Goal: Task Accomplishment & Management: Complete application form

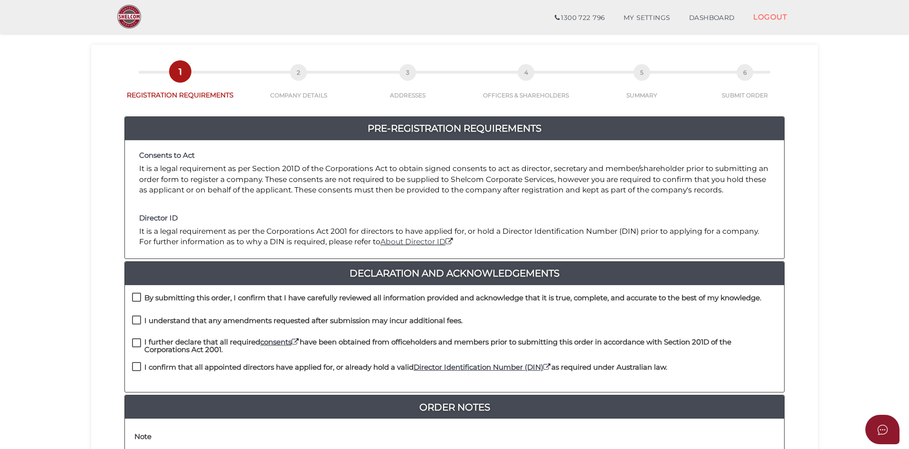
scroll to position [31, 0]
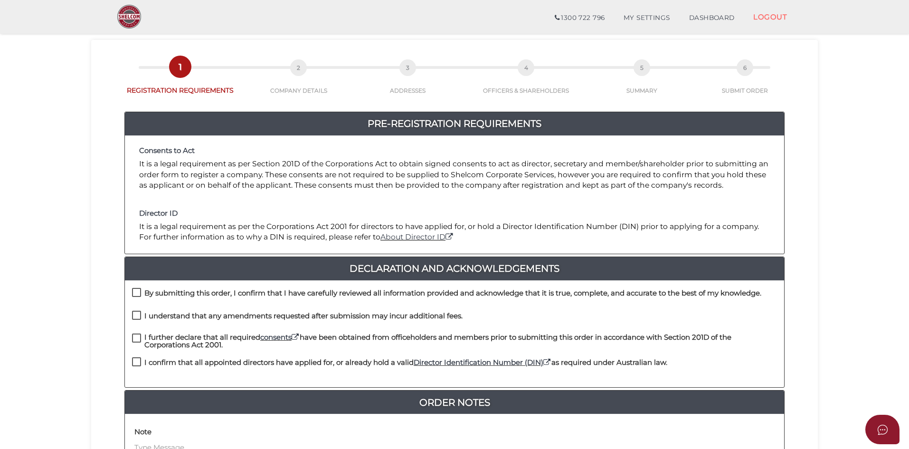
click at [136, 292] on label "By submitting this order, I confirm that I have carefully reviewed all informat…" at bounding box center [447, 295] width 630 height 12
checkbox input "true"
click at [137, 316] on label "I understand that any amendments requested after submission may incur additiona…" at bounding box center [297, 318] width 331 height 12
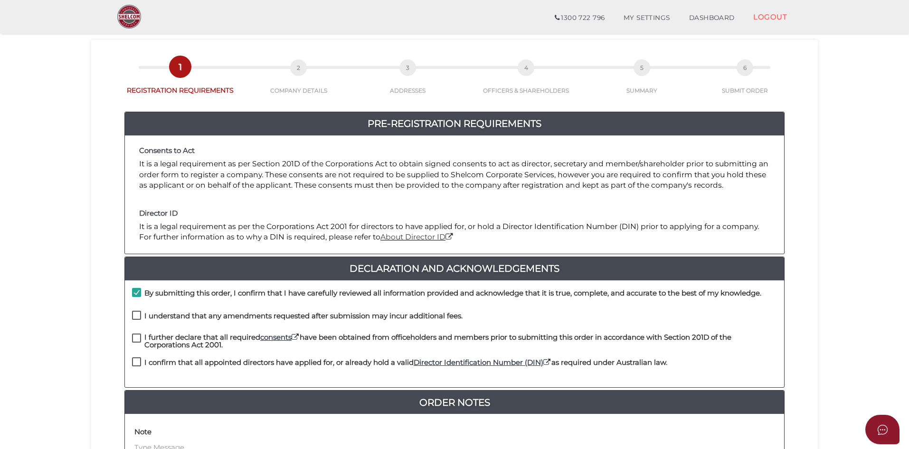
checkbox input "true"
drag, startPoint x: 137, startPoint y: 337, endPoint x: 143, endPoint y: 357, distance: 21.0
click at [137, 338] on label "I further declare that all required consents have been obtained from officehold…" at bounding box center [454, 340] width 645 height 12
click at [134, 361] on label "I confirm that all appointed directors have applied for, or already hold a vali…" at bounding box center [400, 365] width 536 height 12
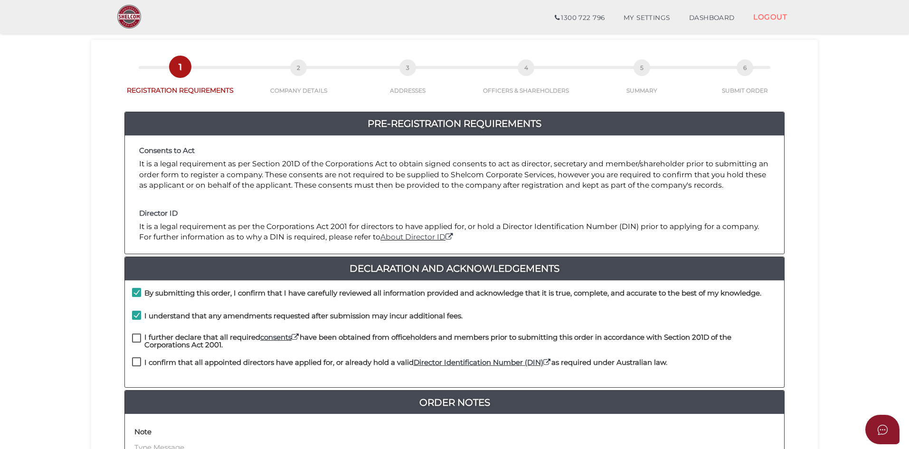
checkbox input "true"
click at [136, 341] on label "I further declare that all required consents have been obtained from officehold…" at bounding box center [454, 340] width 645 height 12
checkbox input "true"
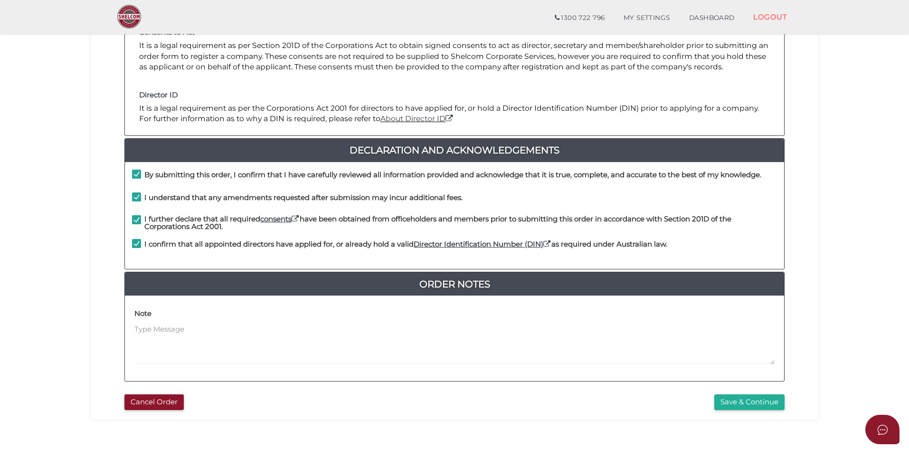
scroll to position [178, 0]
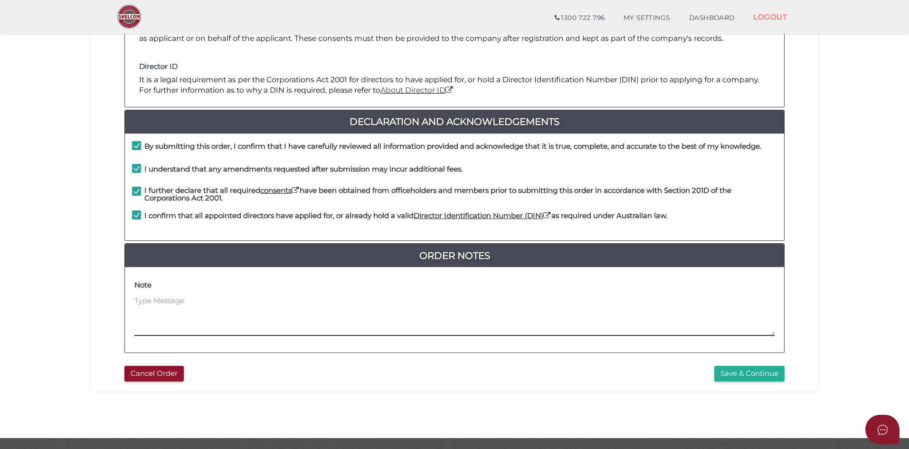
click at [170, 300] on textarea at bounding box center [454, 316] width 641 height 41
type textarea "Hello, this is a bare trust trustee company, i will send the bare trust order f…"
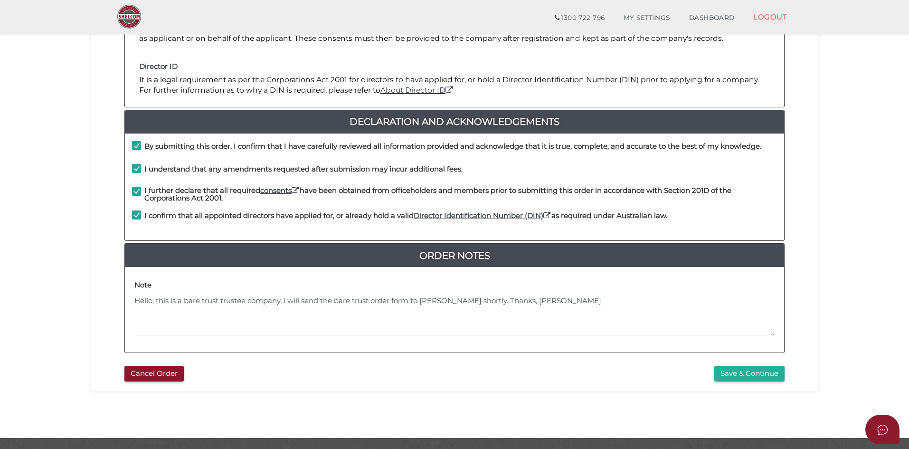
click at [747, 375] on button "Save & Continue" at bounding box center [750, 374] width 70 height 16
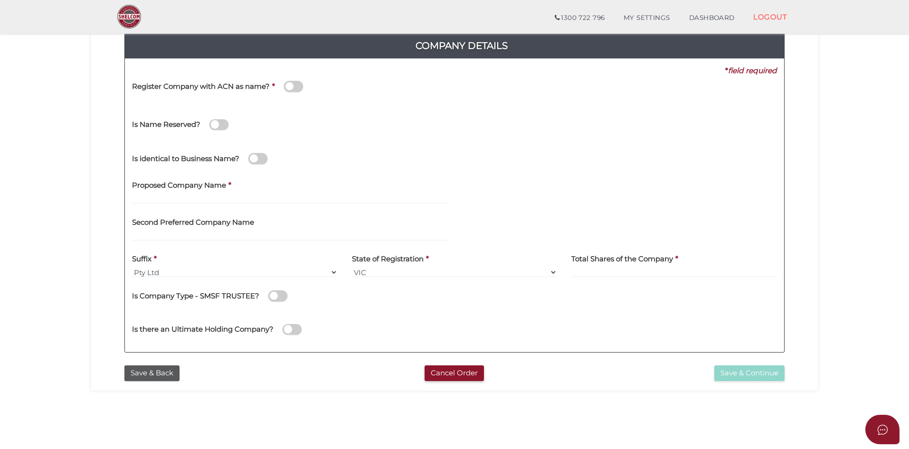
scroll to position [107, 0]
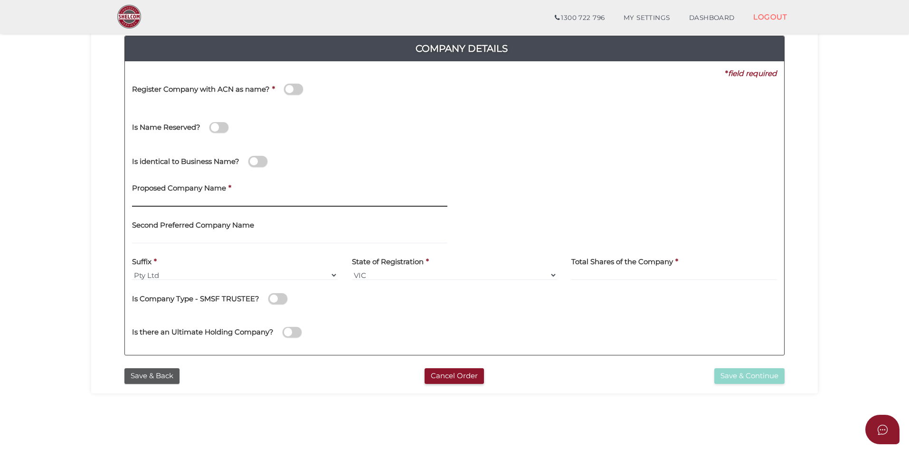
click at [190, 201] on input "text" at bounding box center [290, 201] width 316 height 10
type input "Billie Property"
click at [177, 239] on input "text" at bounding box center [290, 238] width 316 height 10
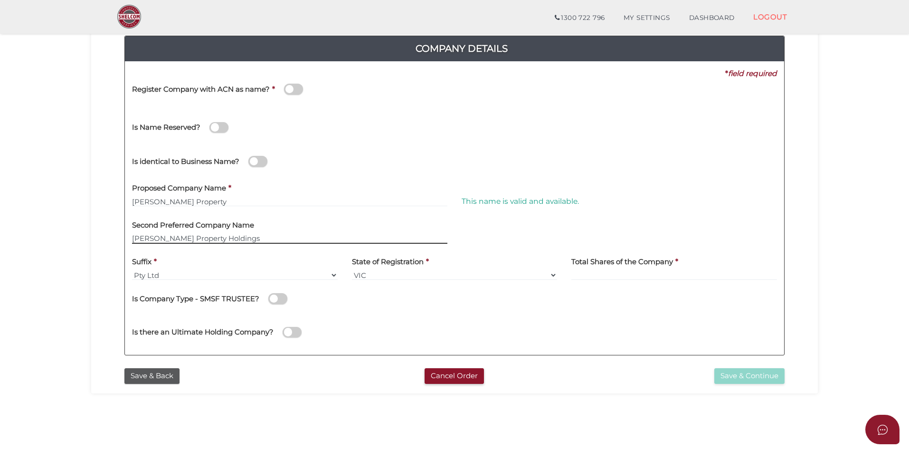
type input "Billie Property Holdings"
click at [582, 277] on input at bounding box center [675, 275] width 206 height 10
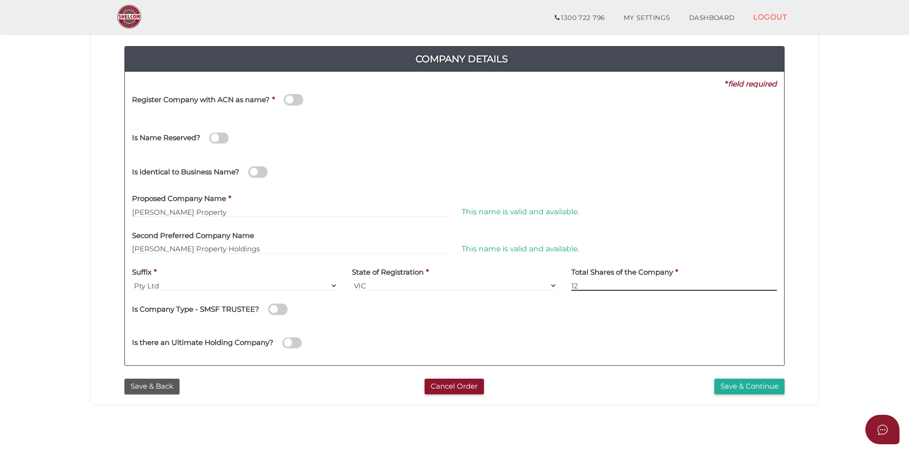
type input "12"
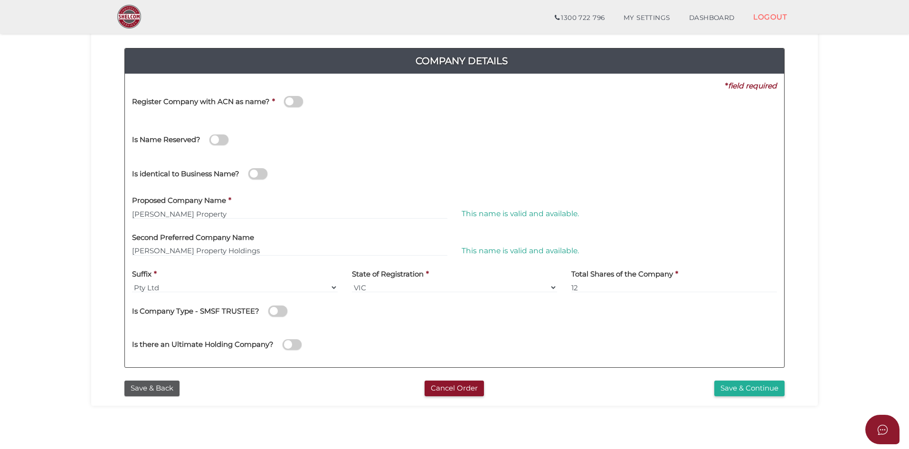
click at [284, 374] on div "Company Details 0f6e52f5f2eca68b2693963826271084 ca60b2ccfc74a24522cff0865bcd19…" at bounding box center [454, 203] width 713 height 344
click at [758, 391] on button "Save & Continue" at bounding box center [750, 389] width 70 height 16
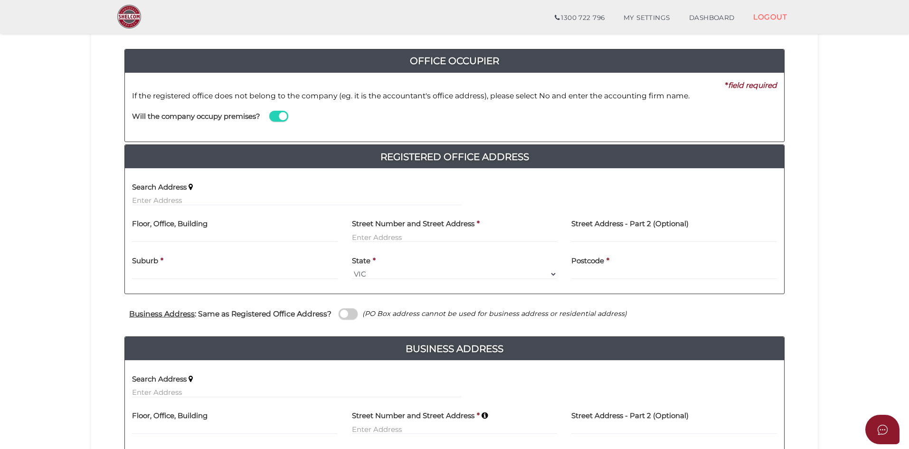
scroll to position [96, 0]
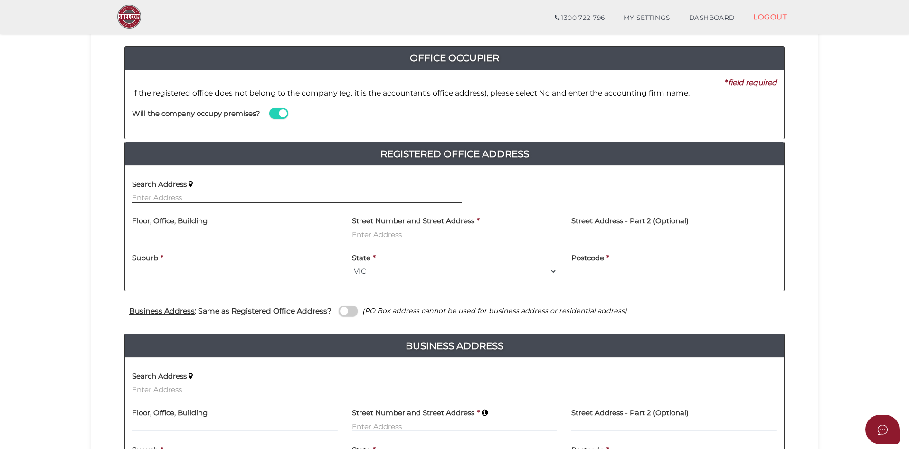
click at [181, 197] on input "text" at bounding box center [297, 197] width 330 height 10
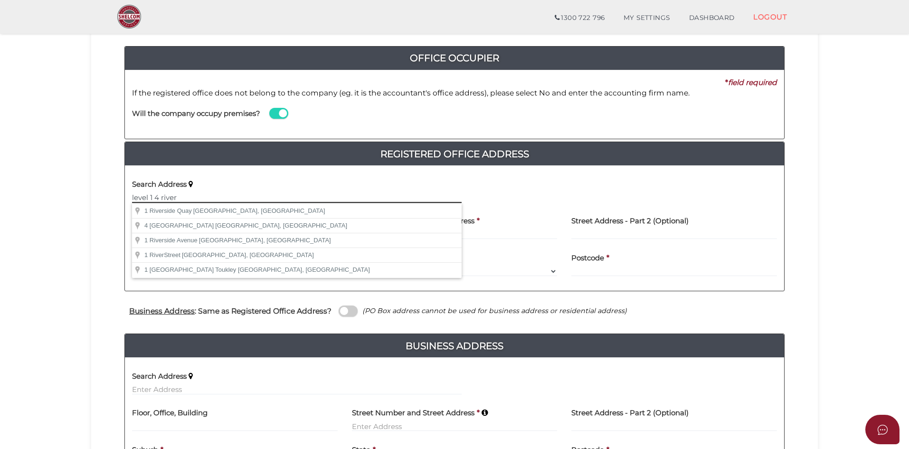
scroll to position [100, 0]
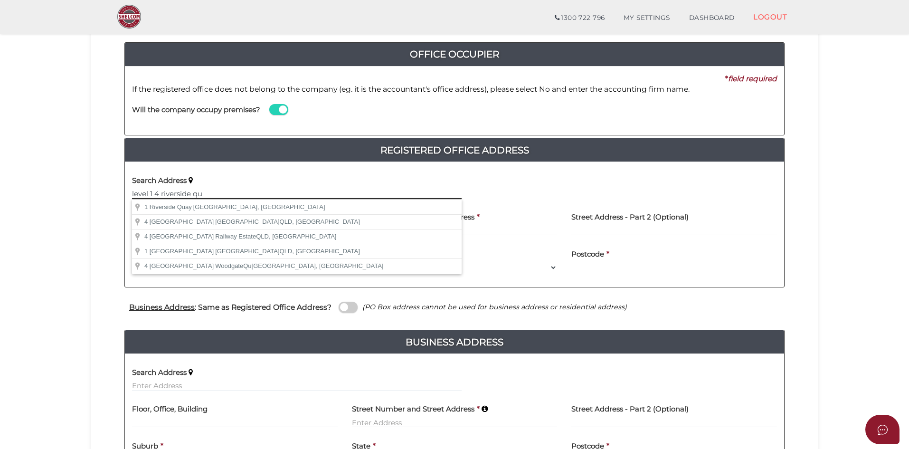
drag, startPoint x: 217, startPoint y: 194, endPoint x: 39, endPoint y: 196, distance: 177.7
click at [39, 196] on section "Company Registration ca60b2ccfc74a24522cff0865bcd1947 1 REGISTRATION REQUIREMEN…" at bounding box center [454, 240] width 909 height 631
click at [131, 194] on div "Search Address 4 riverside quay south" at bounding box center [297, 187] width 344 height 37
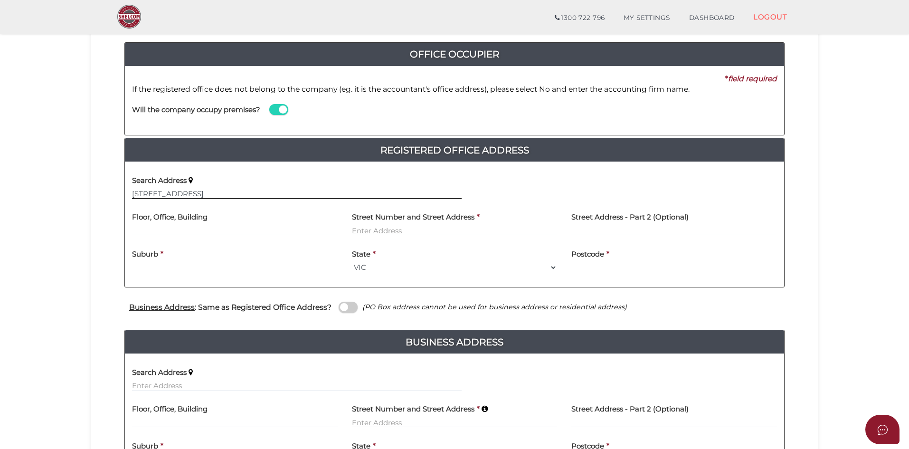
click at [135, 194] on input "4 riverside quay south" at bounding box center [297, 194] width 330 height 10
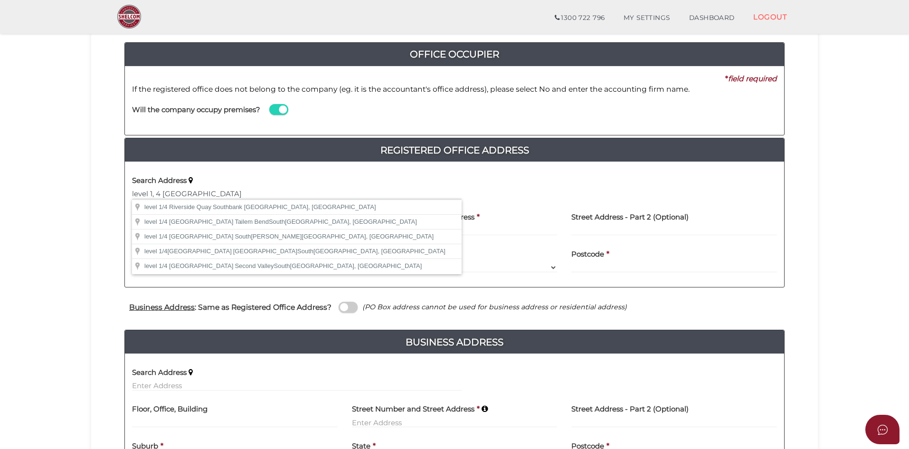
type input "level 1/4 Riverside Quay, Southbank VIC, Australia"
type input "level 1"
type input "4 Riverside Quay"
type input "Southbank"
select select "VIC"
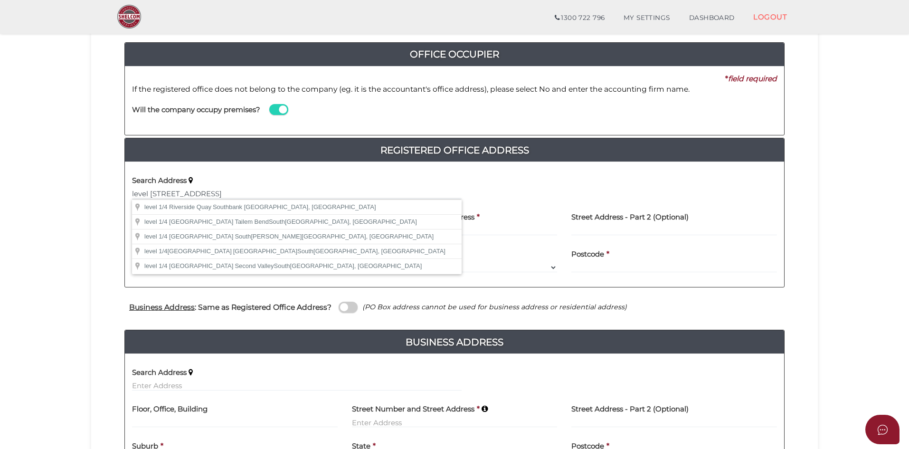
type input "3006"
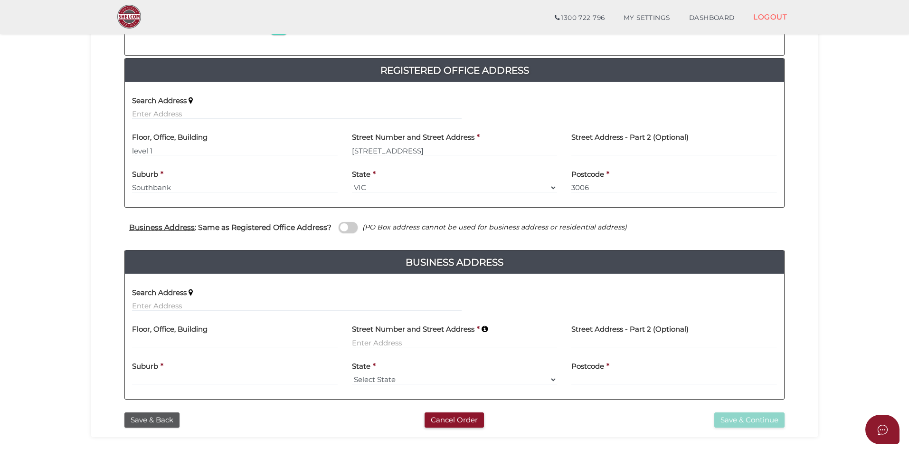
click at [346, 227] on span at bounding box center [348, 227] width 19 height 11
click at [0, 0] on input "checkbox" at bounding box center [0, 0] width 0 height 0
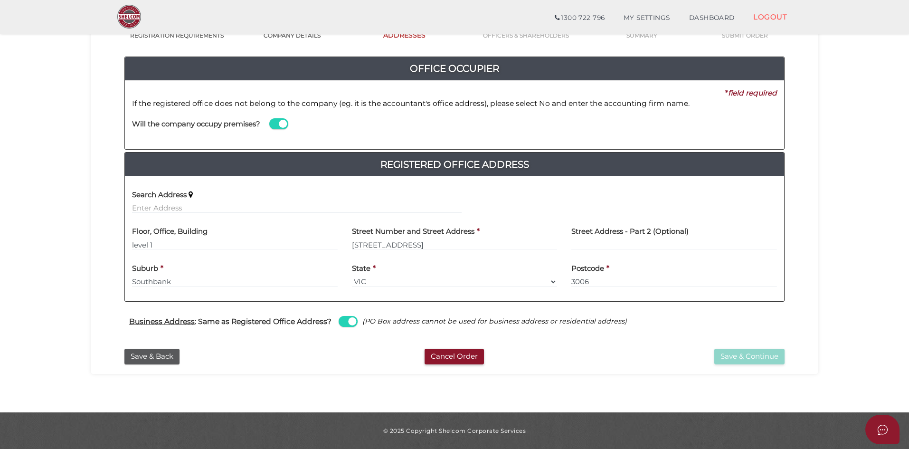
scroll to position [86, 0]
click at [747, 351] on button "Save & Continue" at bounding box center [750, 357] width 70 height 16
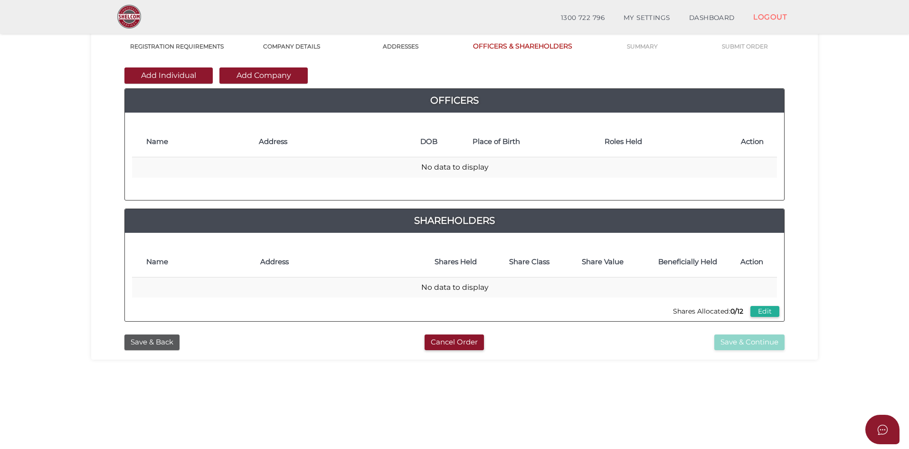
scroll to position [85, 0]
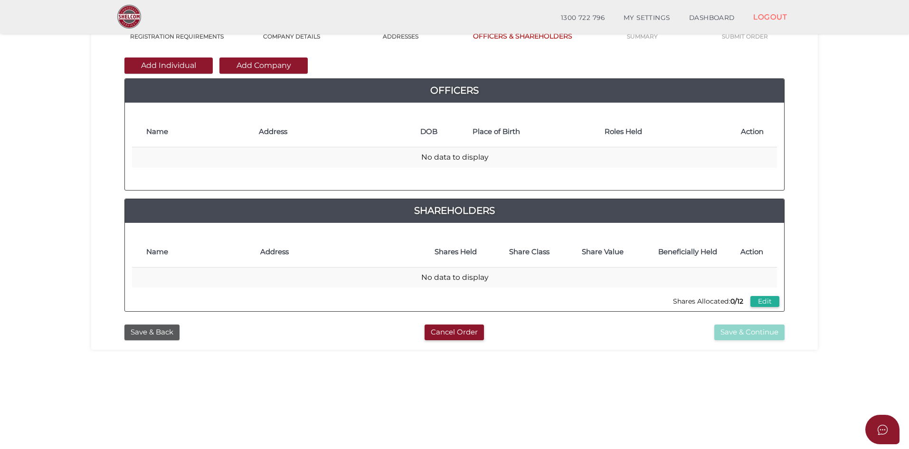
click at [177, 62] on button "Add Individual" at bounding box center [168, 65] width 88 height 16
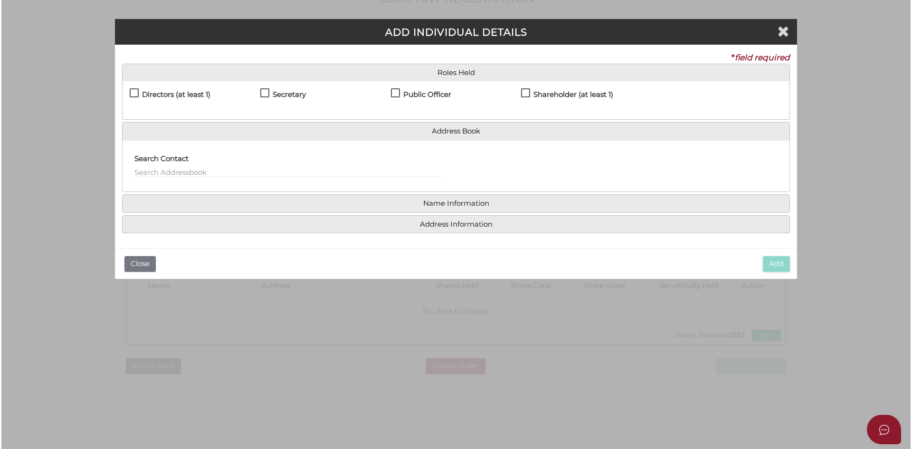
scroll to position [0, 0]
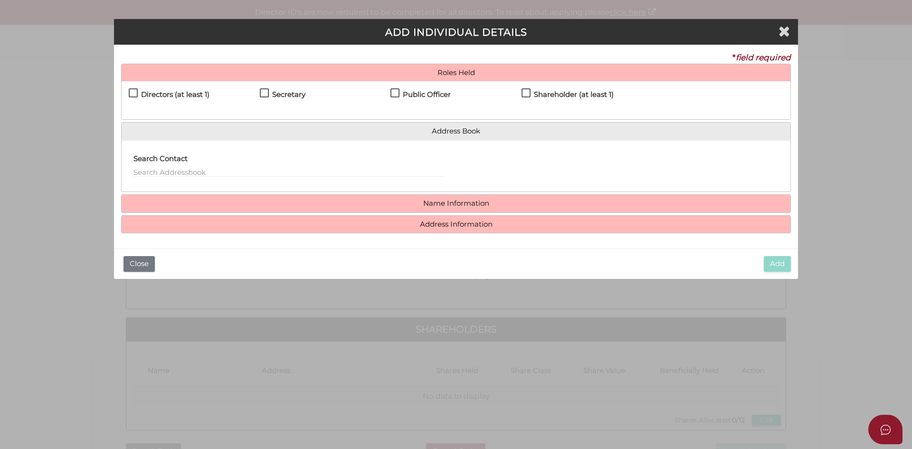
click at [134, 95] on label "Directors (at least 1)" at bounding box center [169, 97] width 81 height 12
checkbox input "true"
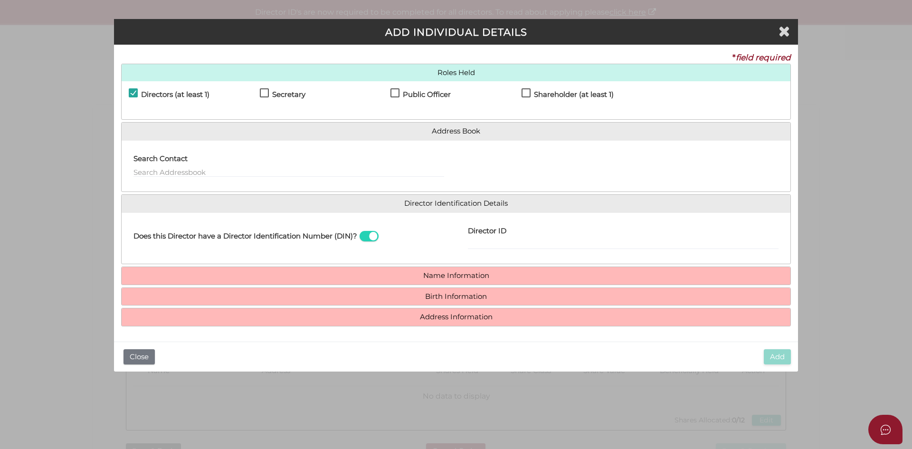
click at [265, 93] on label "Secretary" at bounding box center [283, 97] width 46 height 12
checkbox input "true"
click at [527, 94] on label "Shareholder (at least 1)" at bounding box center [568, 97] width 92 height 12
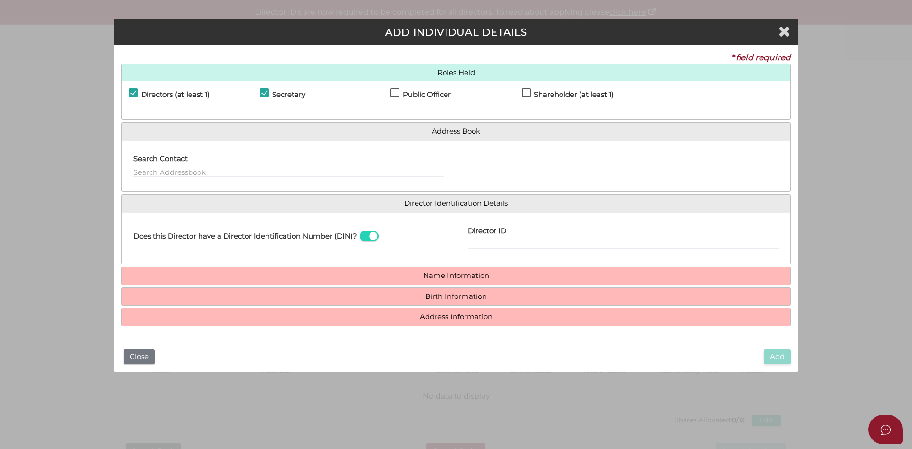
checkbox input "true"
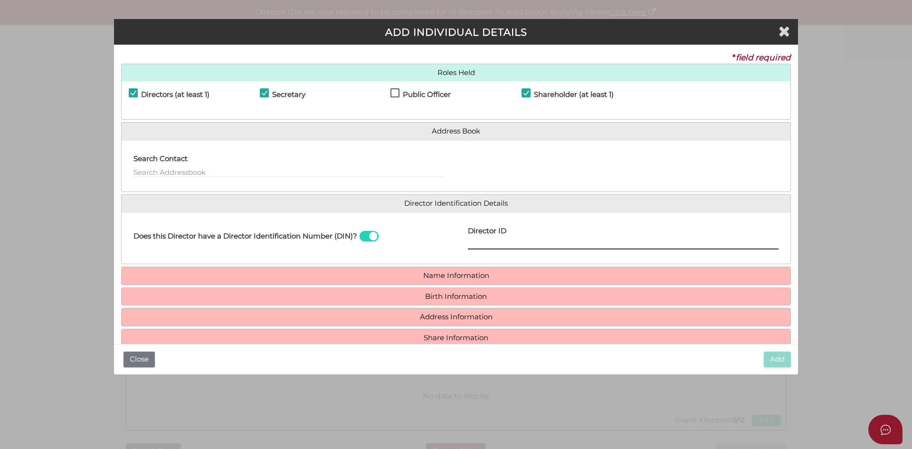
click at [516, 244] on input "Director ID" at bounding box center [623, 244] width 311 height 10
click at [544, 246] on input "Director ID" at bounding box center [623, 244] width 311 height 10
paste input "036 35423 69052"
type input "036354236905256"
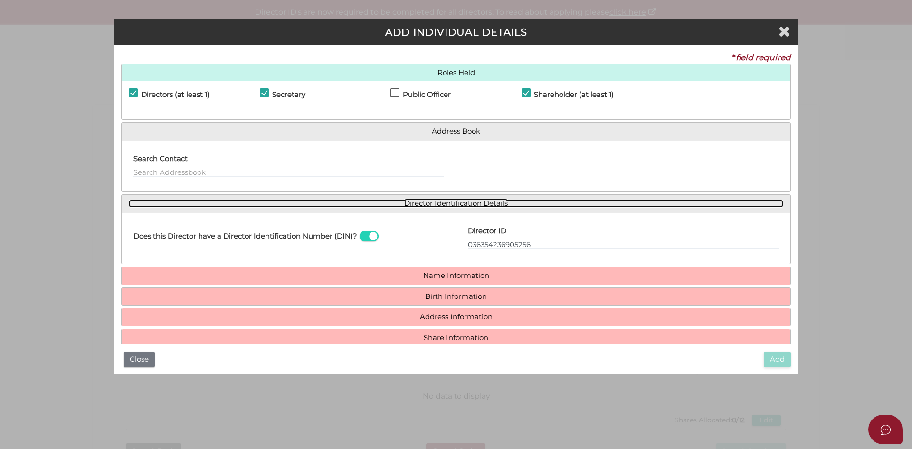
click at [610, 202] on link "Director Identification Details" at bounding box center [456, 204] width 655 height 8
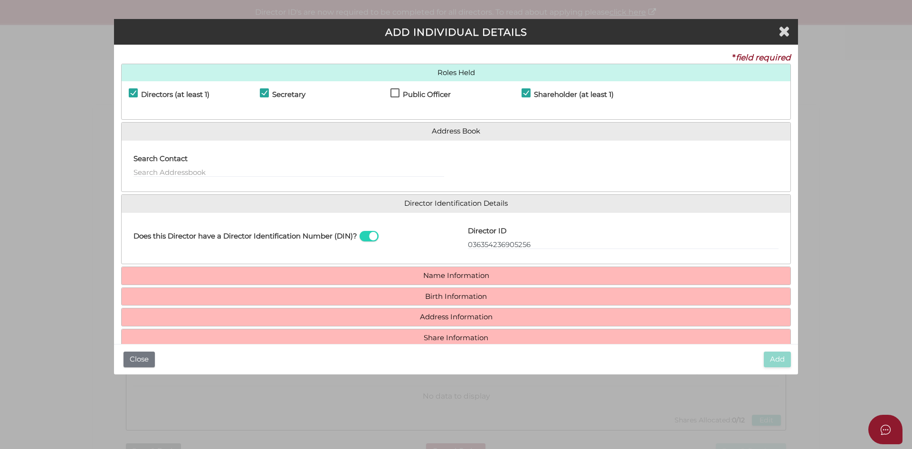
click at [521, 271] on h4 "Name Information" at bounding box center [456, 276] width 669 height 18
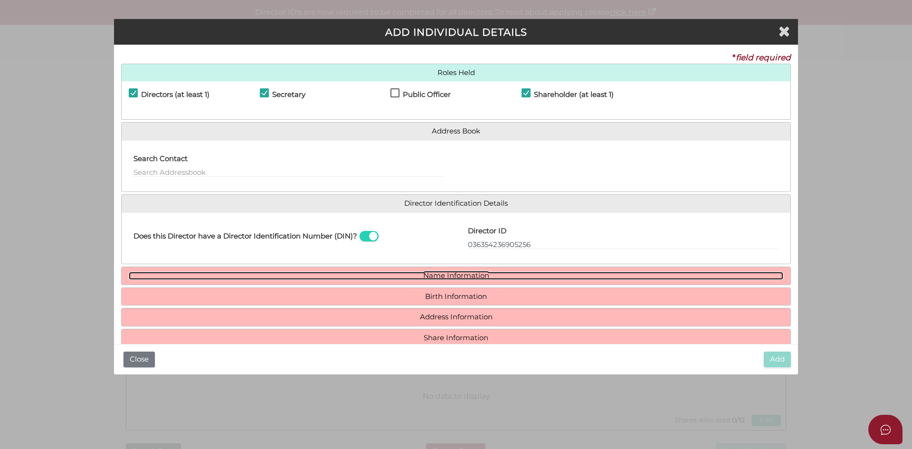
click at [492, 277] on link "Name Information" at bounding box center [456, 276] width 655 height 8
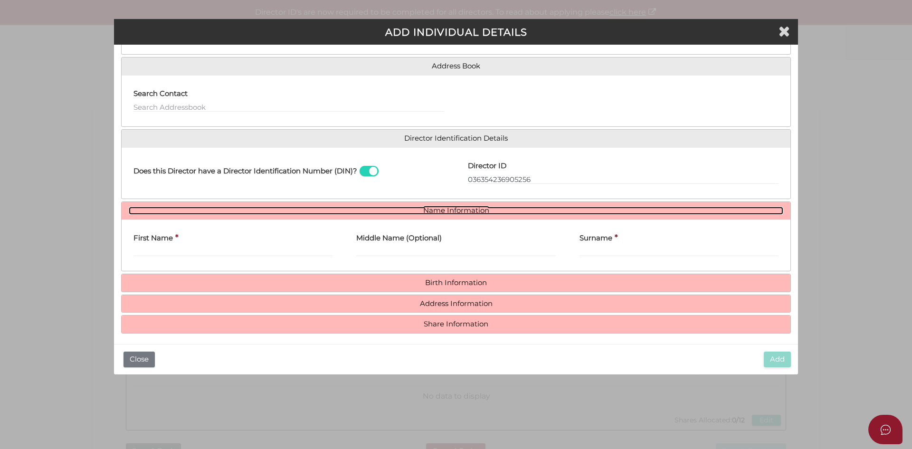
scroll to position [70, 0]
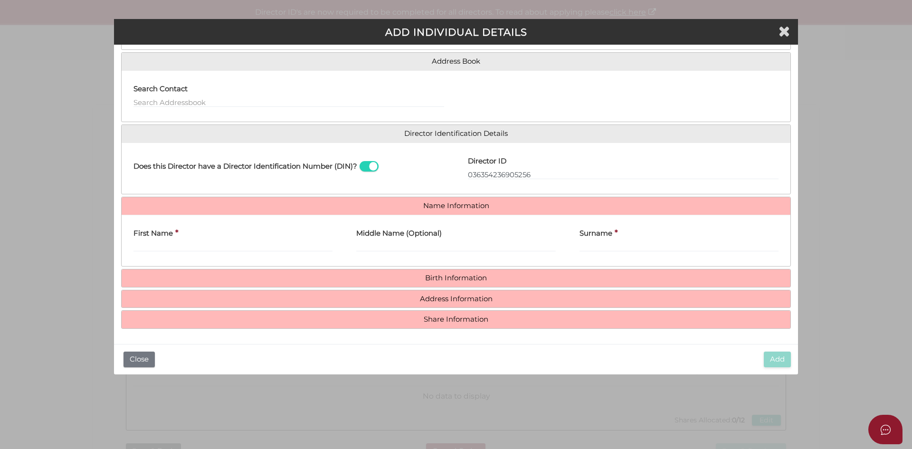
click at [161, 241] on label "First Name" at bounding box center [153, 231] width 39 height 19
click at [161, 241] on input "First Name" at bounding box center [233, 246] width 199 height 10
type input "Fraser"
type input "Martin"
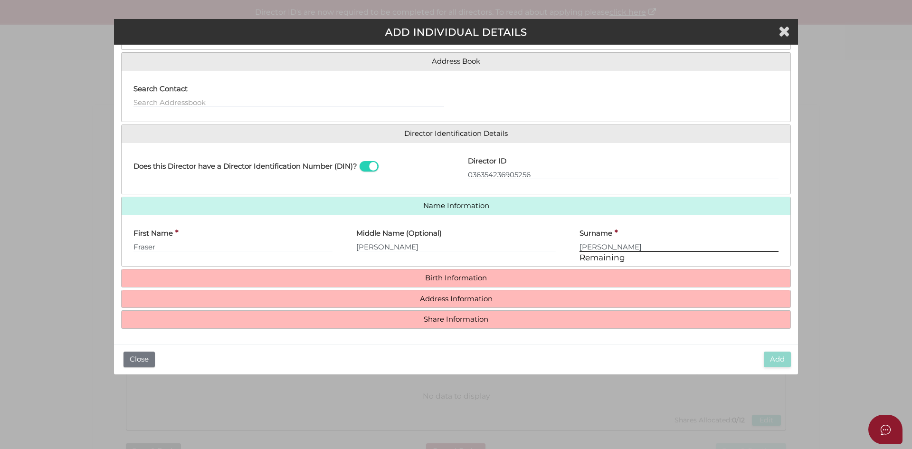
type input "Steggall"
click at [452, 283] on h4 "Birth Information" at bounding box center [456, 278] width 669 height 18
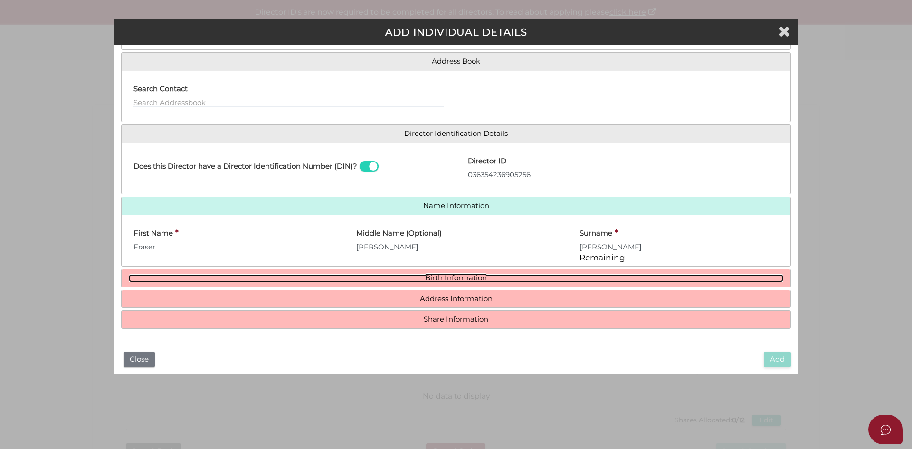
click at [448, 280] on link "Birth Information" at bounding box center [456, 278] width 655 height 8
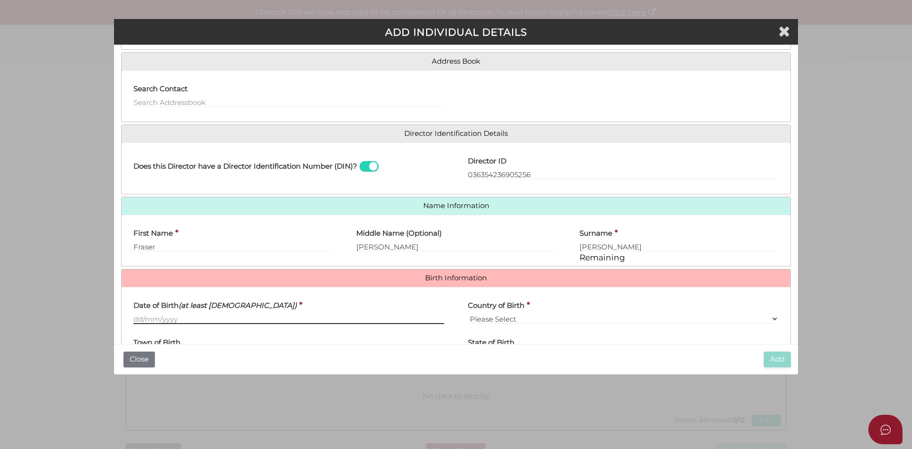
click at [137, 317] on input "Date of Birth (at least [DEMOGRAPHIC_DATA])" at bounding box center [289, 319] width 311 height 10
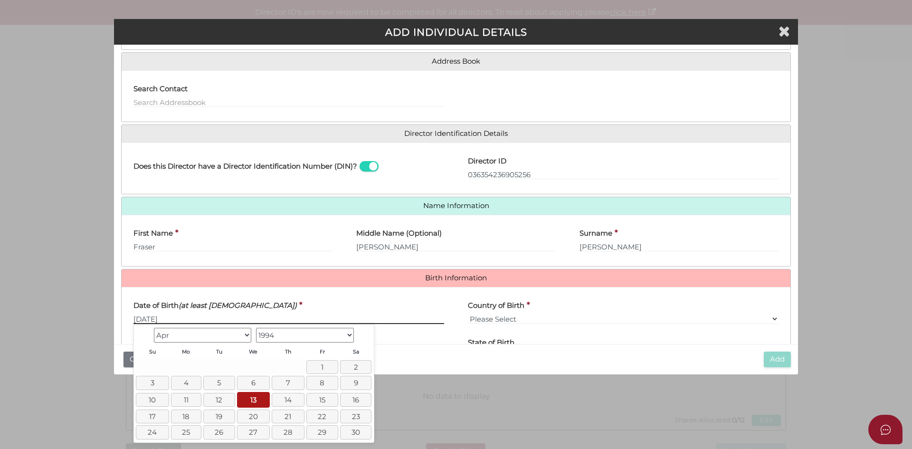
type input "[DATE]"
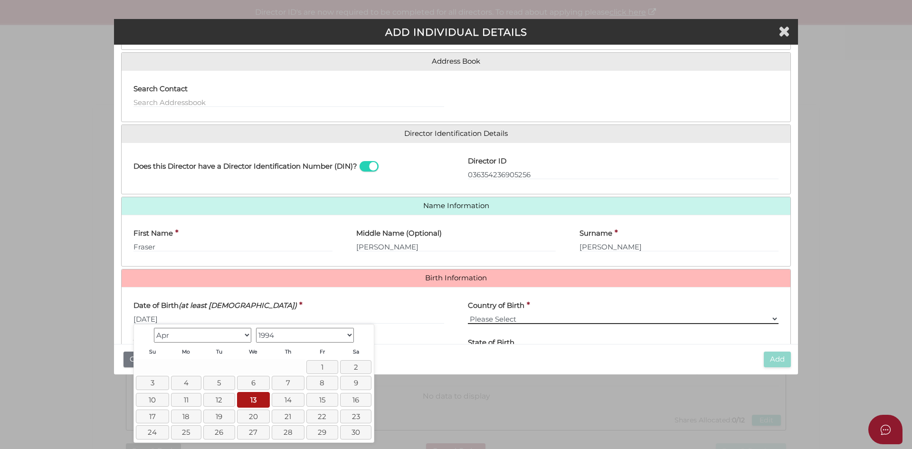
click at [527, 318] on select "Please Select v [GEOGRAPHIC_DATA] [GEOGRAPHIC_DATA] [GEOGRAPHIC_DATA] [GEOGRAPH…" at bounding box center [623, 319] width 311 height 10
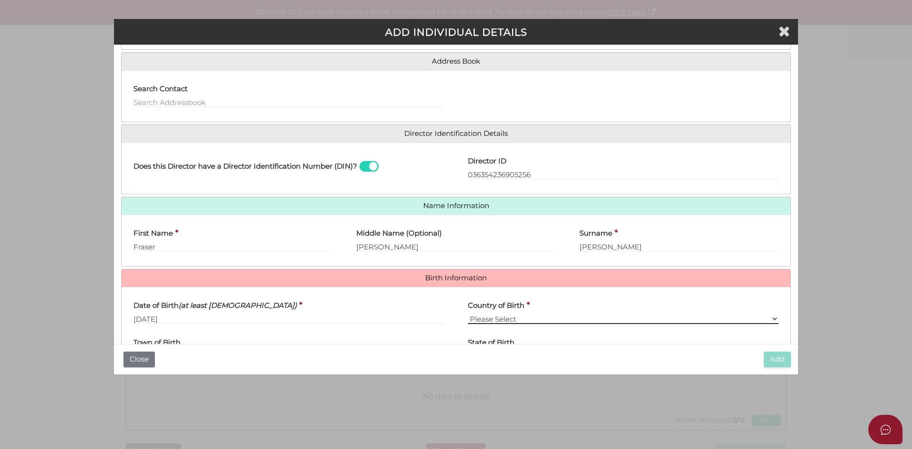
select select "[GEOGRAPHIC_DATA]"
click at [468, 314] on select "Please Select v [GEOGRAPHIC_DATA] [GEOGRAPHIC_DATA] [GEOGRAPHIC_DATA] [GEOGRAPH…" at bounding box center [623, 319] width 311 height 10
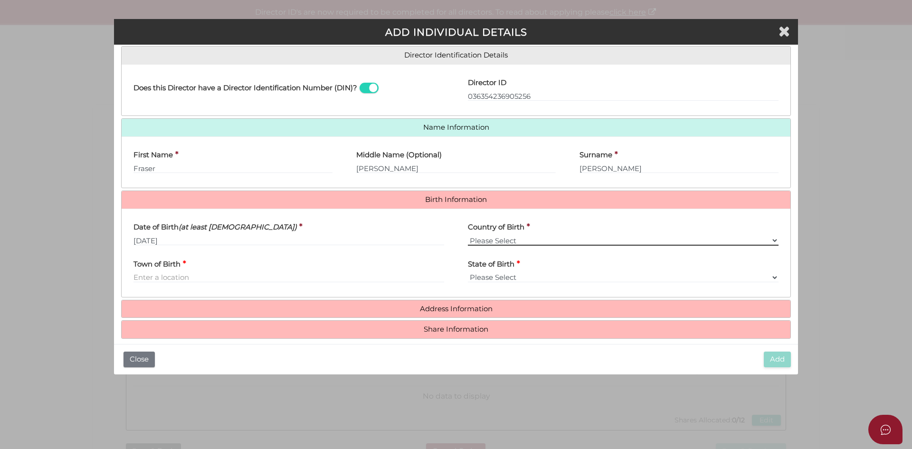
scroll to position [153, 0]
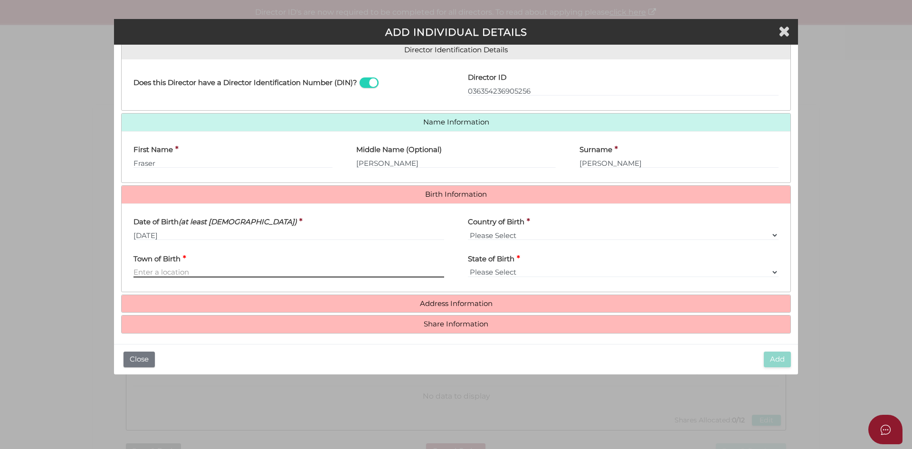
click at [210, 268] on input "Town of Birth" at bounding box center [289, 272] width 311 height 10
type input "Stawell"
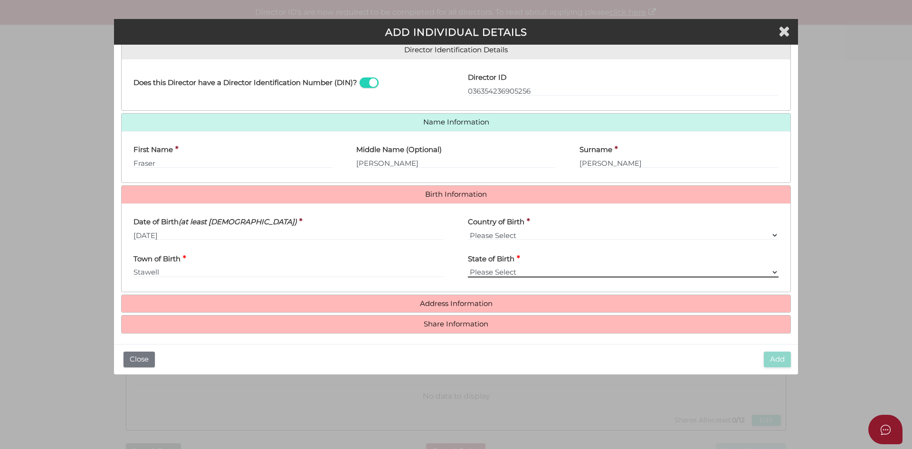
click at [530, 271] on select "Please Select VIC [GEOGRAPHIC_DATA] [GEOGRAPHIC_DATA] [GEOGRAPHIC_DATA] [GEOGRA…" at bounding box center [623, 272] width 311 height 10
select select "VIC"
click at [468, 267] on select "Please Select VIC [GEOGRAPHIC_DATA] [GEOGRAPHIC_DATA] [GEOGRAPHIC_DATA] [GEOGRA…" at bounding box center [623, 272] width 311 height 10
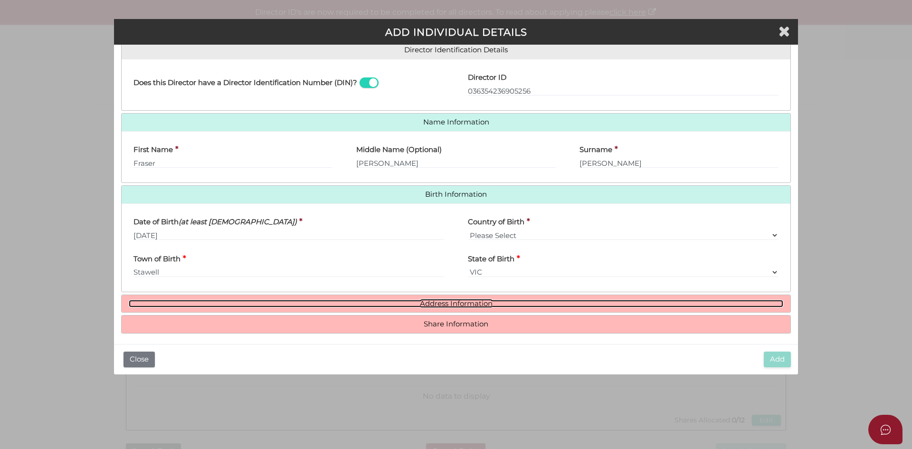
click at [483, 303] on link "Address Information" at bounding box center [456, 304] width 655 height 8
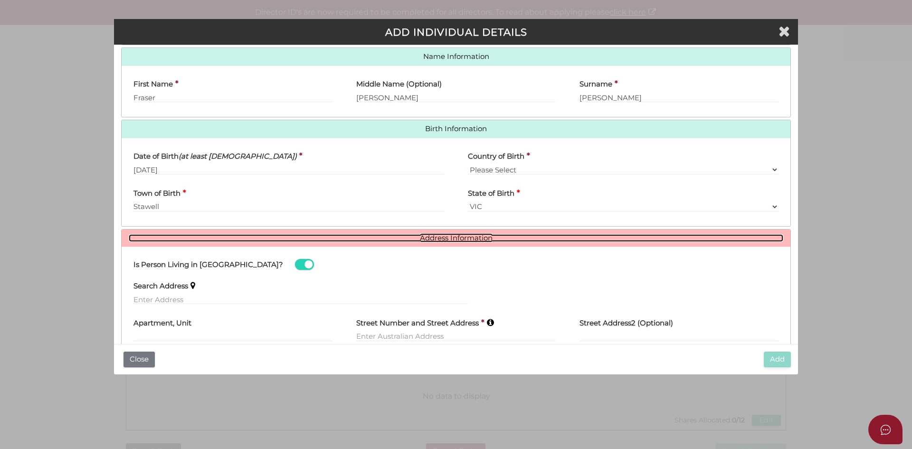
scroll to position [240, 0]
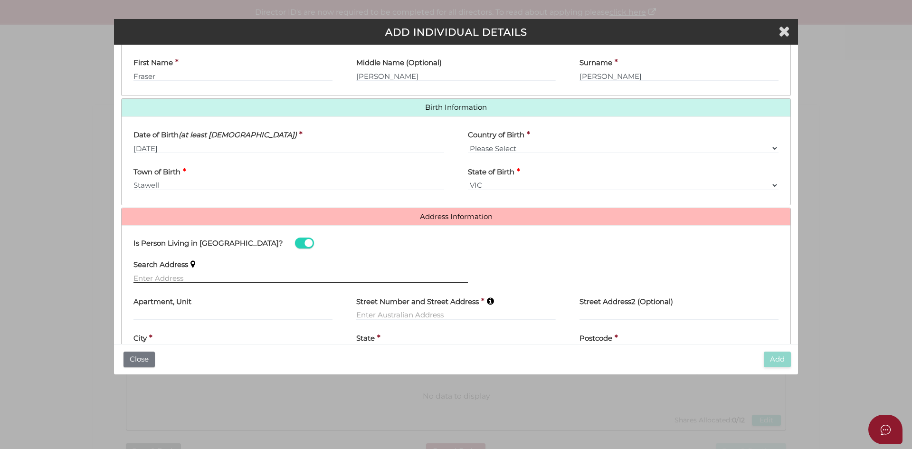
click at [176, 280] on input "text" at bounding box center [301, 278] width 335 height 10
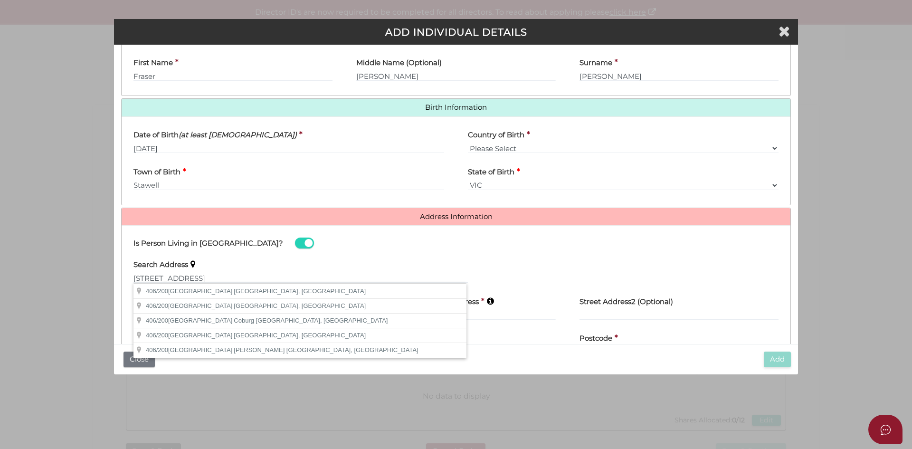
type input "406/200 Lygon Street, Brunswick East VIC, Australia"
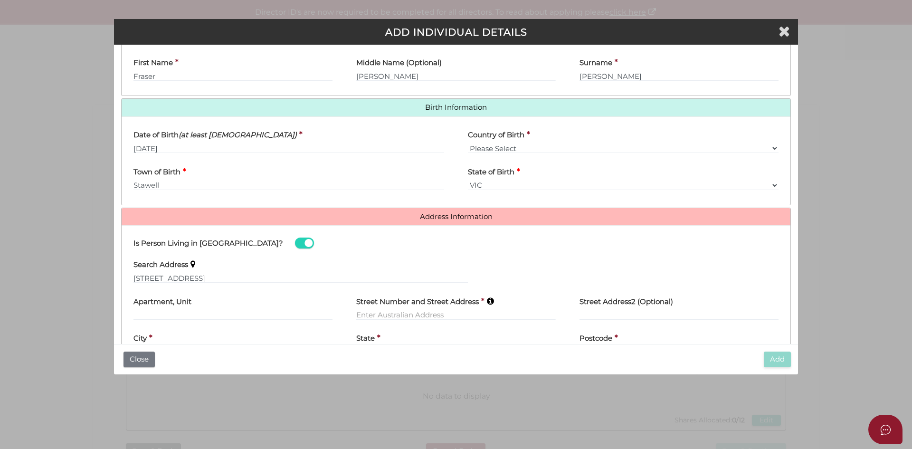
type input "Lygon Street"
type input "Brunswick East"
select select "VIC"
type input "3057"
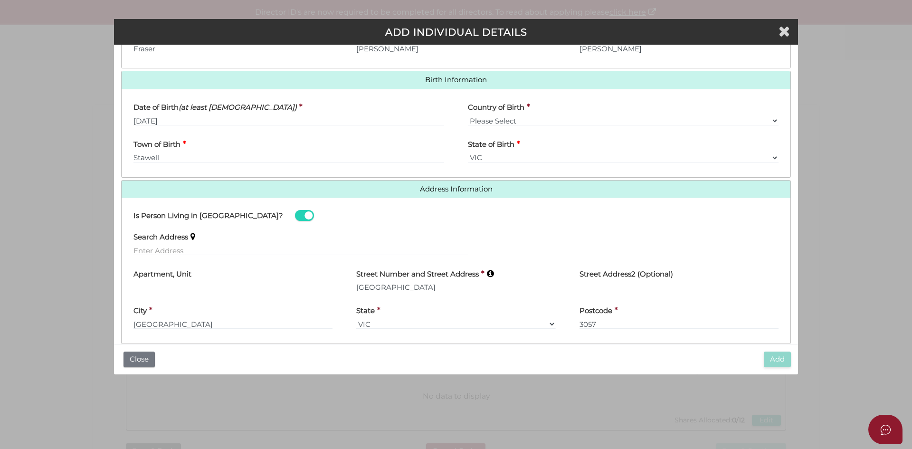
scroll to position [300, 0]
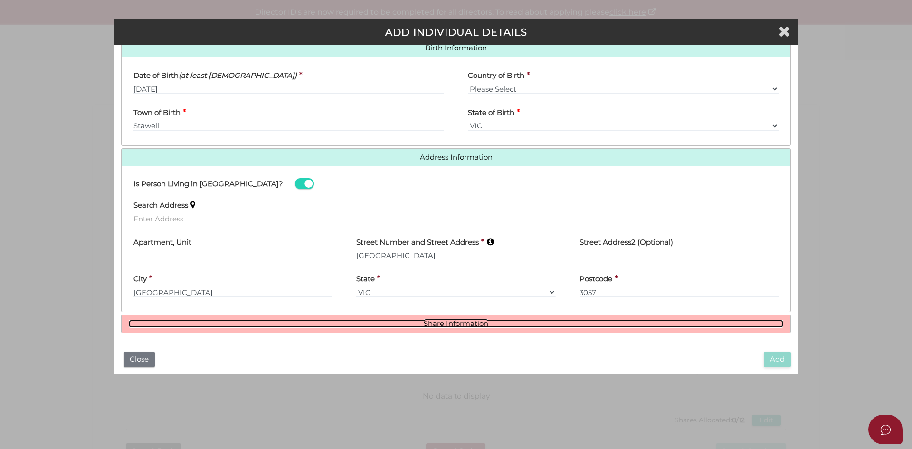
click at [486, 321] on link "Share Information" at bounding box center [456, 324] width 655 height 8
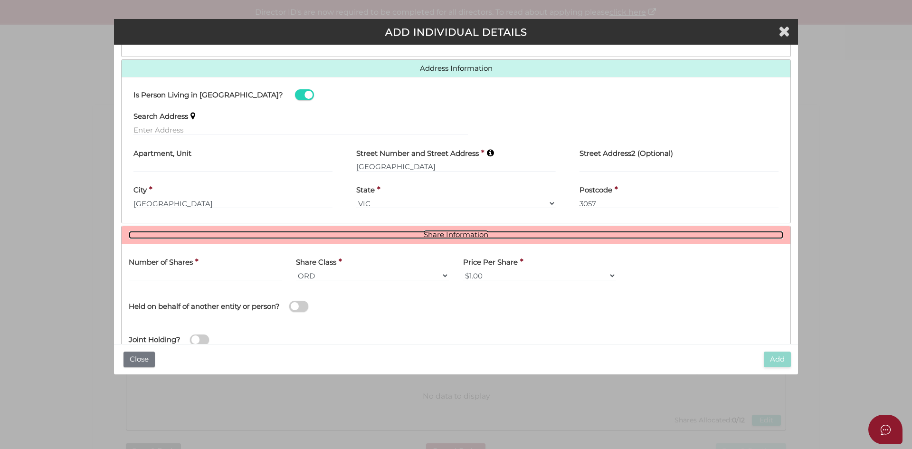
scroll to position [403, 0]
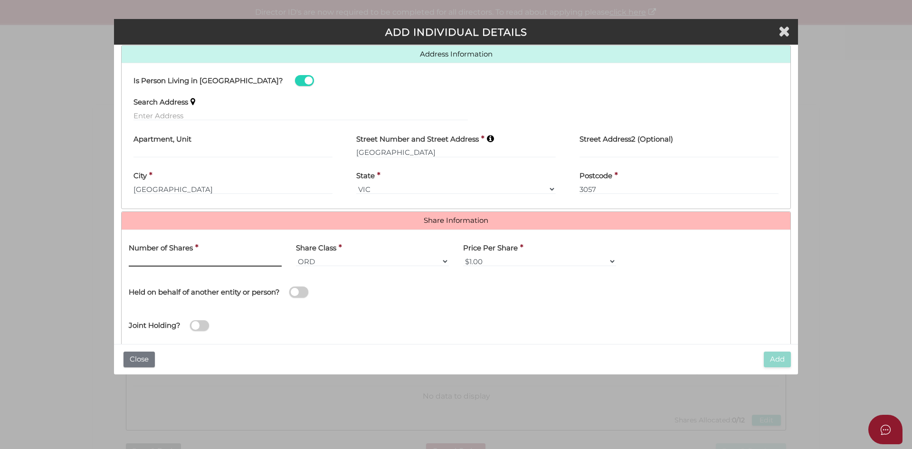
click at [197, 257] on input "text" at bounding box center [205, 261] width 153 height 10
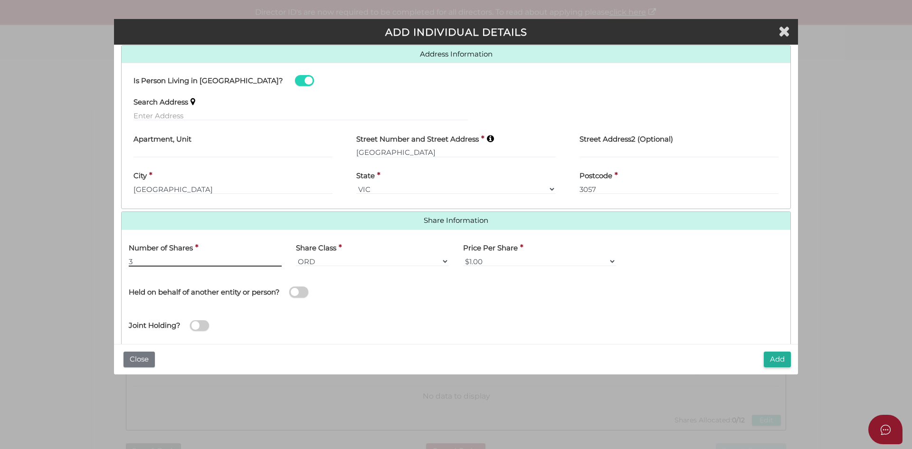
type input "3"
click at [342, 334] on div "Joint Holding?" at bounding box center [456, 322] width 669 height 31
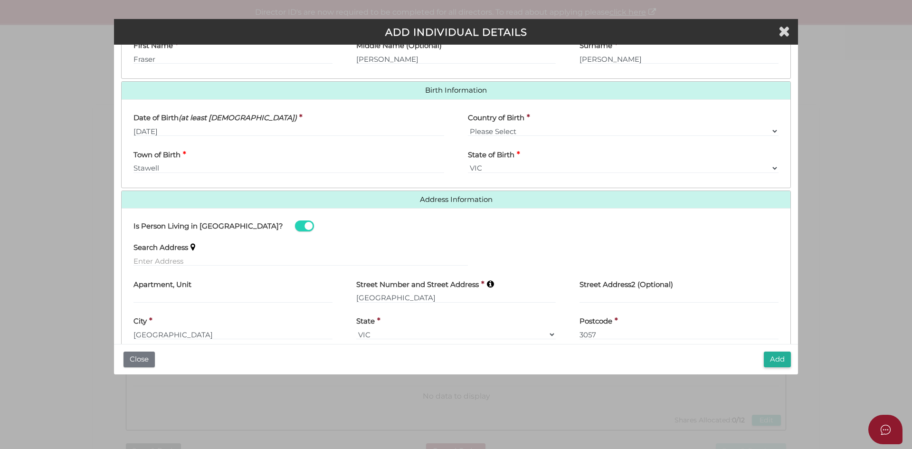
scroll to position [277, 0]
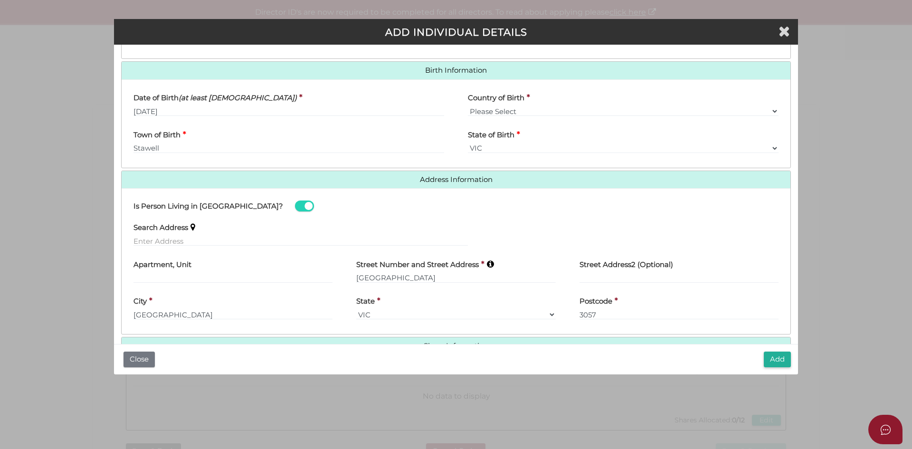
click at [773, 358] on button "Add" at bounding box center [777, 360] width 27 height 16
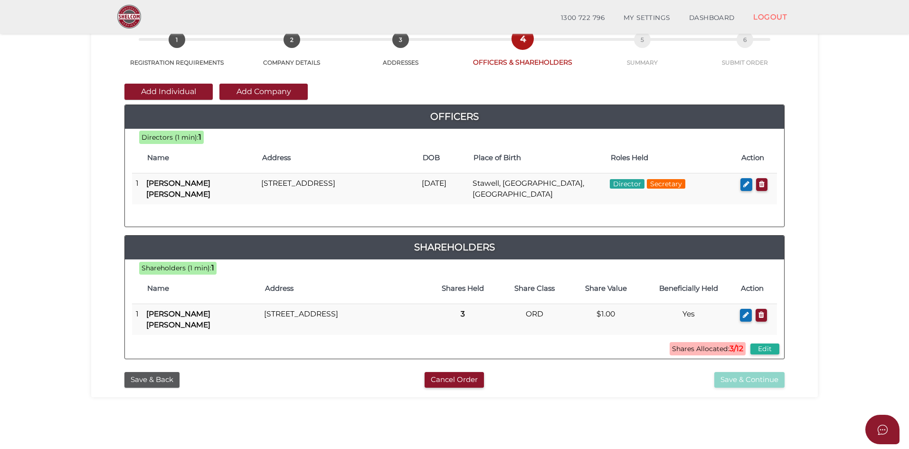
scroll to position [104, 0]
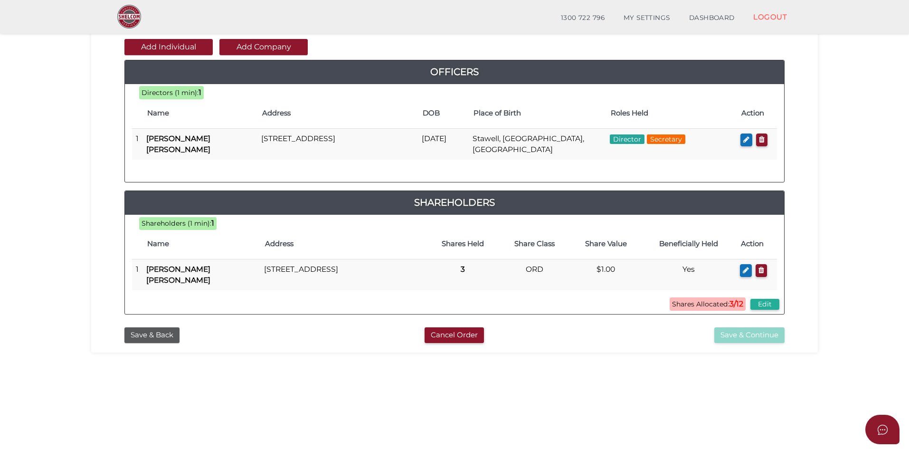
click at [167, 48] on button "Add Individual" at bounding box center [168, 47] width 88 height 16
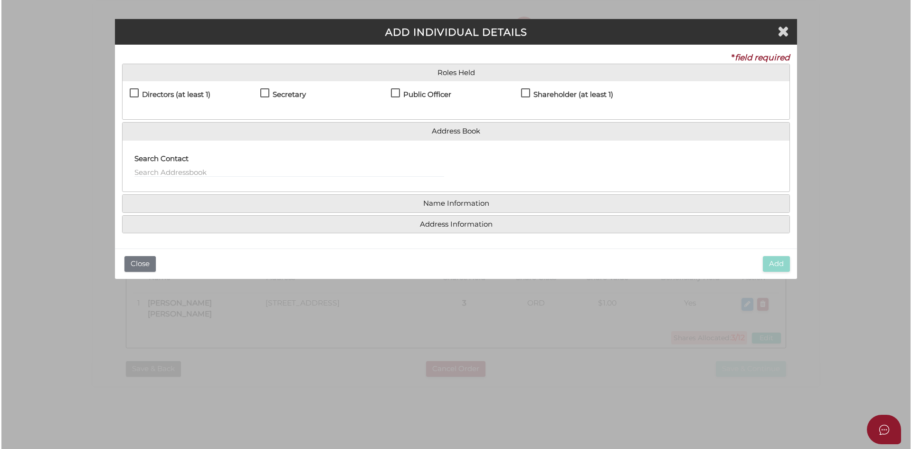
scroll to position [0, 0]
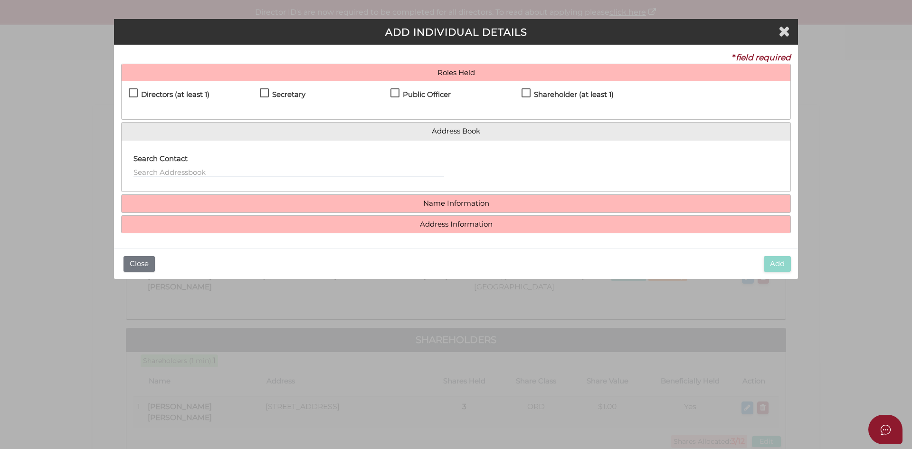
click at [137, 93] on label "Directors (at least 1)" at bounding box center [169, 97] width 81 height 12
checkbox input "true"
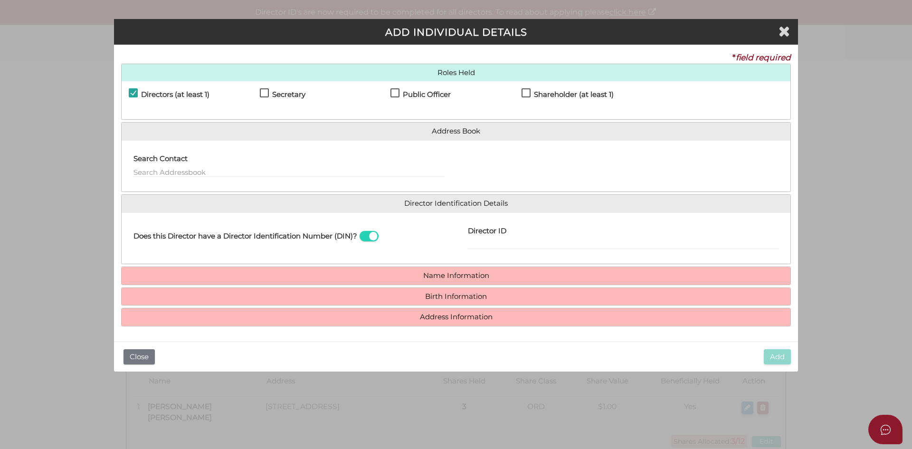
click at [527, 92] on label "Shareholder (at least 1)" at bounding box center [568, 97] width 92 height 12
checkbox input "true"
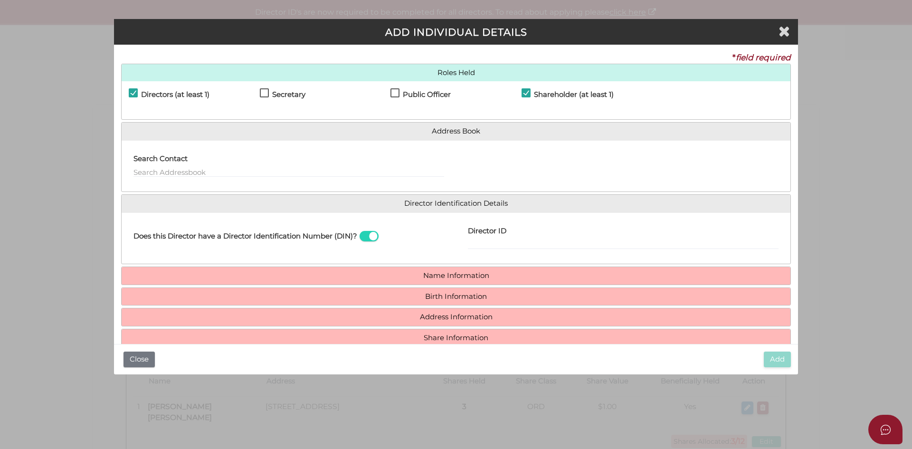
drag, startPoint x: 501, startPoint y: 238, endPoint x: 528, endPoint y: 247, distance: 28.9
click at [501, 238] on label "Director ID" at bounding box center [487, 229] width 38 height 19
click at [501, 239] on input "Director ID" at bounding box center [623, 244] width 311 height 10
paste input "036 27465 95964"
type input "036274659596445"
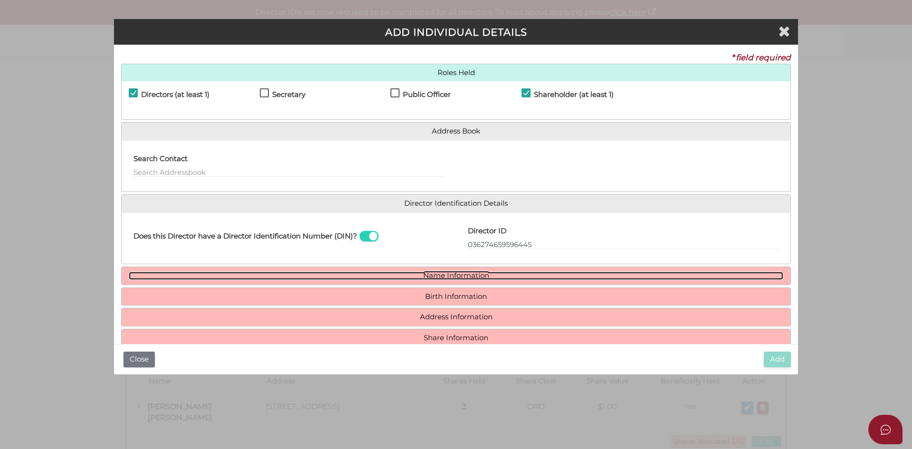
click at [547, 277] on link "Name Information" at bounding box center [456, 276] width 655 height 8
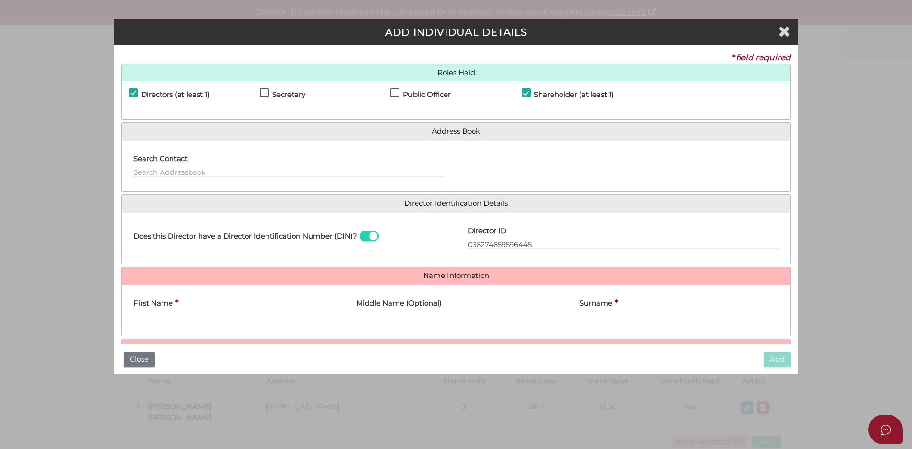
click at [177, 311] on div "First Name *" at bounding box center [233, 307] width 199 height 30
click at [176, 316] on input "First Name" at bounding box center [233, 316] width 199 height 10
type input "Erin"
type input "Patricia"
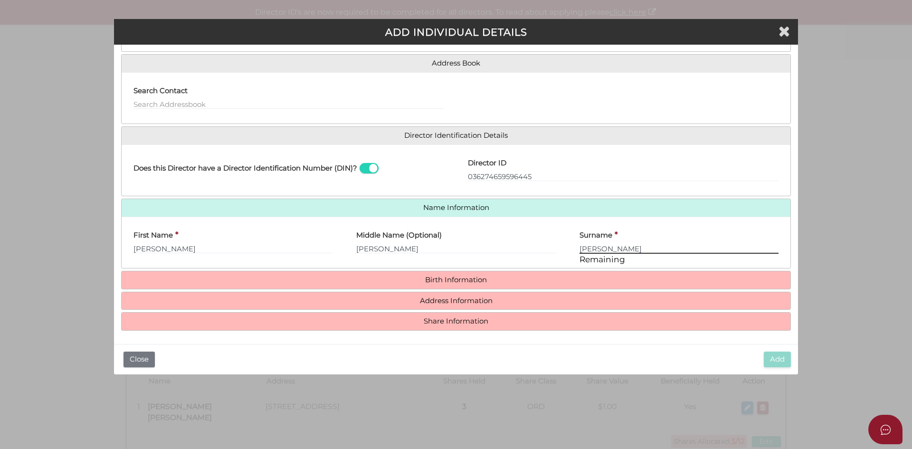
scroll to position [70, 0]
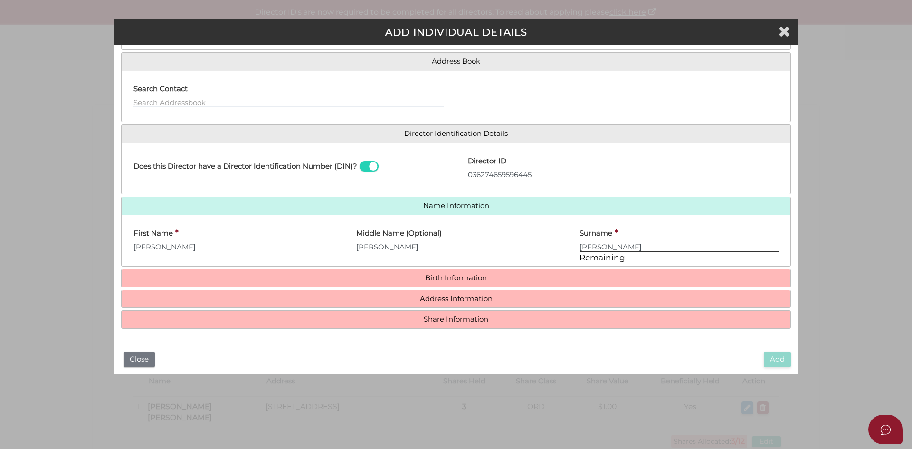
type input "Mathieson"
click at [415, 273] on h4 "Birth Information" at bounding box center [456, 278] width 669 height 18
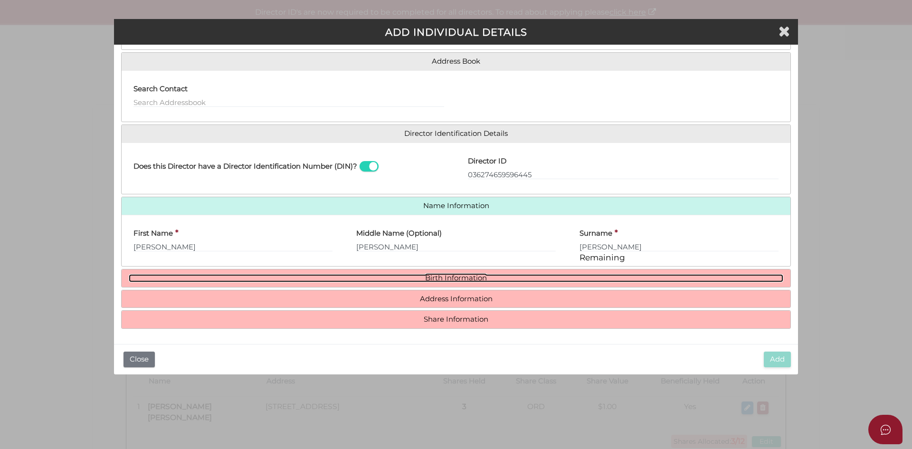
click at [419, 275] on link "Birth Information" at bounding box center [456, 278] width 655 height 8
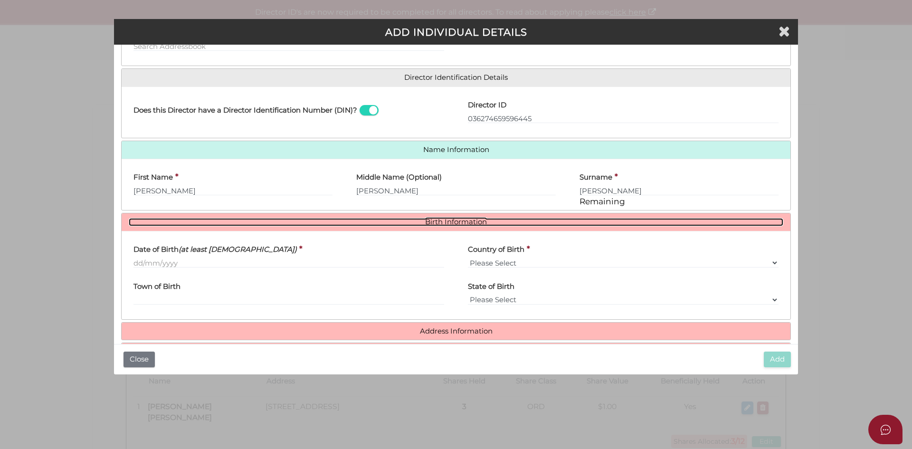
scroll to position [138, 0]
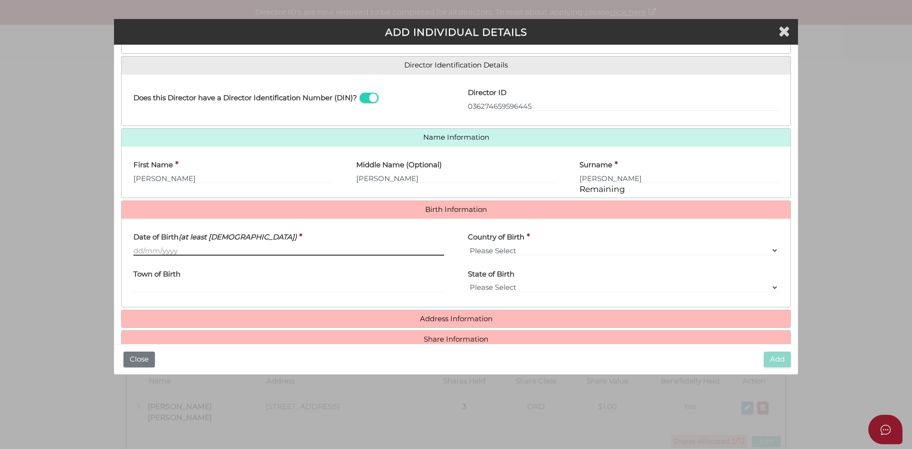
click at [139, 250] on input "Date of Birth (at least [DEMOGRAPHIC_DATA])" at bounding box center [289, 250] width 311 height 10
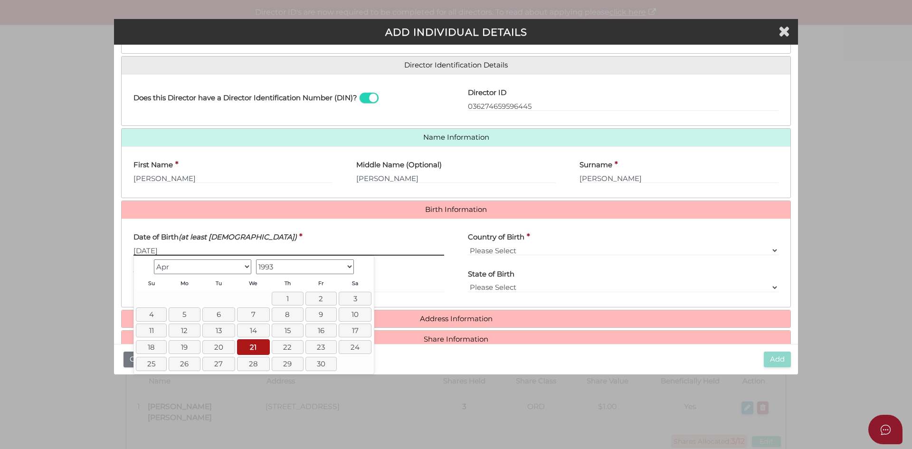
type input "[DATE]"
click at [488, 251] on select "Please Select v [GEOGRAPHIC_DATA] [GEOGRAPHIC_DATA] [GEOGRAPHIC_DATA] [GEOGRAPH…" at bounding box center [623, 250] width 311 height 10
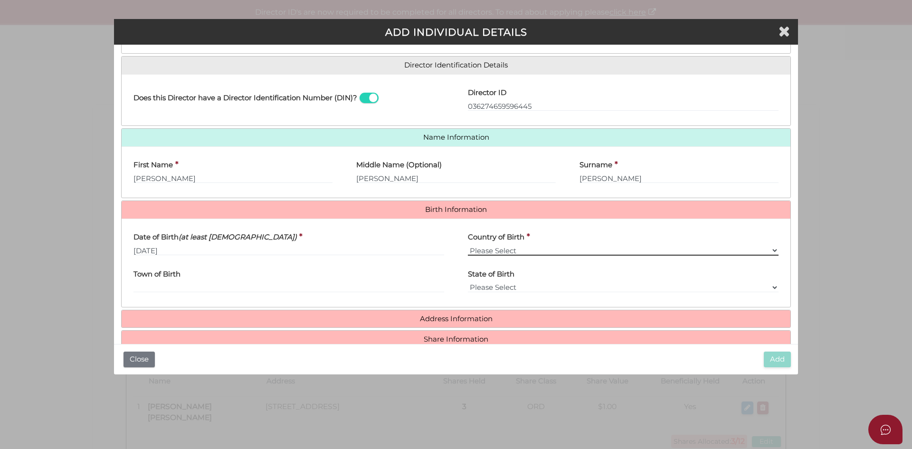
select select "[GEOGRAPHIC_DATA]"
click at [468, 245] on select "Please Select v [GEOGRAPHIC_DATA] [GEOGRAPHIC_DATA] [GEOGRAPHIC_DATA] [GEOGRAPH…" at bounding box center [623, 250] width 311 height 10
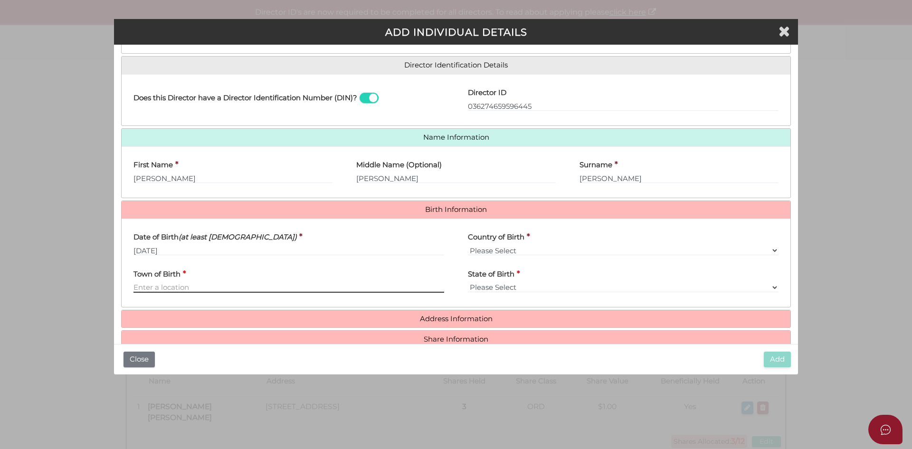
click at [196, 291] on input "Town of Birth" at bounding box center [289, 287] width 311 height 10
type input "Geelong"
click at [527, 287] on select "Please Select VIC [GEOGRAPHIC_DATA] [GEOGRAPHIC_DATA] [GEOGRAPHIC_DATA] [GEOGRA…" at bounding box center [623, 287] width 311 height 10
select select "VIC"
click at [468, 282] on select "Please Select VIC [GEOGRAPHIC_DATA] [GEOGRAPHIC_DATA] [GEOGRAPHIC_DATA] [GEOGRA…" at bounding box center [623, 287] width 311 height 10
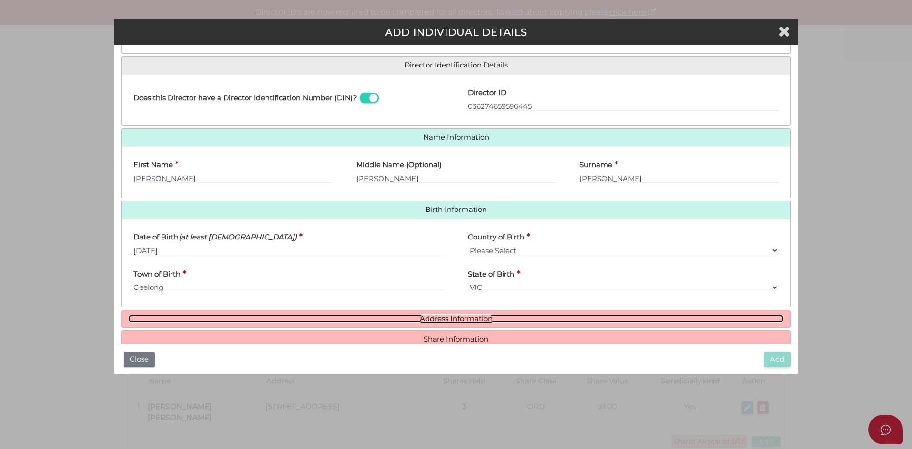
click at [453, 322] on link "Address Information" at bounding box center [456, 319] width 655 height 8
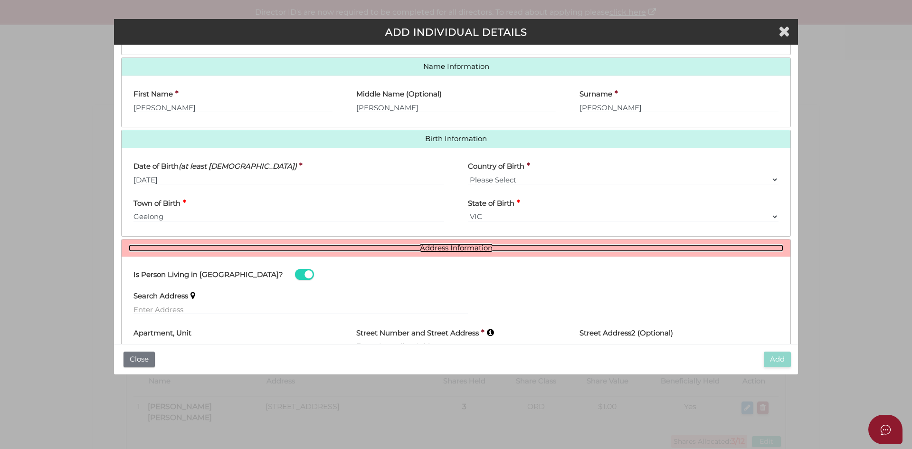
scroll to position [236, 0]
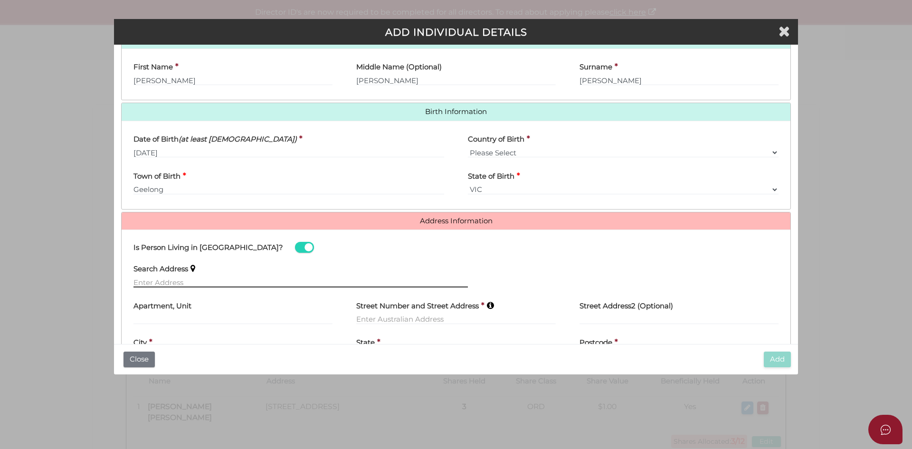
click at [188, 284] on input "text" at bounding box center [301, 282] width 335 height 10
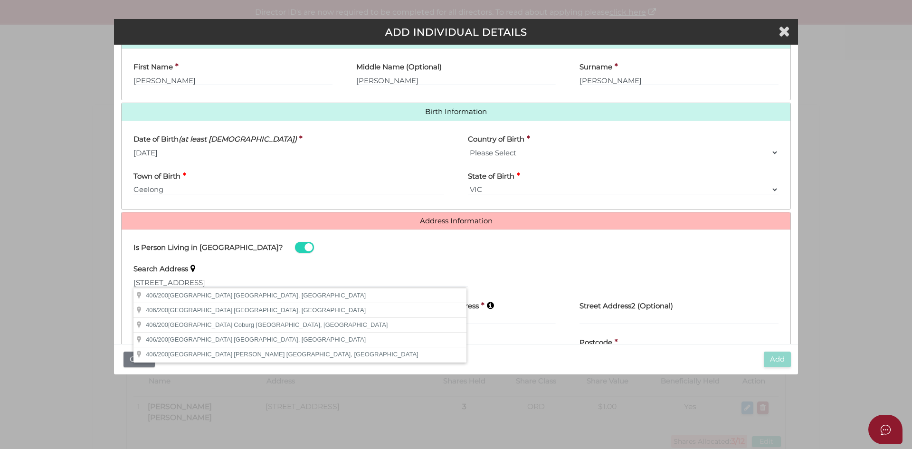
type input "406/200 Lygon Street, Brunswick East VIC, Australia"
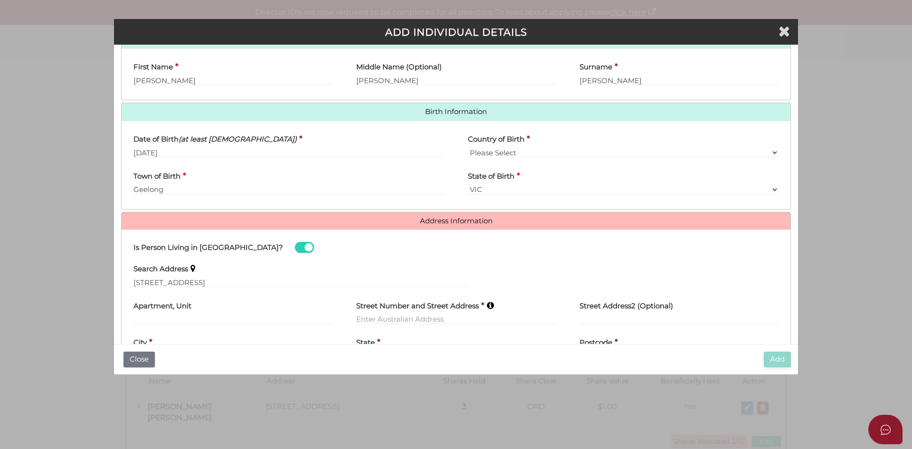
type input "Lygon Street"
type input "Brunswick East"
select select "VIC"
type input "3057"
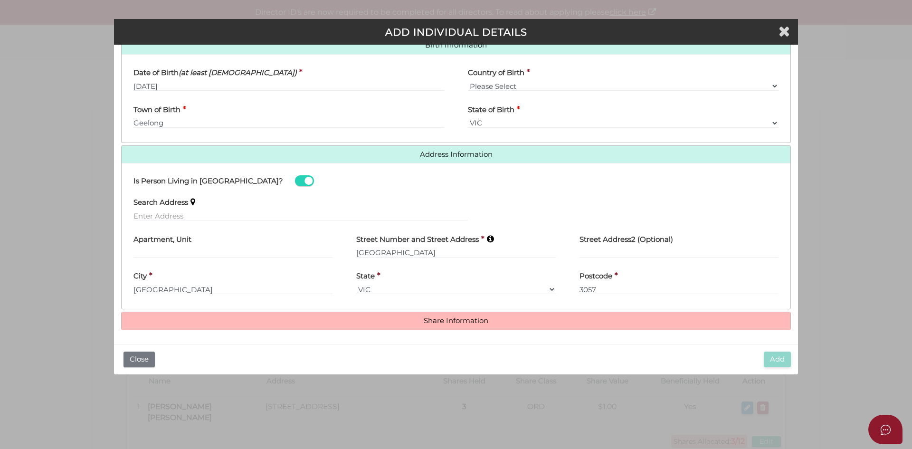
scroll to position [304, 0]
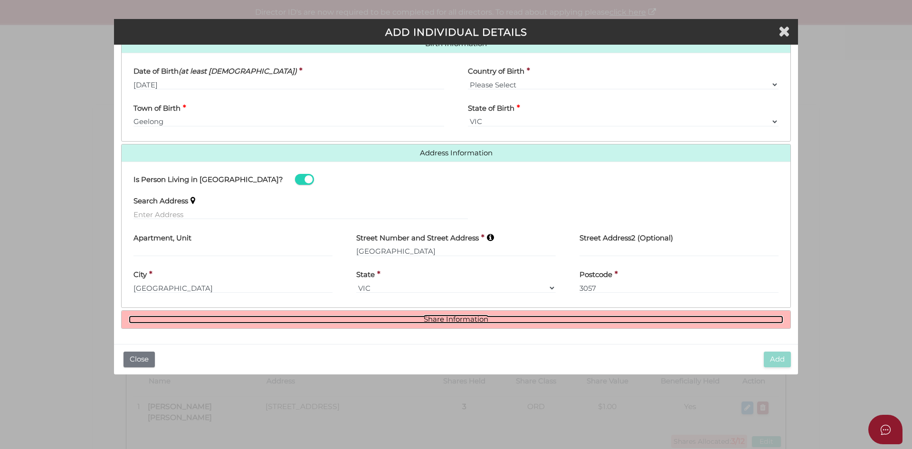
click at [472, 316] on link "Share Information" at bounding box center [456, 320] width 655 height 8
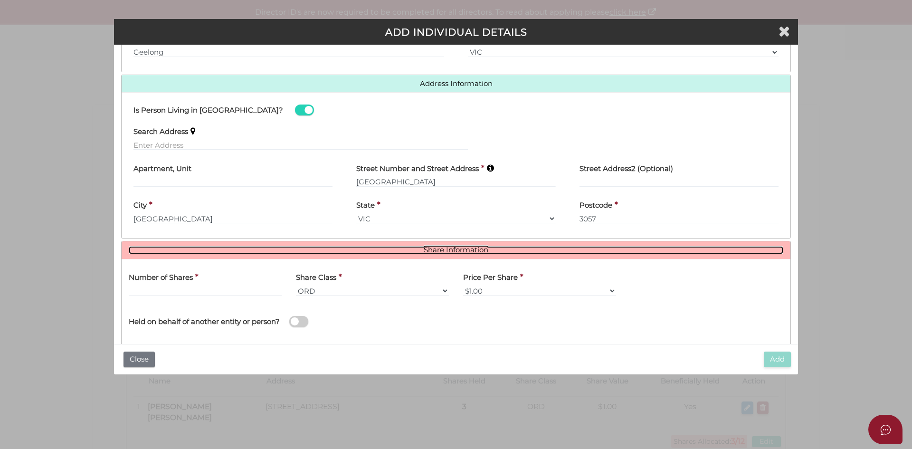
scroll to position [391, 0]
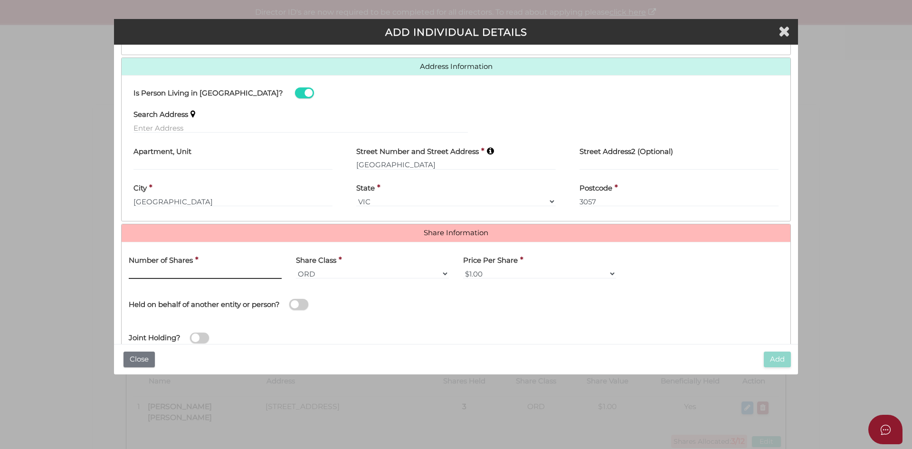
click at [165, 275] on input "text" at bounding box center [205, 273] width 153 height 10
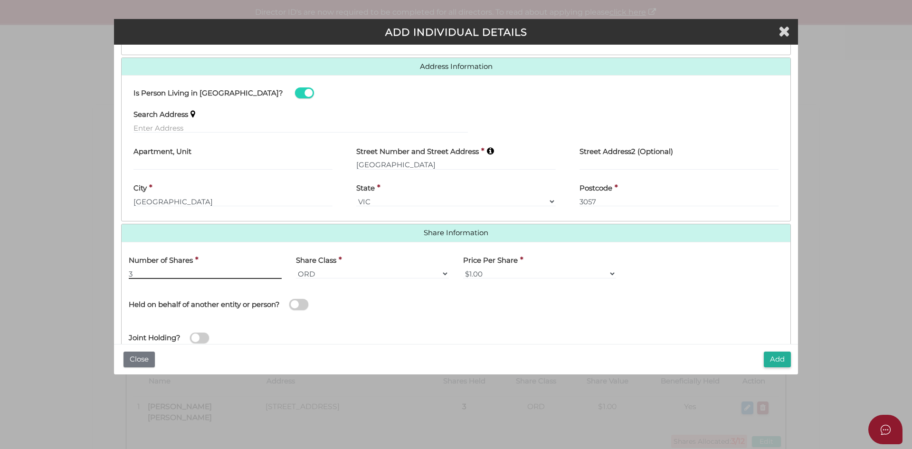
type input "3"
click at [430, 342] on div "Joint Holding?" at bounding box center [456, 335] width 669 height 31
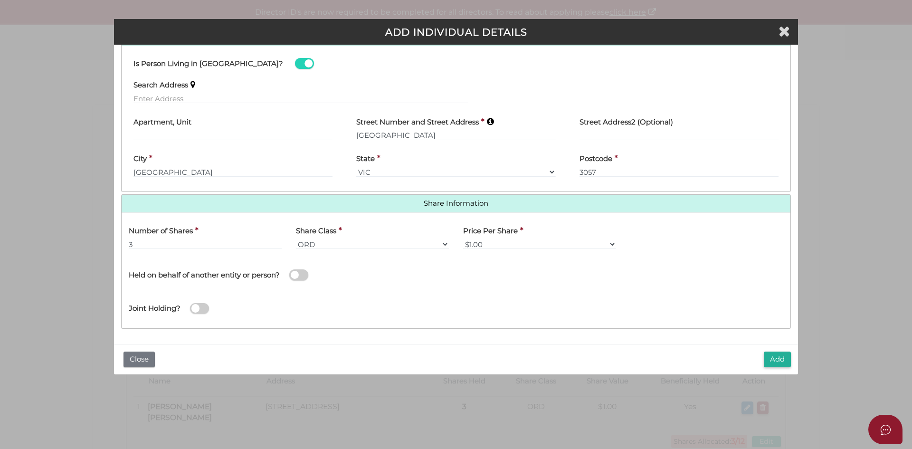
click at [775, 356] on button "Add" at bounding box center [777, 360] width 27 height 16
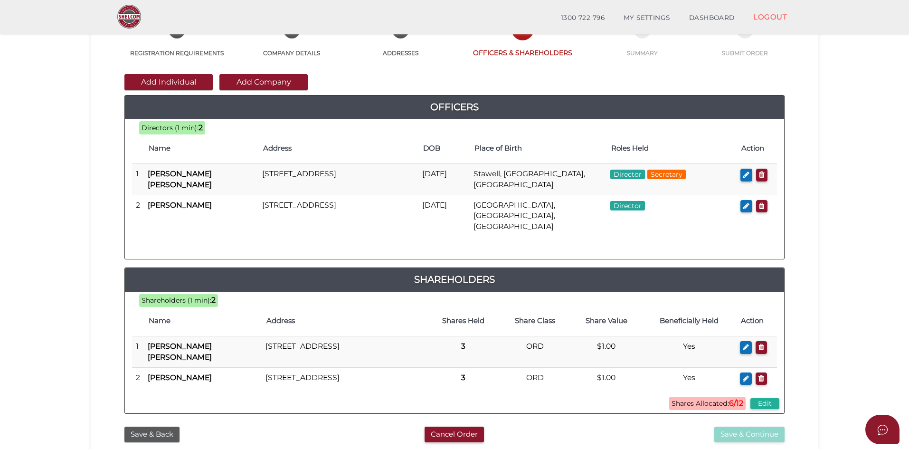
scroll to position [70, 0]
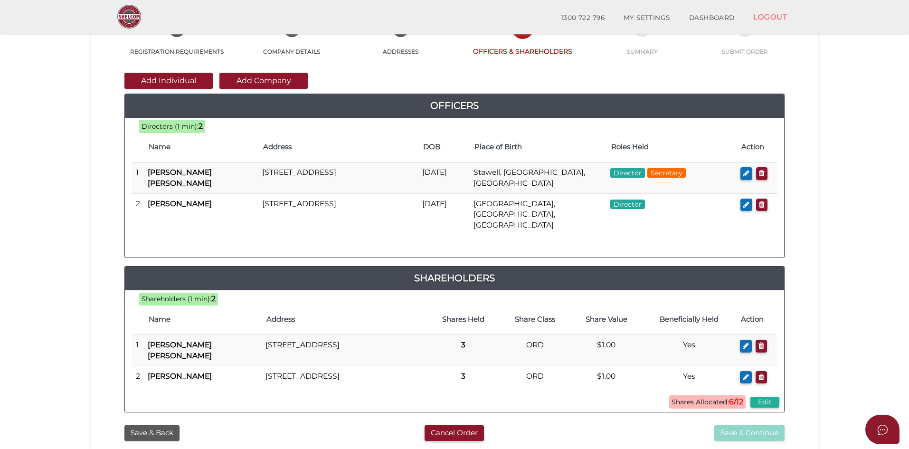
click at [180, 82] on button "Add Individual" at bounding box center [168, 81] width 88 height 16
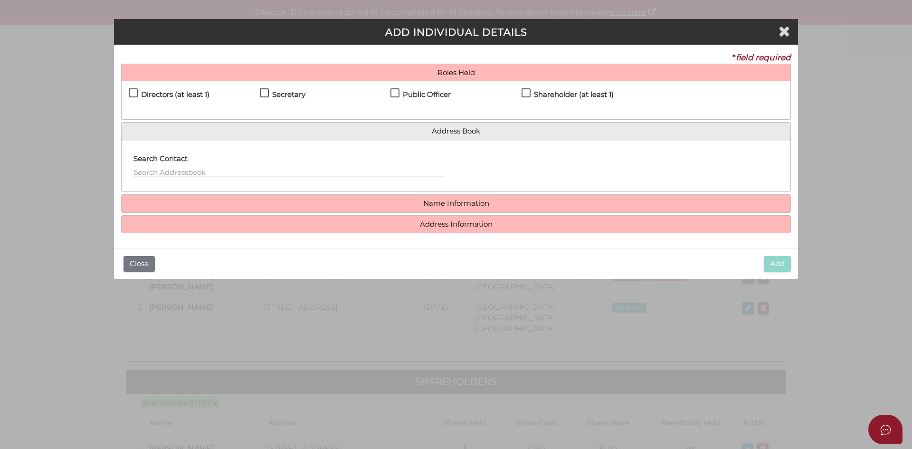
click at [135, 94] on label "Directors (at least 1)" at bounding box center [169, 97] width 81 height 12
checkbox input "true"
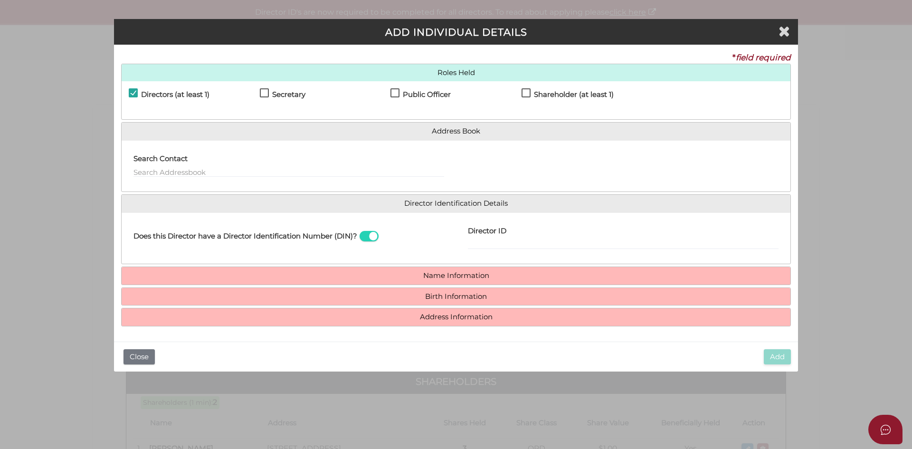
drag, startPoint x: 398, startPoint y: 94, endPoint x: 528, endPoint y: 92, distance: 130.2
click at [404, 94] on label "Public Officer" at bounding box center [421, 97] width 60 height 12
click at [529, 91] on label "Shareholder (at least 1)" at bounding box center [568, 97] width 92 height 12
checkbox input "true"
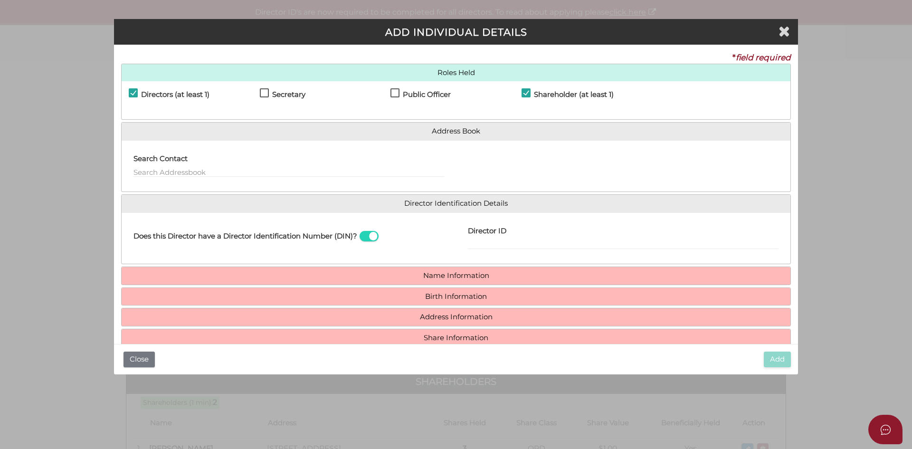
click at [393, 91] on label "Public Officer" at bounding box center [421, 97] width 60 height 12
checkbox input "true"
click at [470, 242] on input "Director ID" at bounding box center [623, 244] width 311 height 10
drag, startPoint x: 504, startPoint y: 239, endPoint x: 512, endPoint y: 245, distance: 10.0
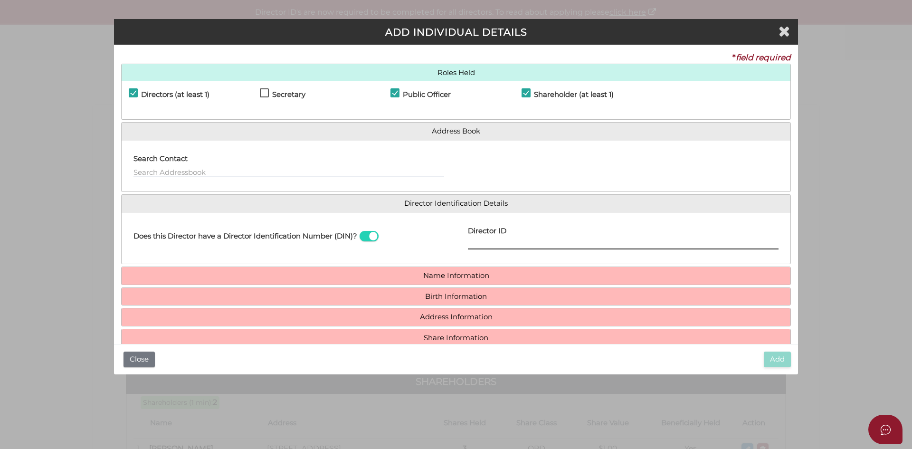
click at [504, 241] on input "Director ID" at bounding box center [623, 244] width 311 height 10
paste input "036 71958 95595"
type input "036719589559561"
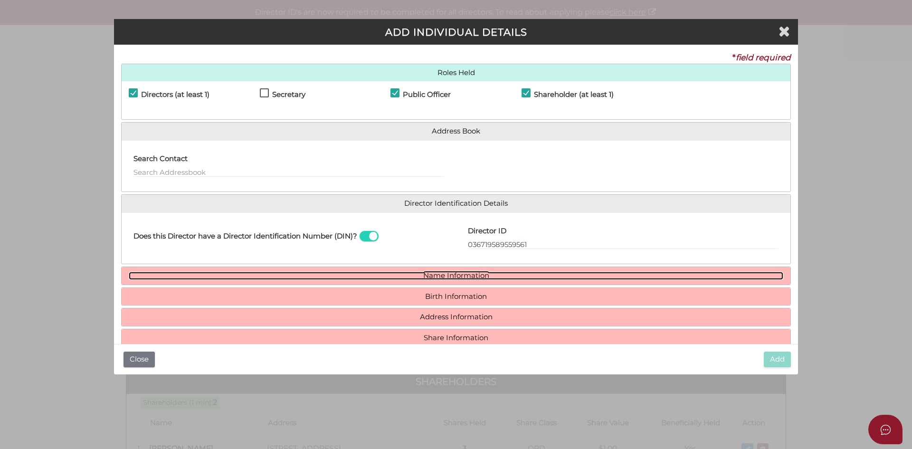
click at [485, 272] on link "Name Information" at bounding box center [456, 276] width 655 height 8
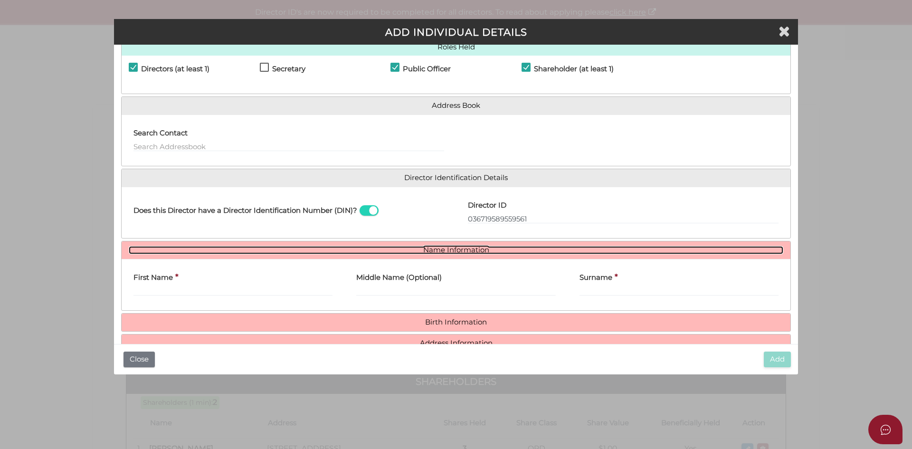
scroll to position [70, 0]
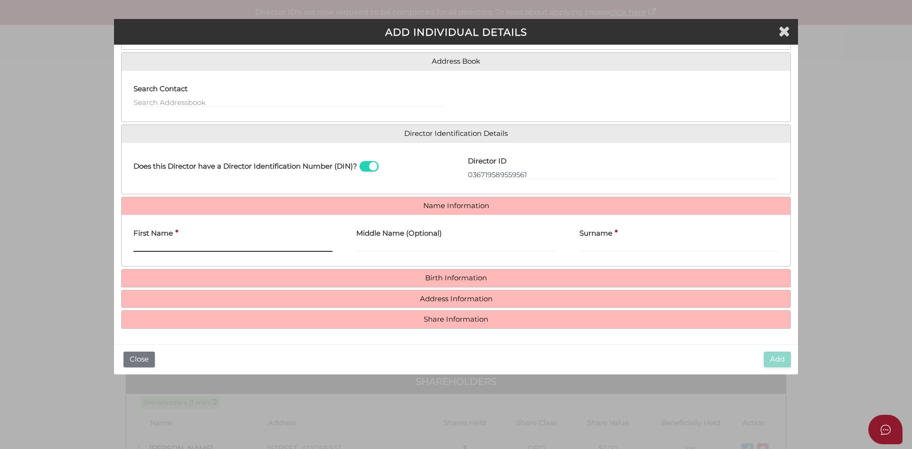
click at [176, 244] on input "First Name" at bounding box center [233, 246] width 199 height 10
type input "Rex"
type input "Ritchie"
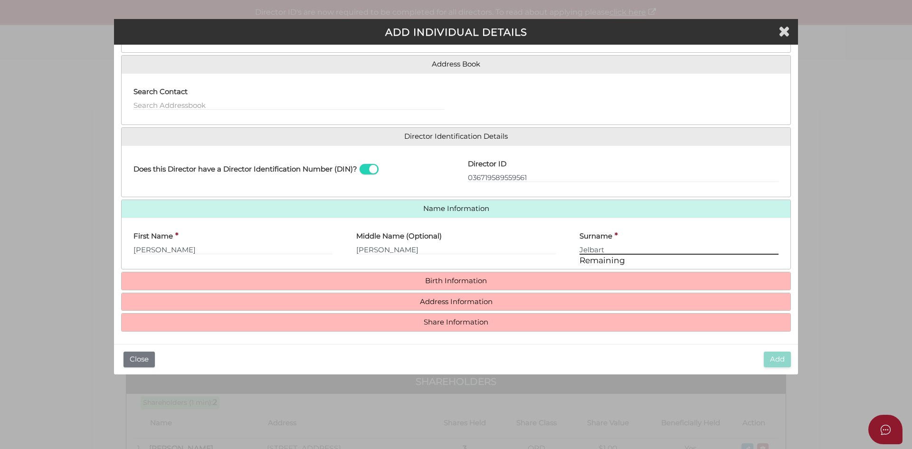
type input "Jelbart"
click at [421, 276] on h4 "Birth Information" at bounding box center [456, 281] width 669 height 18
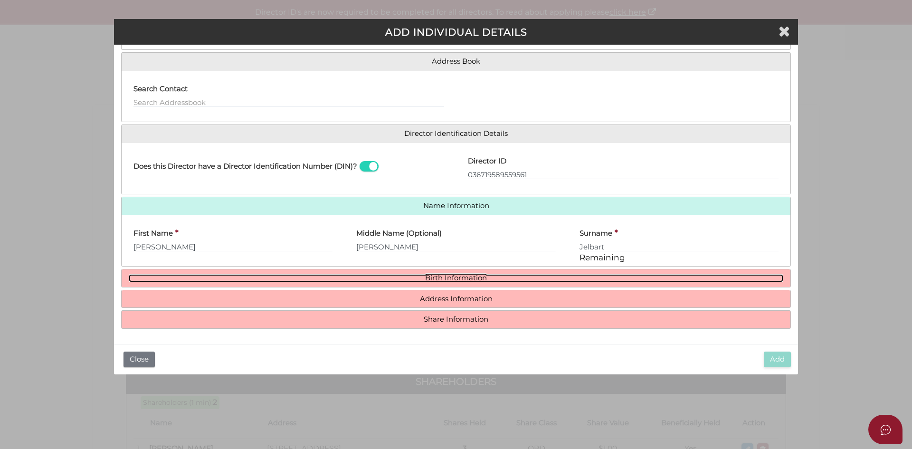
click at [452, 276] on link "Birth Information" at bounding box center [456, 278] width 655 height 8
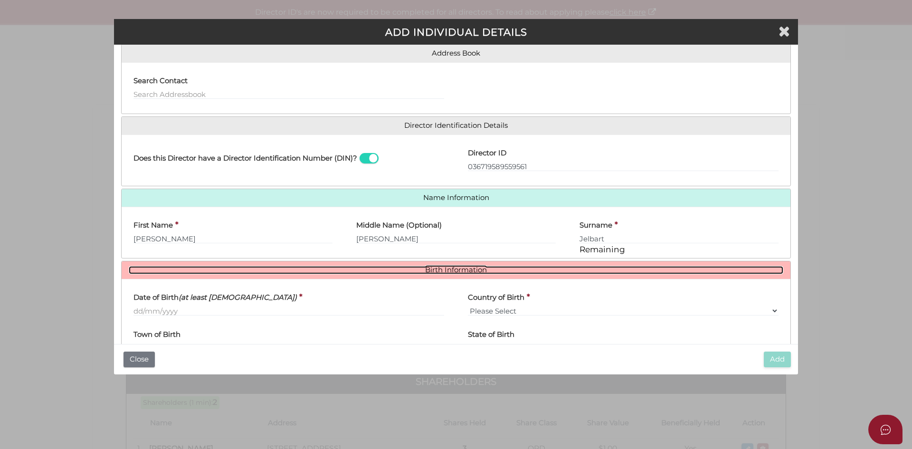
scroll to position [83, 0]
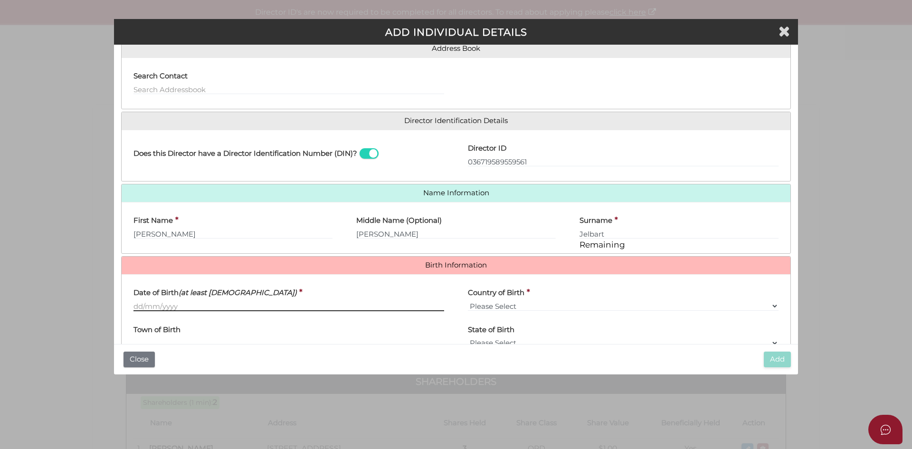
click at [136, 304] on input "Date of Birth (at least [DEMOGRAPHIC_DATA])" at bounding box center [289, 306] width 311 height 10
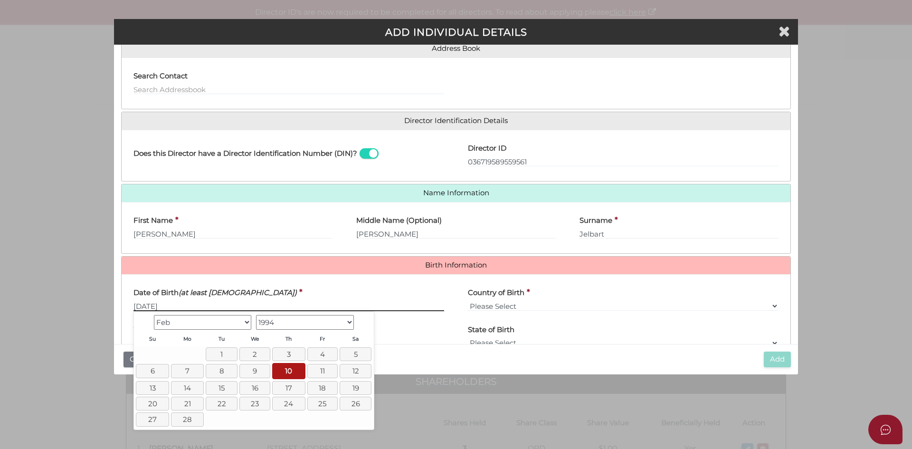
type input "[DATE]"
click at [521, 305] on select "Please Select v [GEOGRAPHIC_DATA] [GEOGRAPHIC_DATA] [GEOGRAPHIC_DATA] [GEOGRAPH…" at bounding box center [623, 306] width 311 height 10
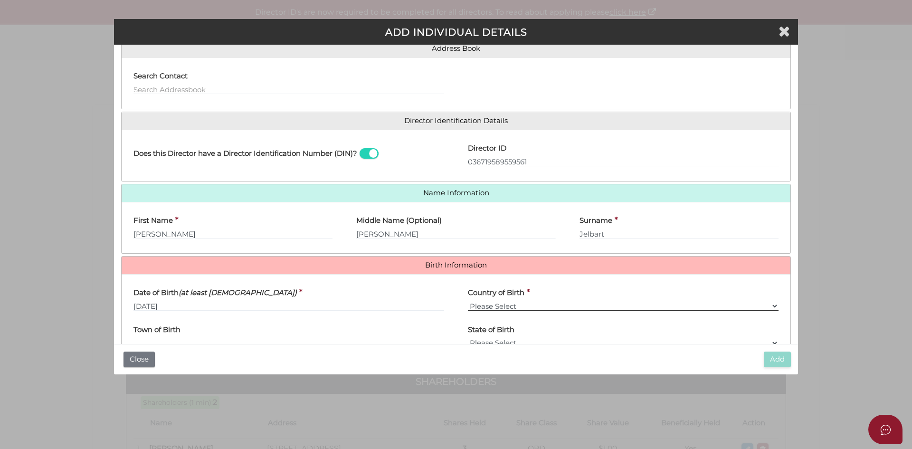
select select "[GEOGRAPHIC_DATA]"
click at [468, 301] on select "Please Select v [GEOGRAPHIC_DATA] [GEOGRAPHIC_DATA] [GEOGRAPHIC_DATA] [GEOGRAPH…" at bounding box center [623, 306] width 311 height 10
click at [192, 345] on div "Add Close" at bounding box center [456, 359] width 684 height 30
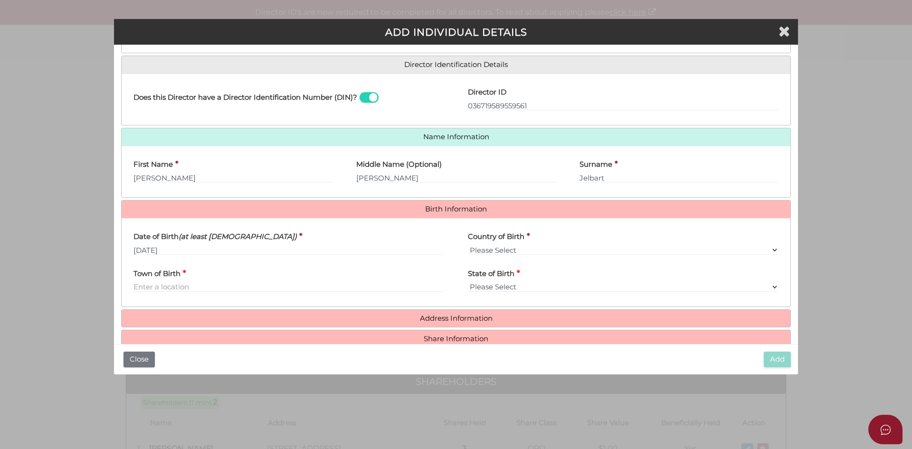
scroll to position [150, 0]
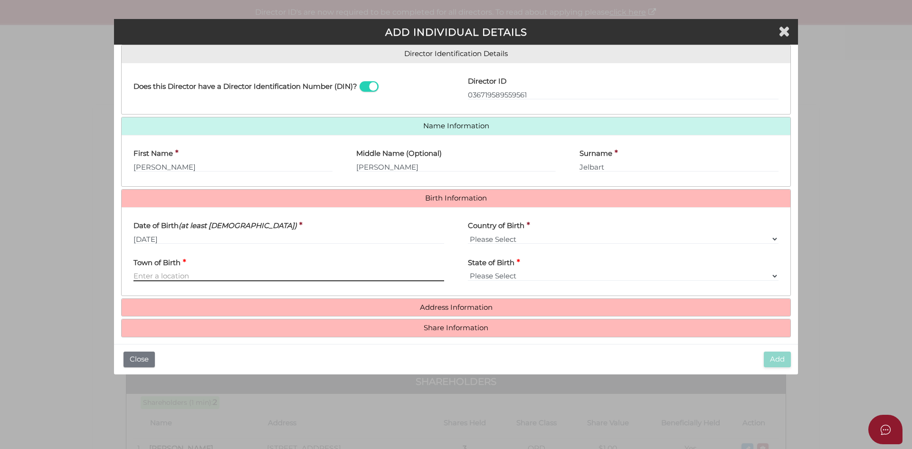
click at [188, 273] on input "Town of Birth" at bounding box center [289, 276] width 311 height 10
type input "Ballarat"
click at [532, 282] on div "State of Birth * Please Select VIC ACT NSW NT QLD TAS WA SA" at bounding box center [623, 269] width 335 height 37
click at [525, 277] on select "Please Select VIC [GEOGRAPHIC_DATA] [GEOGRAPHIC_DATA] [GEOGRAPHIC_DATA] [GEOGRA…" at bounding box center [623, 276] width 311 height 10
select select "VIC"
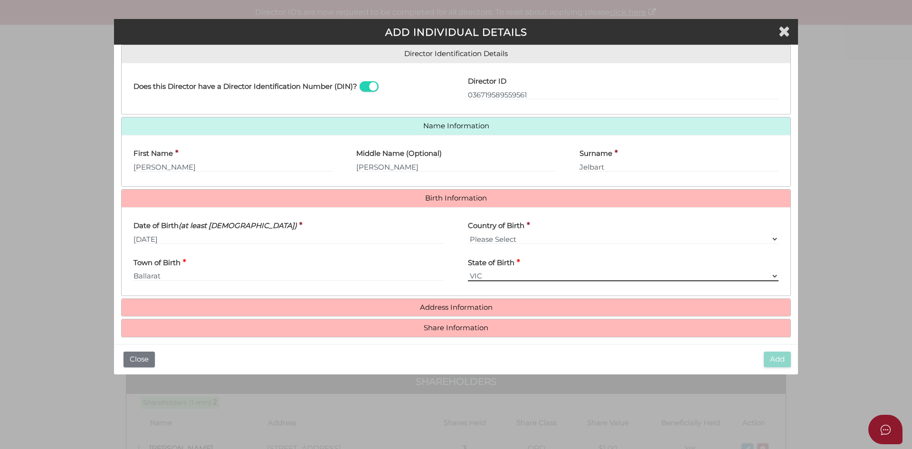
click at [468, 271] on select "Please Select VIC [GEOGRAPHIC_DATA] [GEOGRAPHIC_DATA] [GEOGRAPHIC_DATA] [GEOGRA…" at bounding box center [623, 276] width 311 height 10
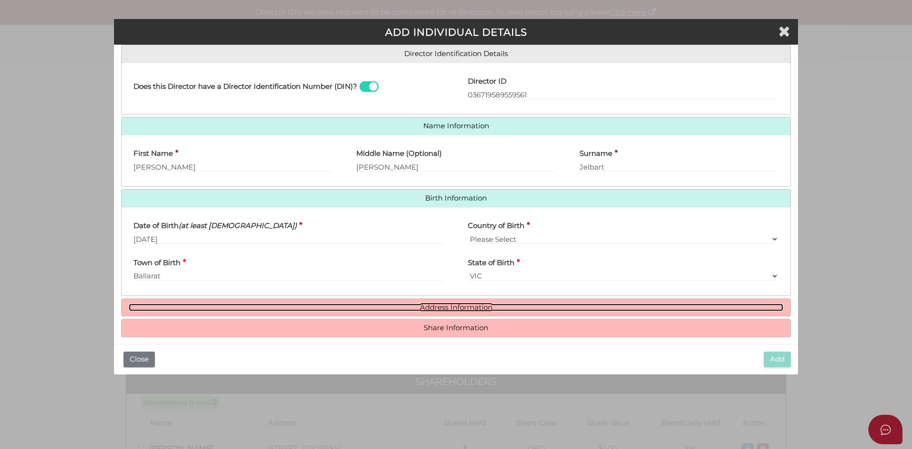
click at [456, 309] on link "Address Information" at bounding box center [456, 308] width 655 height 8
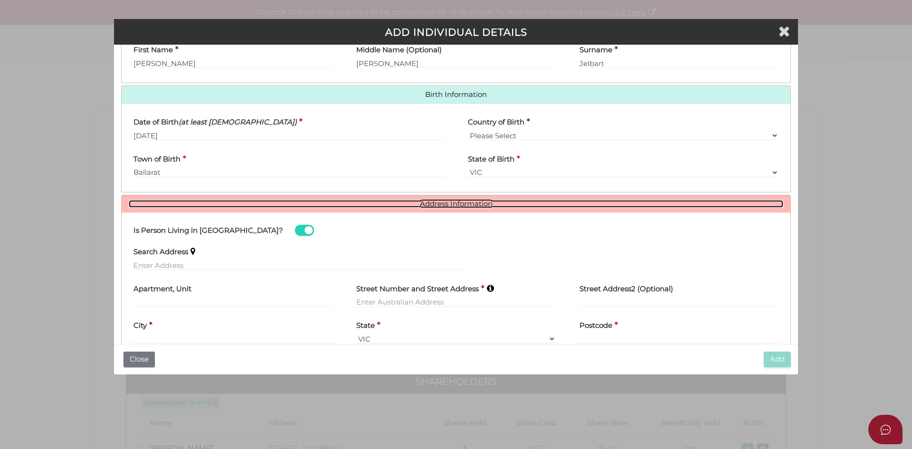
scroll to position [257, 0]
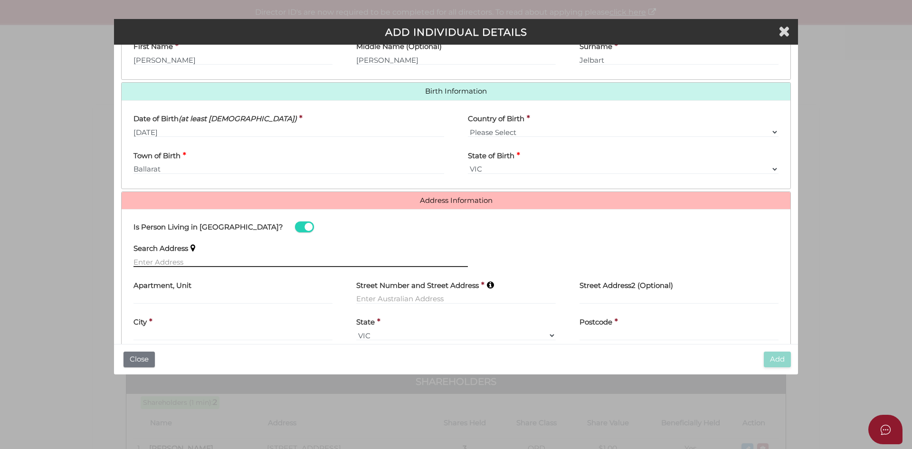
click at [176, 262] on input "text" at bounding box center [301, 262] width 335 height 10
type input "22 Gertrude Street, Preston VIC, Australia"
type input "22 Gertrude Street"
type input "Preston"
select select "VIC"
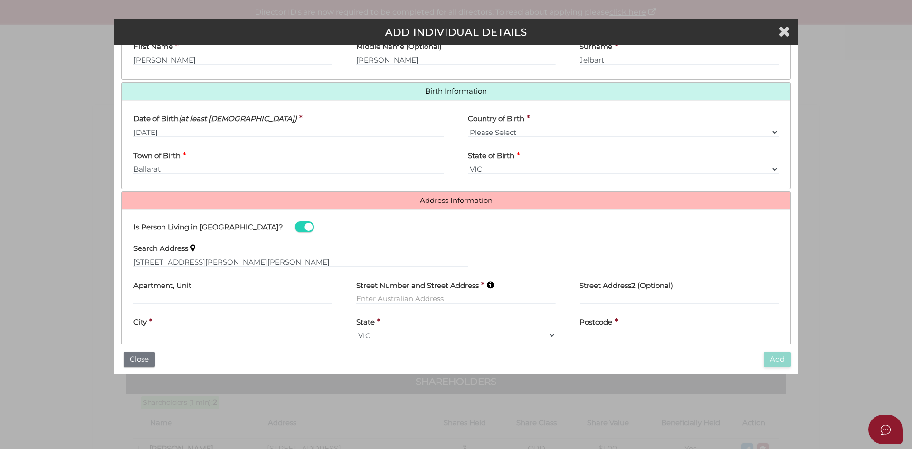
type input "3072"
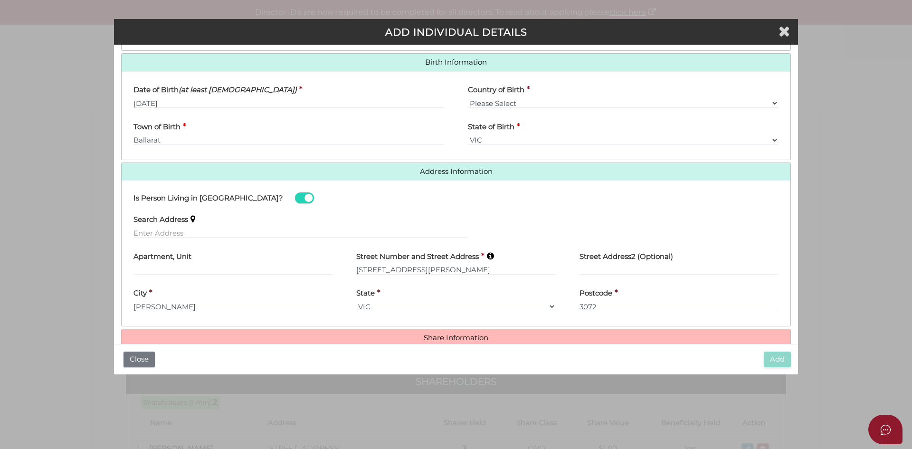
scroll to position [304, 0]
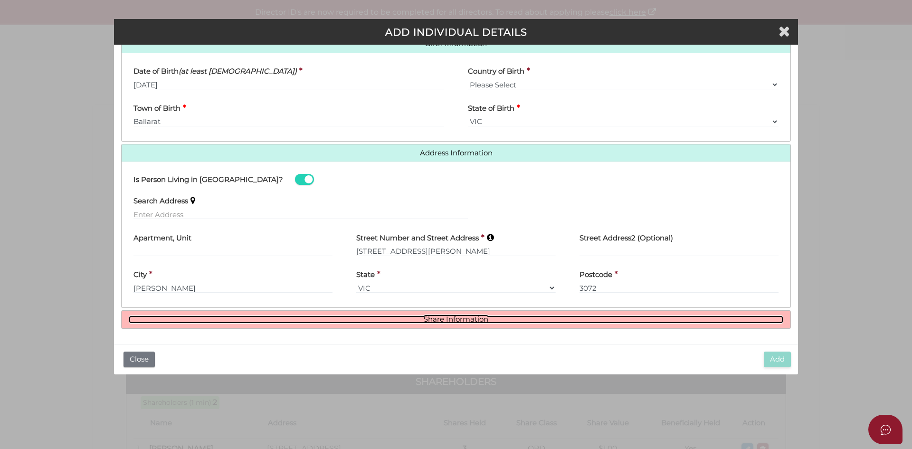
click at [450, 319] on link "Share Information" at bounding box center [456, 320] width 655 height 8
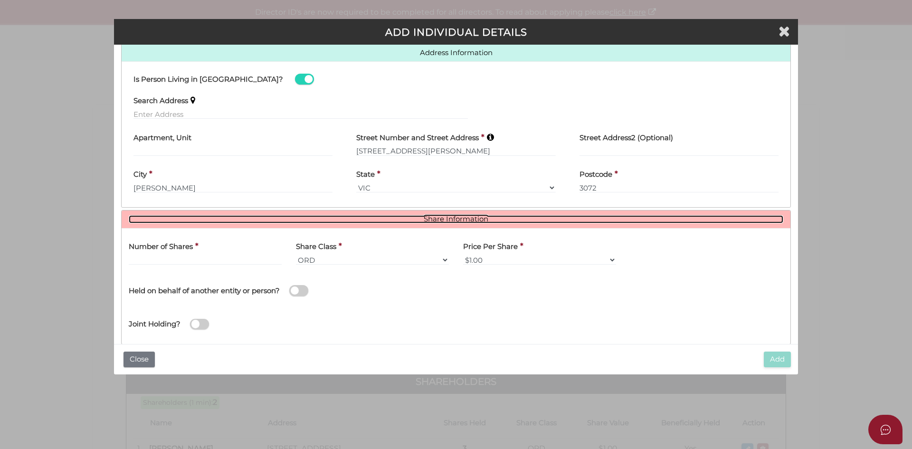
scroll to position [405, 0]
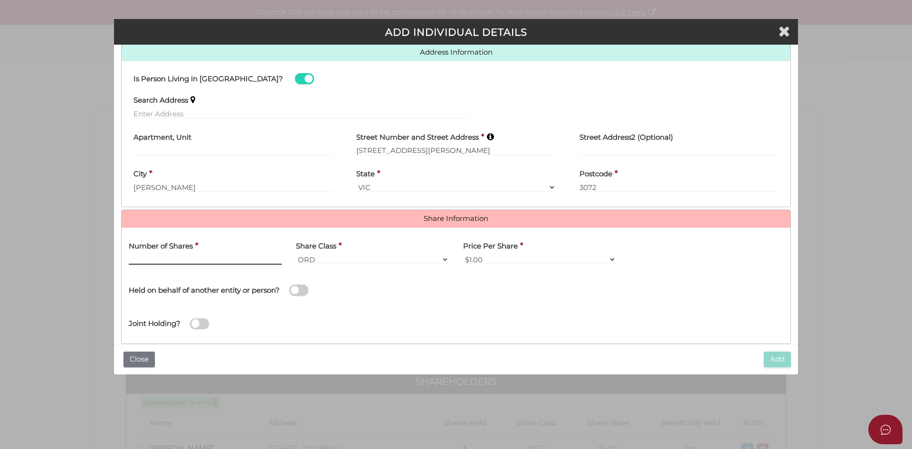
click at [187, 262] on input "text" at bounding box center [205, 259] width 153 height 10
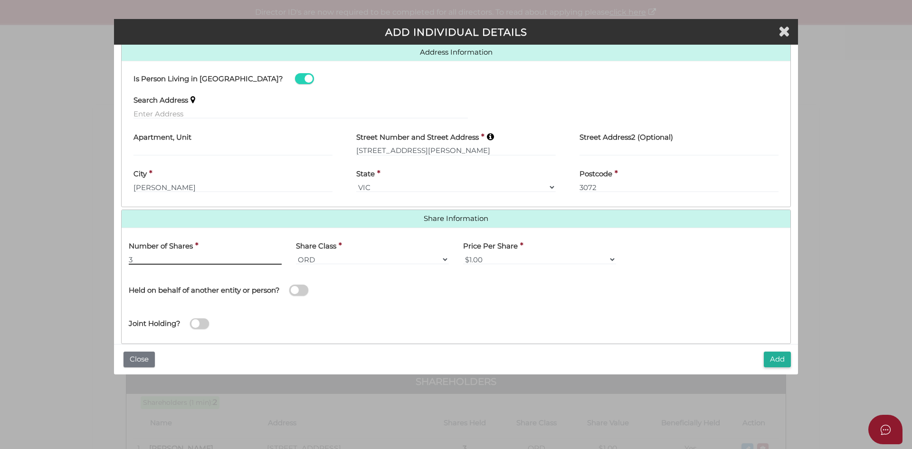
type input "3"
click at [574, 331] on div "Joint Holding?" at bounding box center [456, 321] width 669 height 31
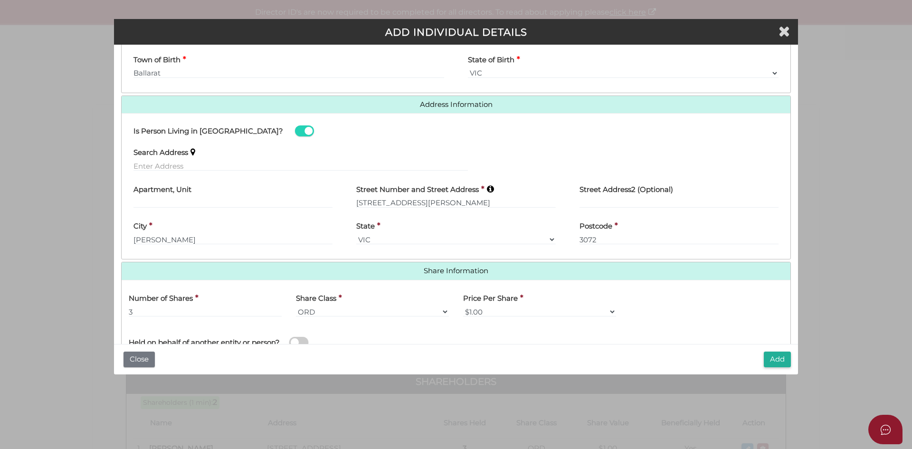
scroll to position [420, 0]
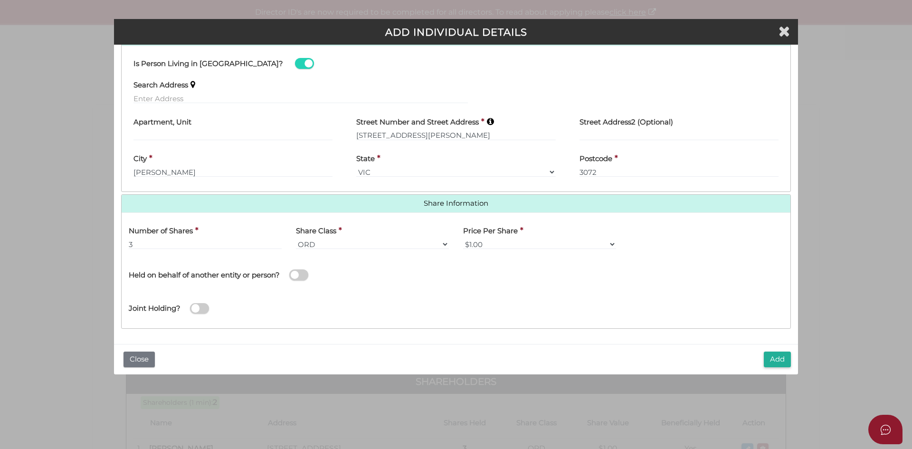
click at [774, 358] on button "Add" at bounding box center [777, 360] width 27 height 16
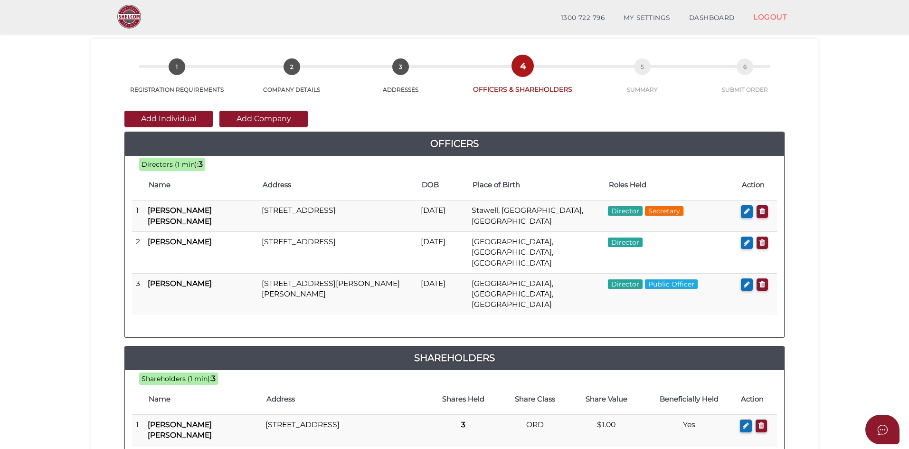
scroll to position [35, 0]
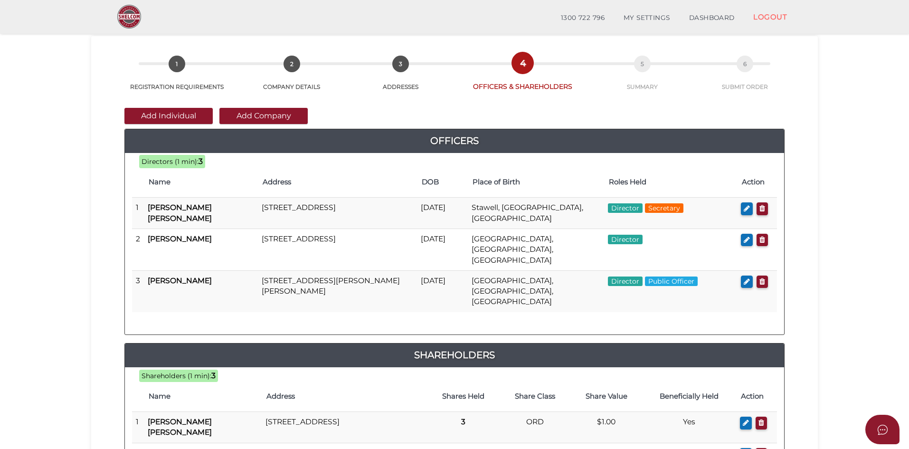
click at [169, 115] on button "Add Individual" at bounding box center [168, 116] width 88 height 16
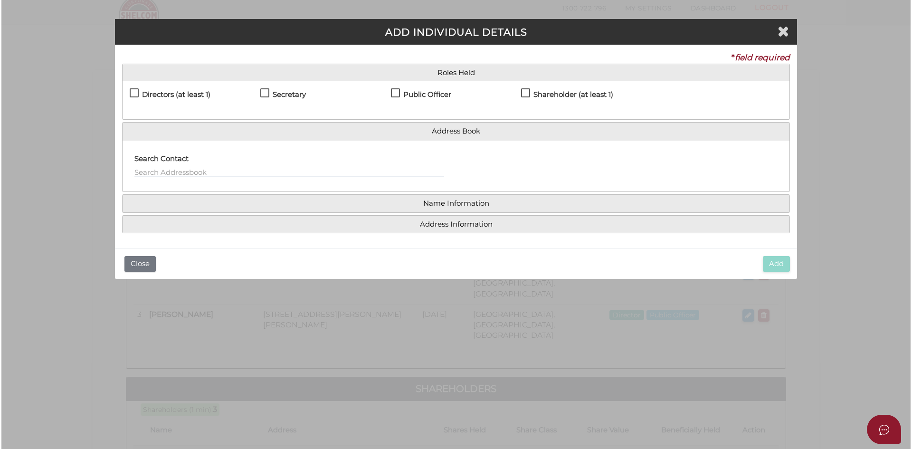
scroll to position [0, 0]
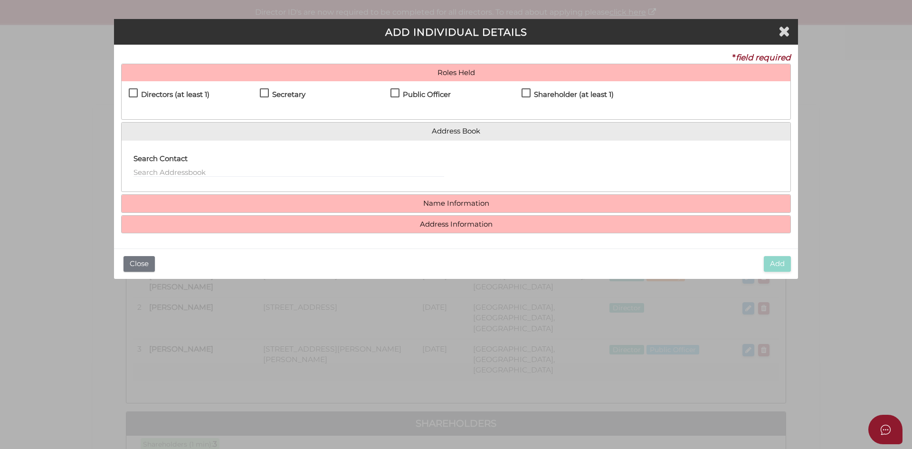
click at [134, 91] on label "Directors (at least 1)" at bounding box center [169, 97] width 81 height 12
checkbox input "true"
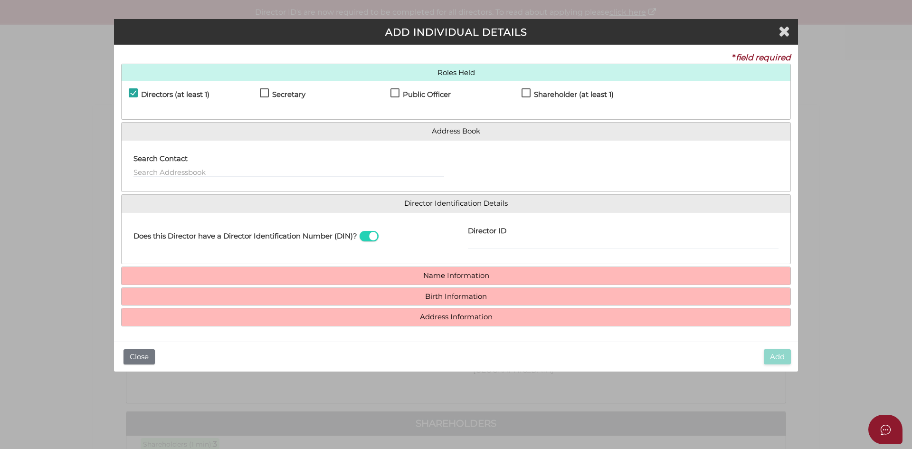
click at [528, 92] on label "Shareholder (at least 1)" at bounding box center [568, 97] width 92 height 12
checkbox input "true"
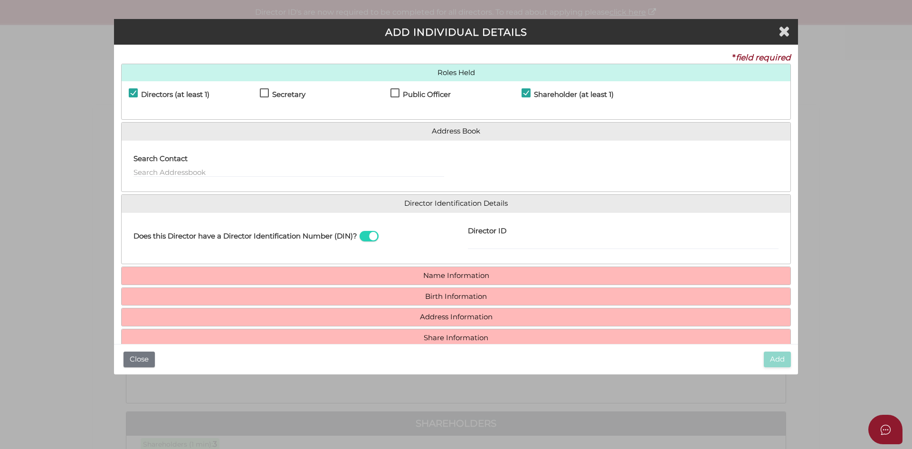
drag, startPoint x: 486, startPoint y: 236, endPoint x: 501, endPoint y: 241, distance: 16.1
click at [490, 235] on label "Director ID" at bounding box center [487, 229] width 38 height 19
click at [501, 242] on input "Director ID" at bounding box center [623, 244] width 311 height 10
click at [488, 243] on input "Director ID" at bounding box center [623, 244] width 311 height 10
paste input "036 28206 94358"
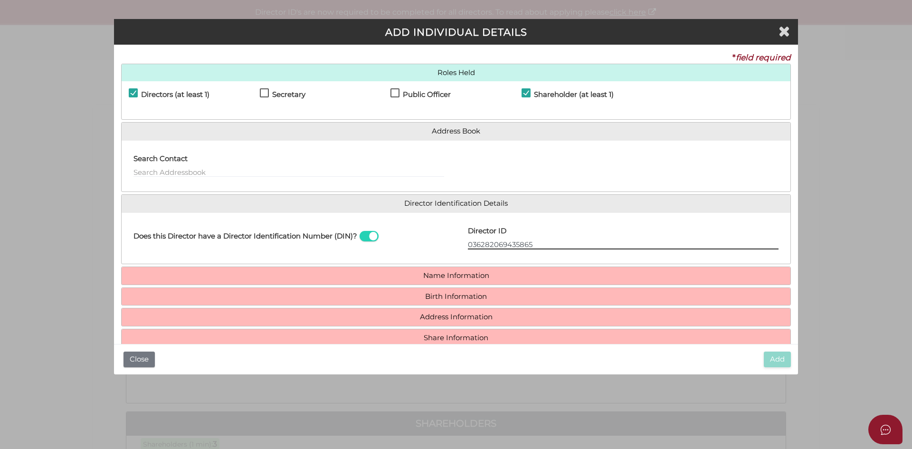
type input "036282069435865"
click at [498, 280] on h4 "Name Information" at bounding box center [456, 276] width 669 height 18
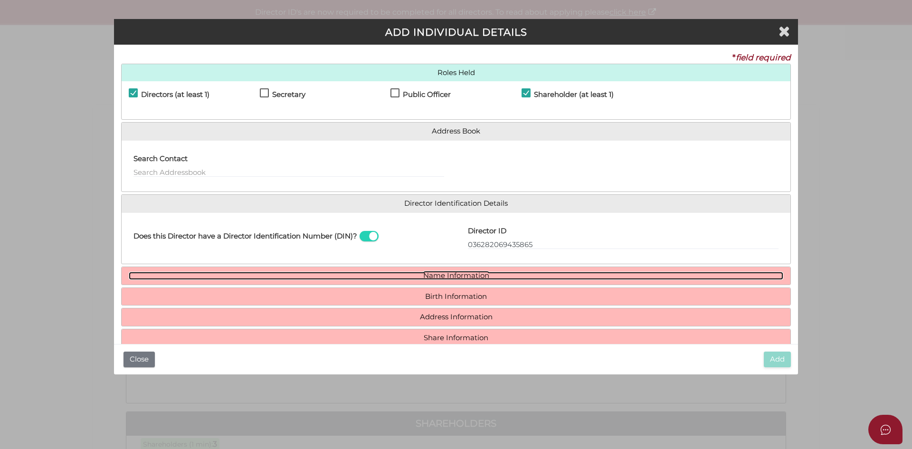
click at [468, 279] on link "Name Information" at bounding box center [456, 276] width 655 height 8
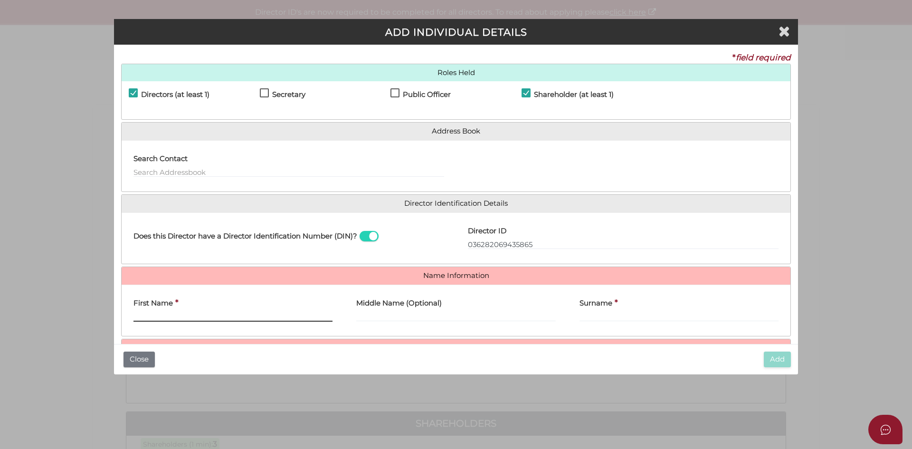
click at [211, 319] on input "First Name" at bounding box center [233, 316] width 199 height 10
type input "Clare"
type input "[PERSON_NAME]"
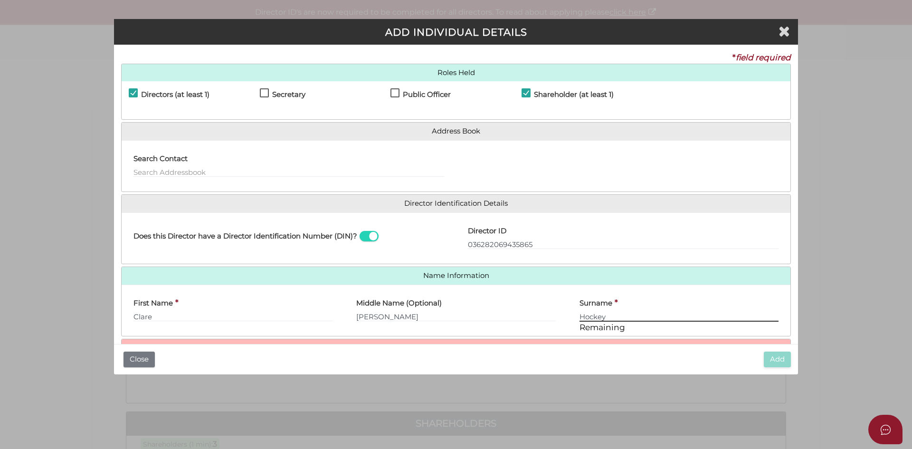
scroll to position [70, 0]
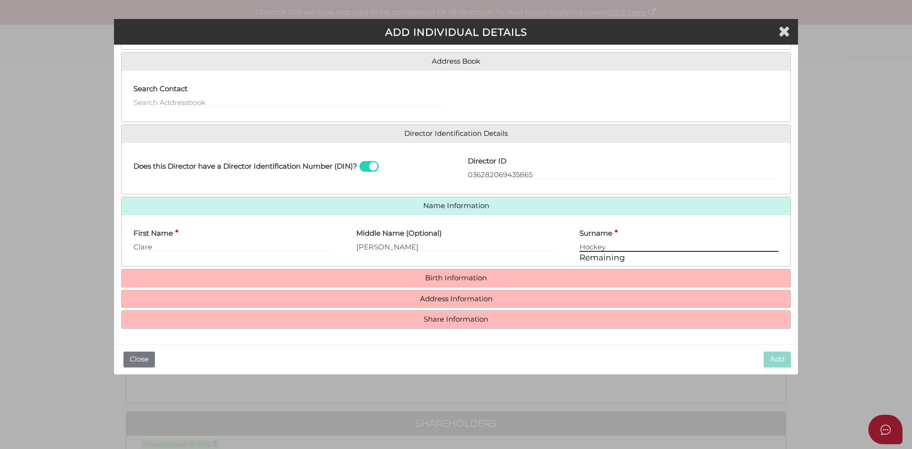
type input "Hockey"
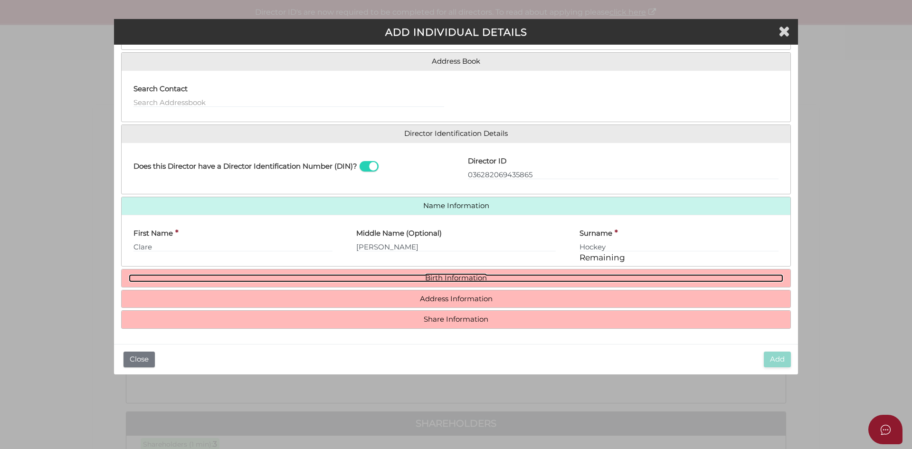
click at [454, 281] on link "Birth Information" at bounding box center [456, 278] width 655 height 8
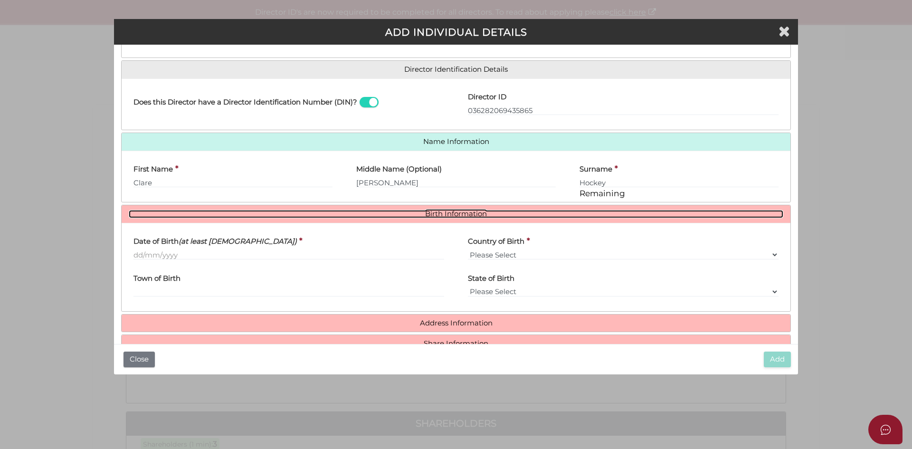
scroll to position [134, 0]
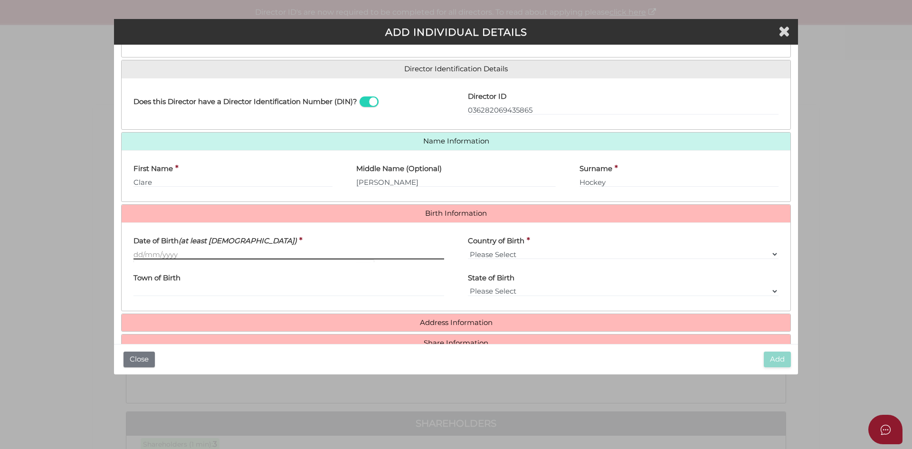
click at [140, 256] on input "Date of Birth (at least [DEMOGRAPHIC_DATA])" at bounding box center [289, 254] width 311 height 10
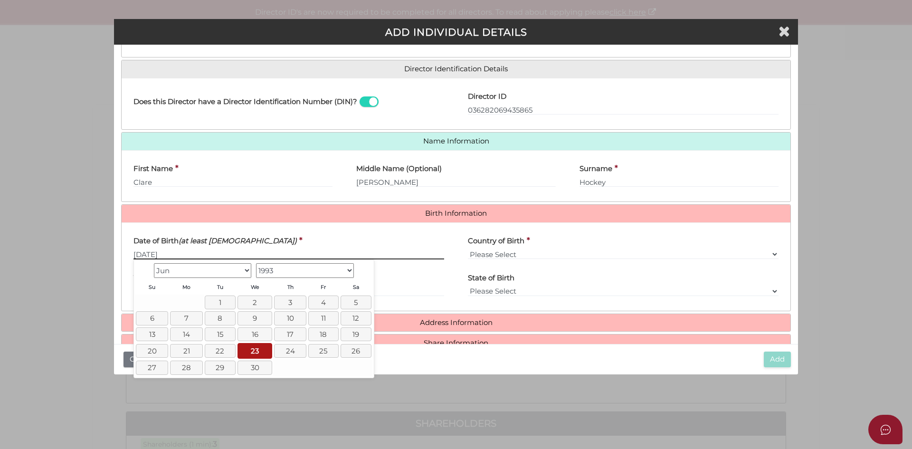
type input "[DATE]"
click at [530, 252] on select "Please Select v [GEOGRAPHIC_DATA] [GEOGRAPHIC_DATA] [GEOGRAPHIC_DATA] [GEOGRAPH…" at bounding box center [623, 254] width 311 height 10
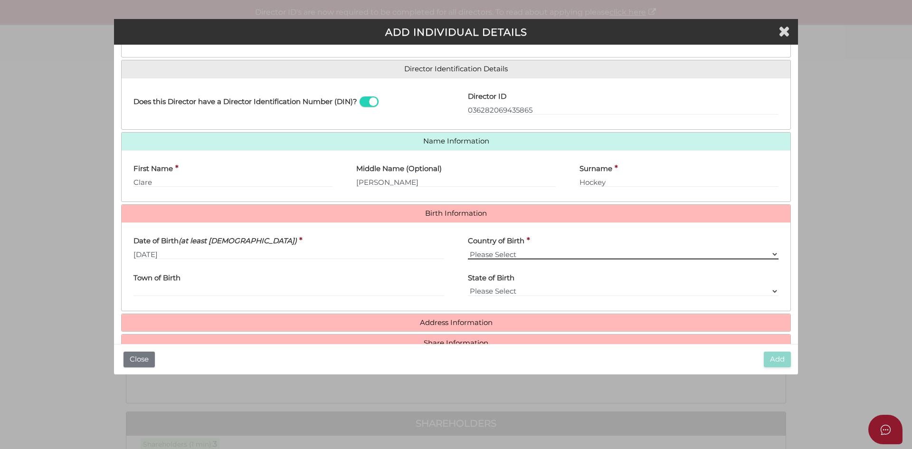
select select "[GEOGRAPHIC_DATA]"
click at [468, 249] on select "Please Select v [GEOGRAPHIC_DATA] [GEOGRAPHIC_DATA] [GEOGRAPHIC_DATA] [GEOGRAPH…" at bounding box center [623, 254] width 311 height 10
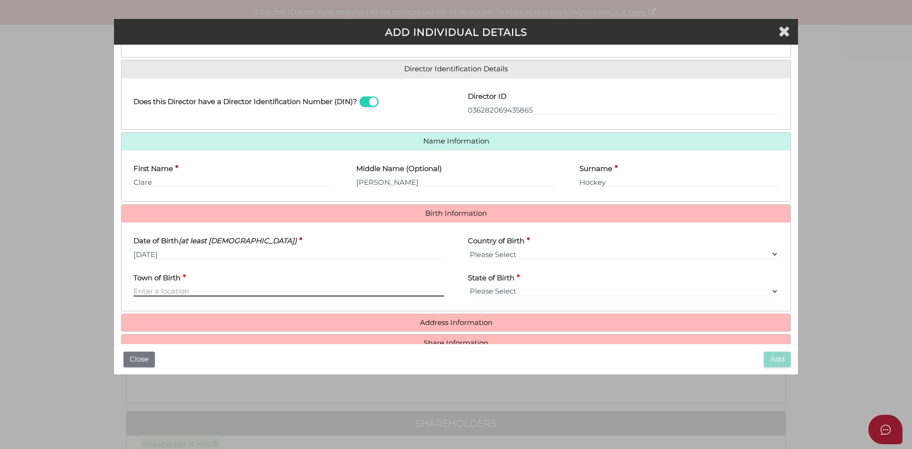
click at [182, 296] on input "Town of Birth" at bounding box center [289, 291] width 311 height 10
type input "Warrnambool"
select select "VIC"
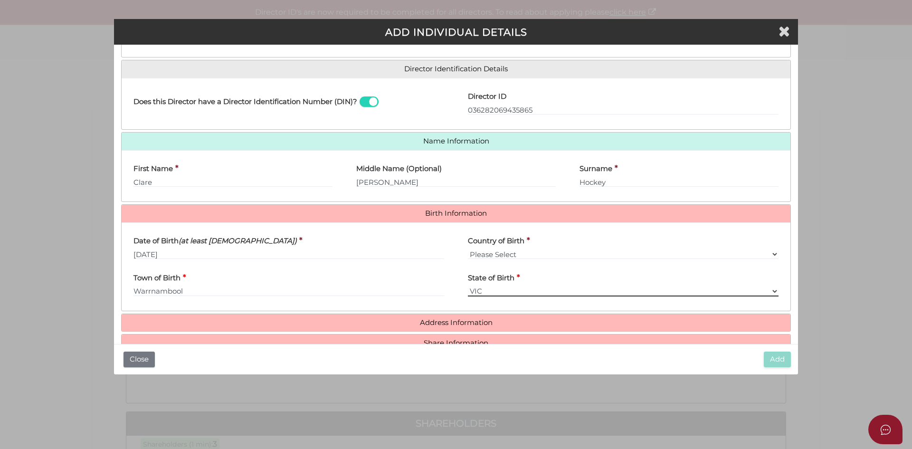
click at [522, 289] on select "Please Select VIC [GEOGRAPHIC_DATA] [GEOGRAPHIC_DATA] [GEOGRAPHIC_DATA] [GEOGRA…" at bounding box center [623, 291] width 311 height 10
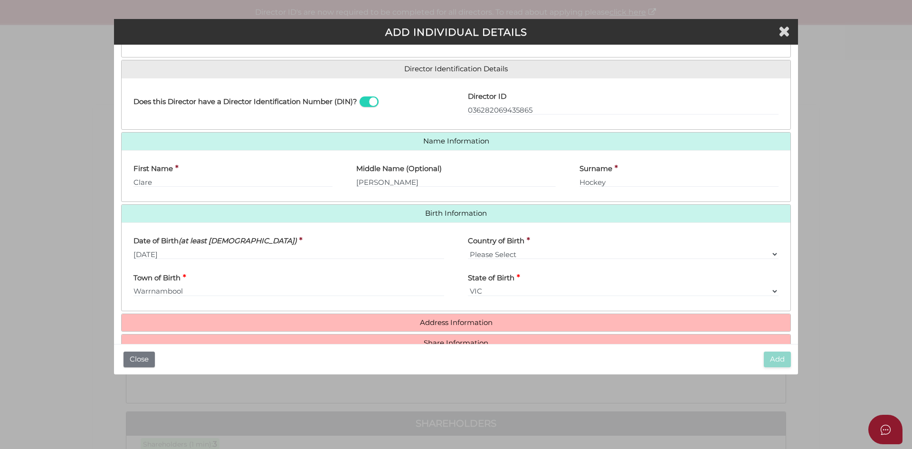
click at [382, 306] on div "Date of Birth (at least [DEMOGRAPHIC_DATA]) * [DATE] Country of Birth * Please …" at bounding box center [456, 266] width 669 height 88
click at [416, 327] on h4 "Address Information" at bounding box center [456, 323] width 669 height 18
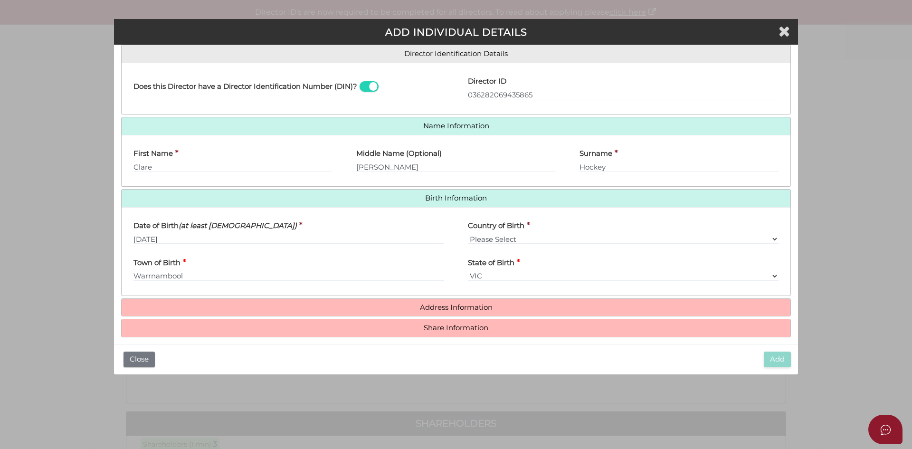
scroll to position [158, 0]
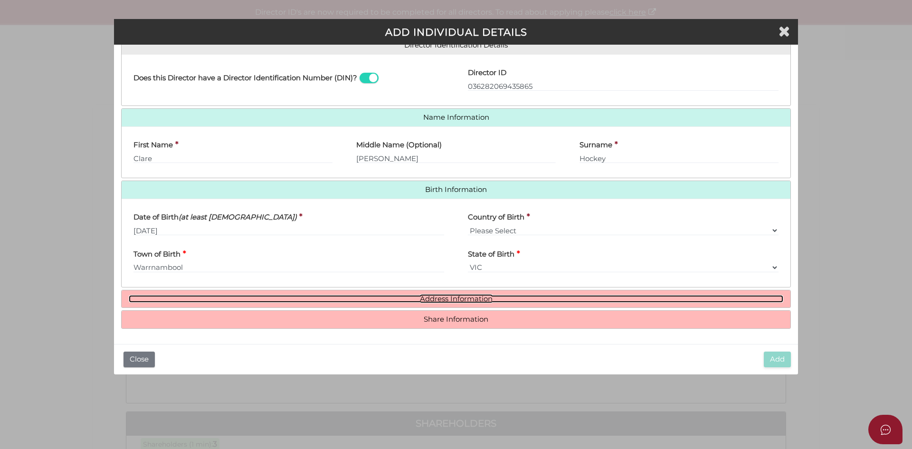
click at [436, 297] on link "Address Information" at bounding box center [456, 299] width 655 height 8
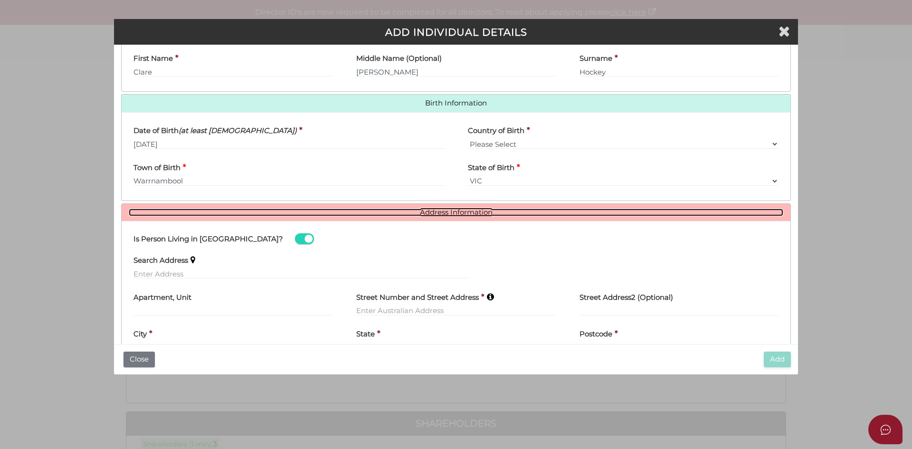
scroll to position [268, 0]
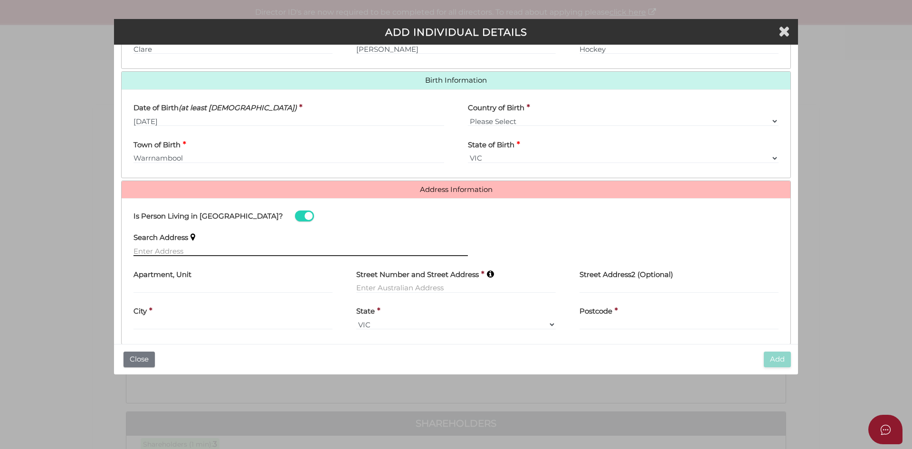
click at [164, 248] on input "text" at bounding box center [301, 251] width 335 height 10
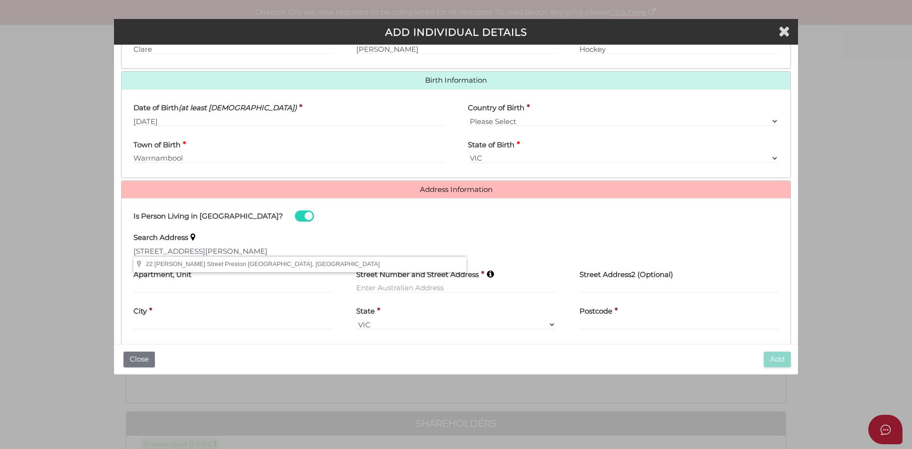
type input "[STREET_ADDRESS][PERSON_NAME][PERSON_NAME]"
type input "[STREET_ADDRESS][PERSON_NAME]"
type input "[PERSON_NAME]"
select select "VIC"
type input "3072"
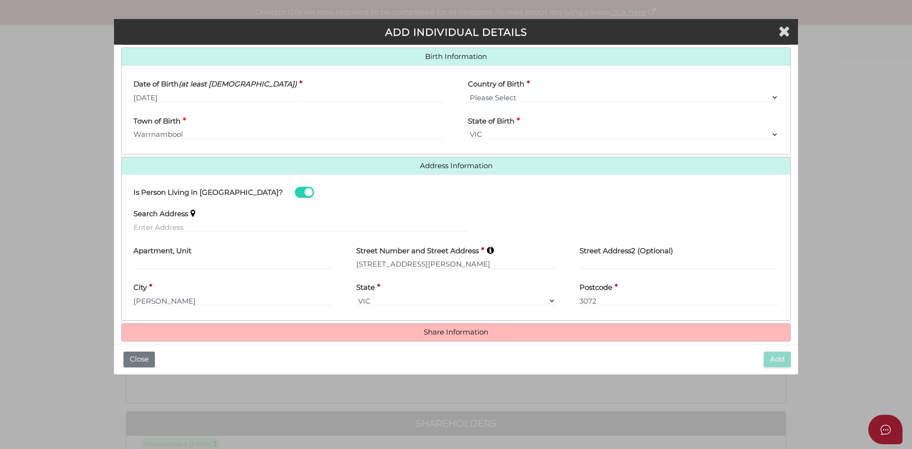
scroll to position [304, 0]
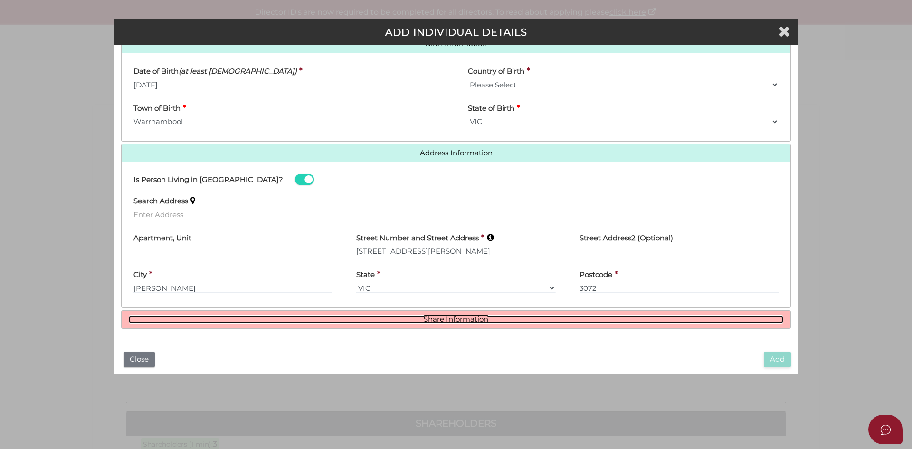
click at [428, 321] on link "Share Information" at bounding box center [456, 320] width 655 height 8
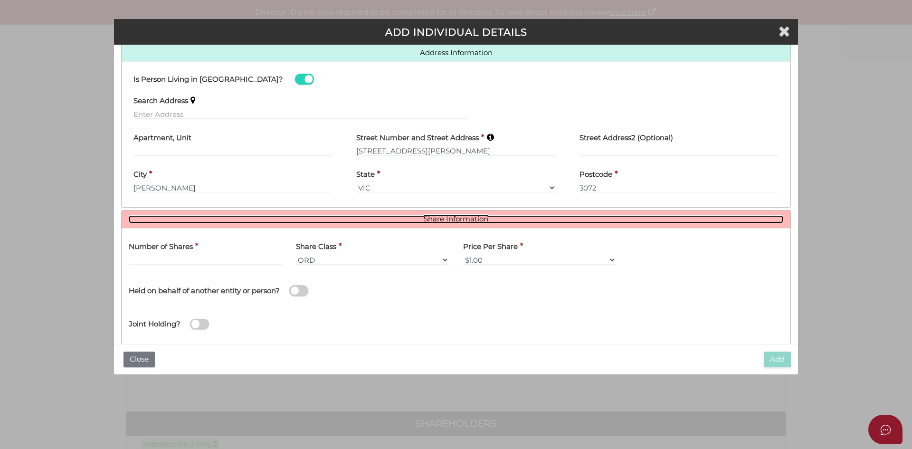
scroll to position [420, 0]
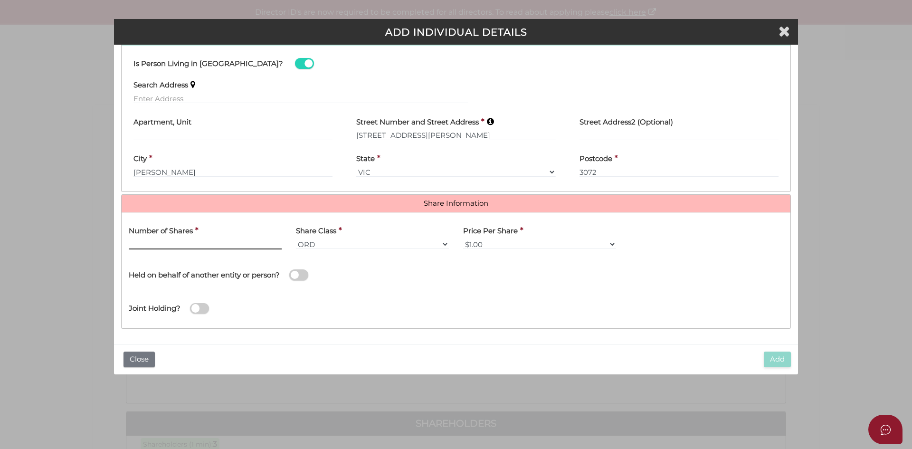
click at [183, 249] on input "text" at bounding box center [205, 244] width 153 height 10
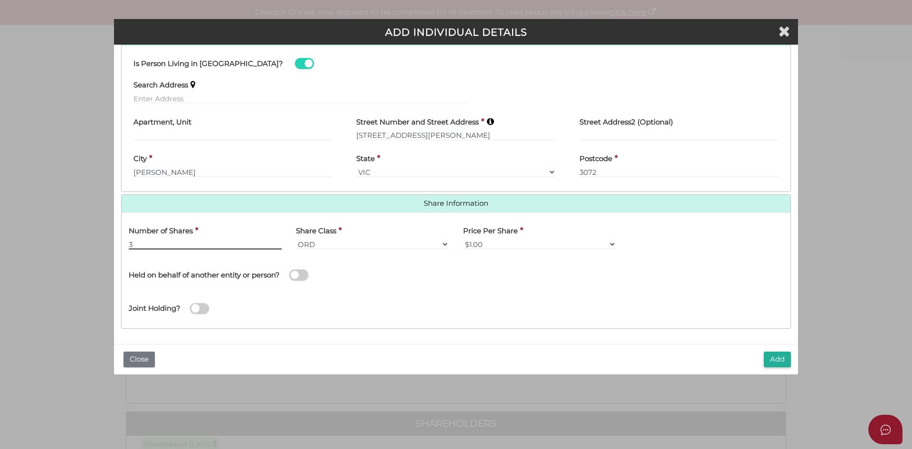
type input "3"
click at [433, 350] on div "Add Close" at bounding box center [456, 359] width 684 height 30
click at [773, 356] on button "Add" at bounding box center [777, 360] width 27 height 16
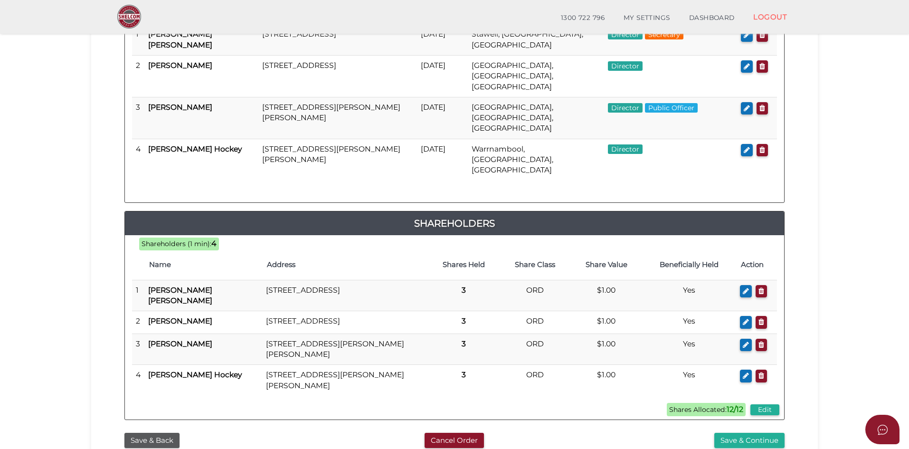
scroll to position [225, 0]
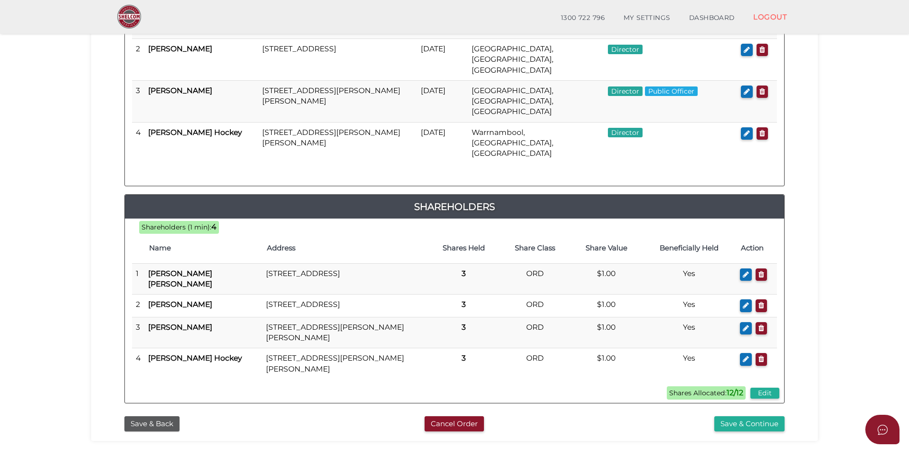
click at [768, 416] on button "Save & Continue" at bounding box center [750, 424] width 70 height 16
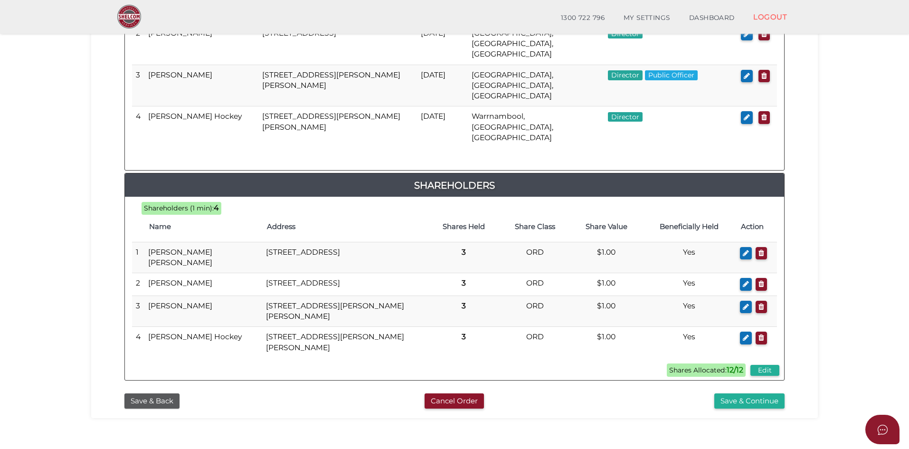
scroll to position [579, 0]
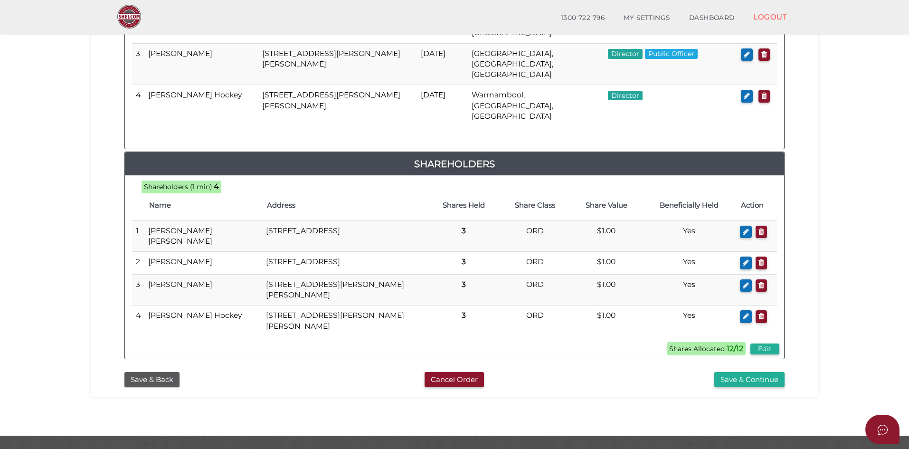
click at [757, 372] on button "Save & Continue" at bounding box center [750, 380] width 70 height 16
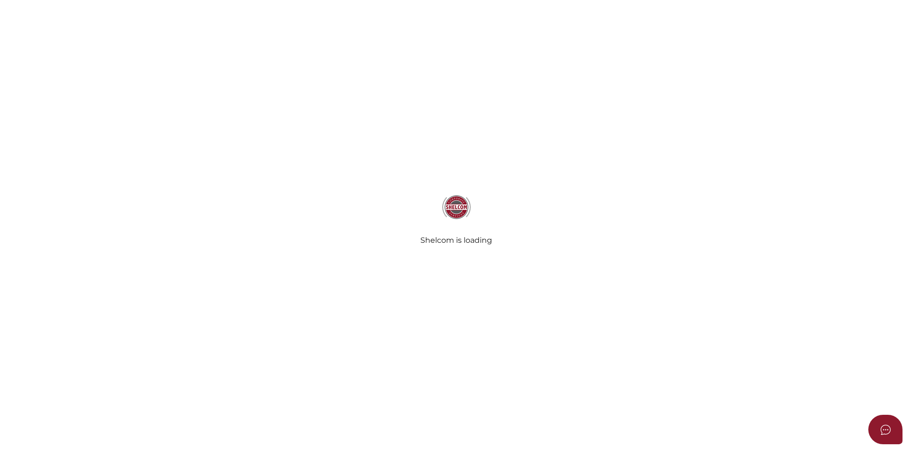
select select "Comb Binding"
select select "No"
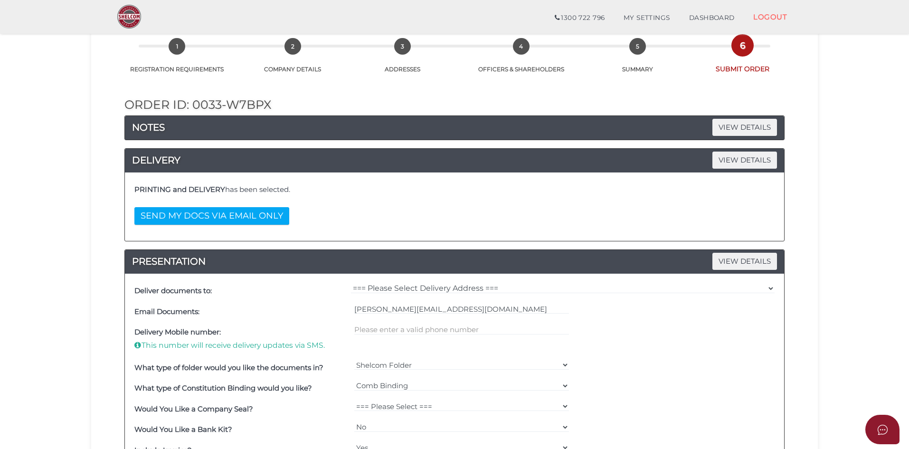
scroll to position [126, 0]
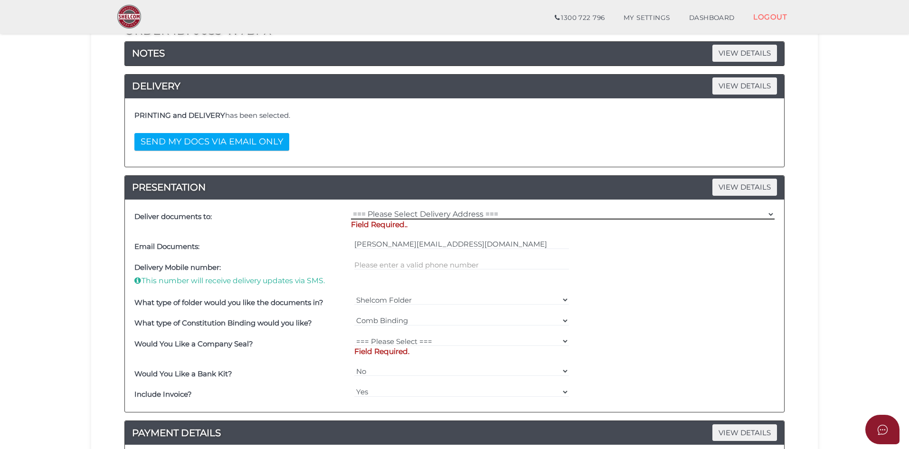
click at [410, 217] on select "=== Please Select Delivery Address === (User Address - Benjamin Cranage) 120 Ev…" at bounding box center [563, 214] width 424 height 10
click at [325, 223] on div "Deliver documents to:" at bounding box center [240, 222] width 217 height 30
click at [375, 212] on select "=== Please Select Delivery Address === (User Address - Benjamin Cranage) 120 Ev…" at bounding box center [563, 214] width 424 height 10
select select "Other"
click at [351, 209] on select "=== Please Select Delivery Address === (User Address - Benjamin Cranage) 120 Ev…" at bounding box center [563, 214] width 424 height 10
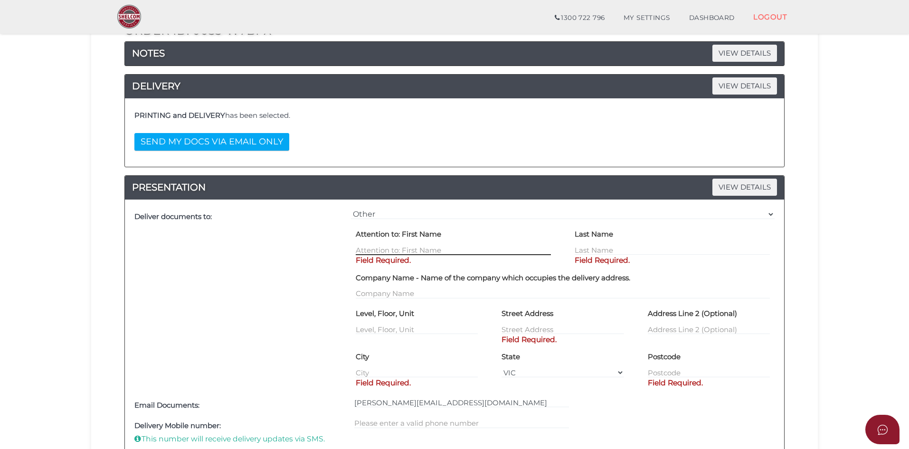
click at [401, 251] on input "text" at bounding box center [453, 250] width 195 height 10
click at [427, 266] on div "Attention to: First Name Field Required." at bounding box center [453, 248] width 219 height 43
click at [400, 245] on div "Attention to: First Name Field Required." at bounding box center [453, 241] width 195 height 29
click at [488, 249] on input "text" at bounding box center [453, 250] width 195 height 10
drag, startPoint x: 476, startPoint y: 255, endPoint x: 451, endPoint y: 265, distance: 26.2
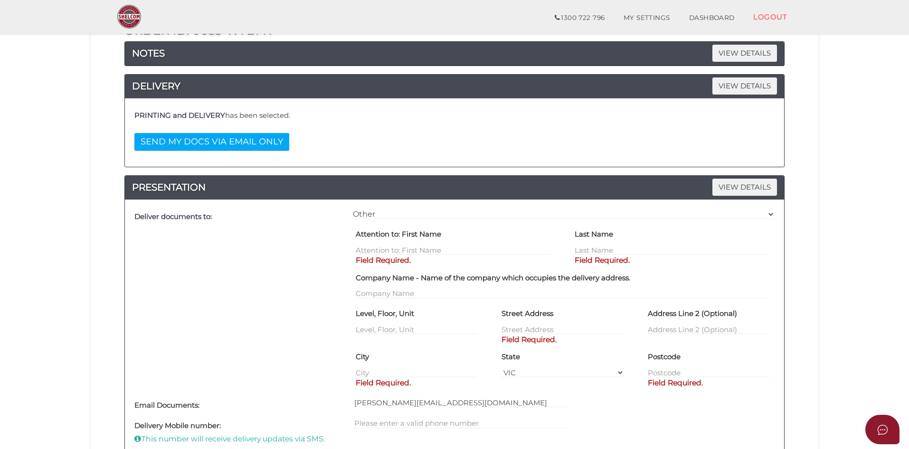
click at [451, 265] on p "Field Required." at bounding box center [453, 260] width 195 height 10
click at [446, 253] on input "text" at bounding box center [453, 250] width 195 height 10
click at [411, 250] on input "text" at bounding box center [453, 250] width 195 height 10
type input "Fraser"
type input "Steggall"
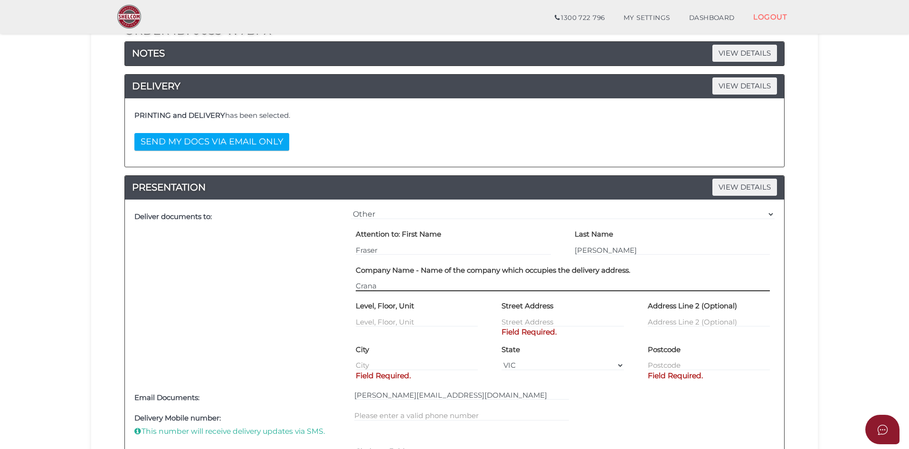
click at [435, 287] on input "Crana" at bounding box center [563, 286] width 414 height 10
type input "Cranage Financial Group"
type input "1"
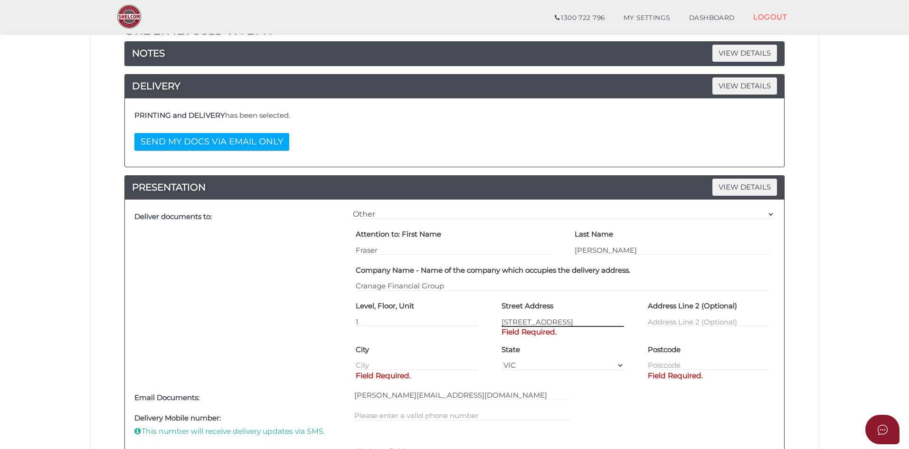
type input "[STREET_ADDRESS]"
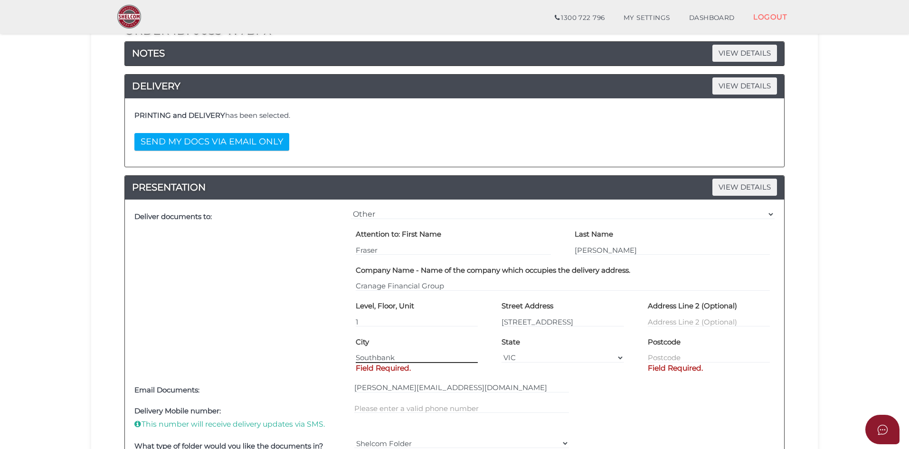
type input "Southbank"
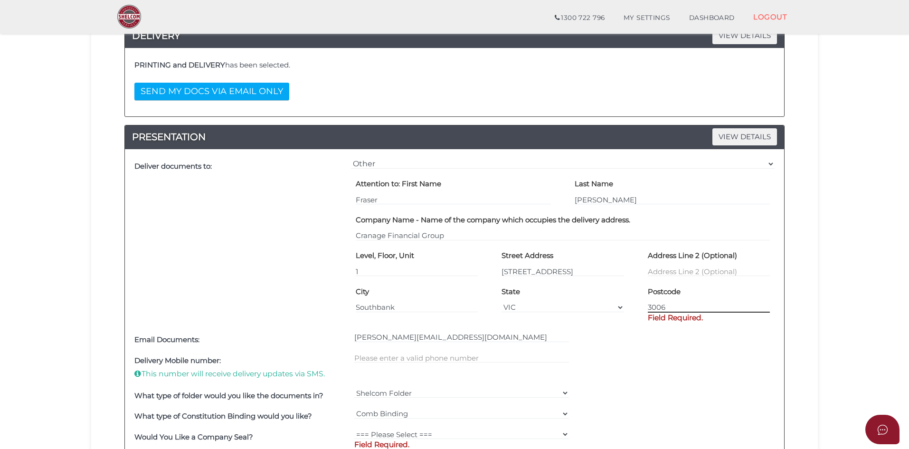
scroll to position [188, 0]
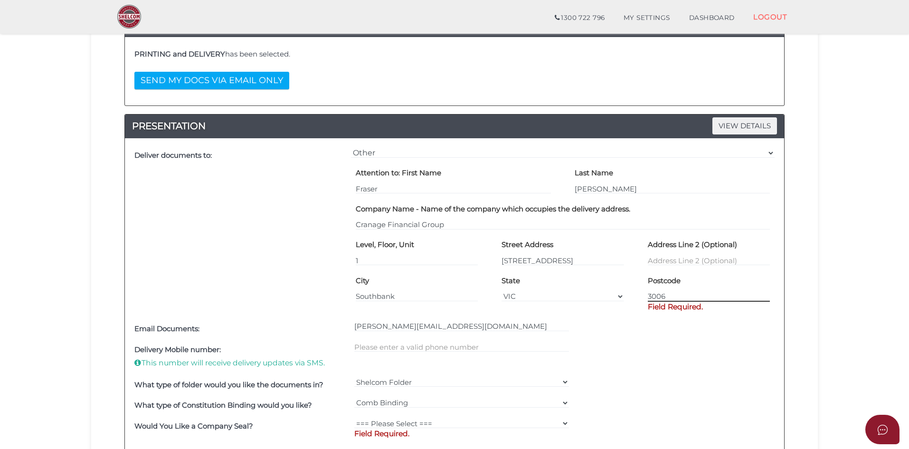
type input "3006"
click at [363, 342] on input "text" at bounding box center [461, 347] width 215 height 10
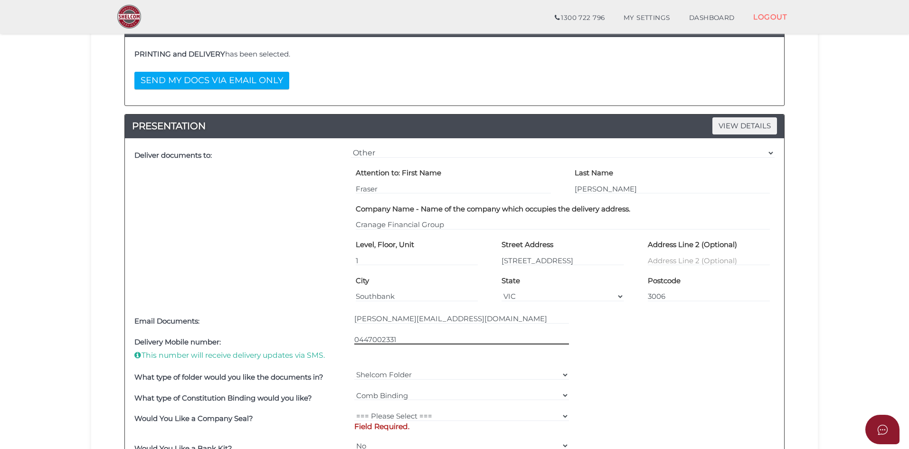
type input "0447002331"
click at [328, 300] on div "Deliver documents to:" at bounding box center [240, 228] width 217 height 166
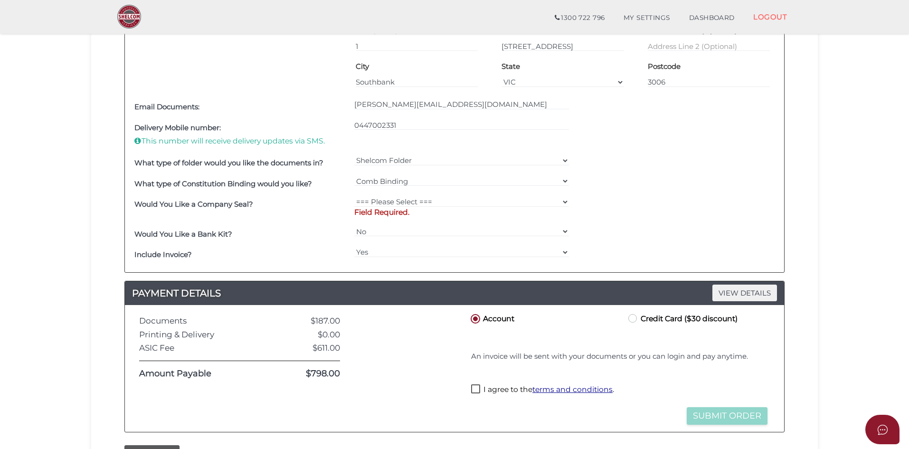
scroll to position [426, 0]
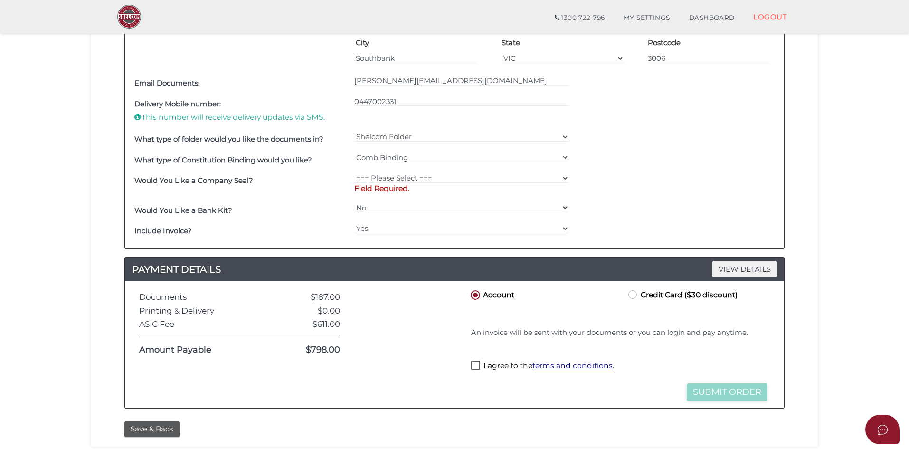
click at [476, 365] on label "I agree to the terms and conditions ." at bounding box center [542, 367] width 143 height 12
checkbox input "true"
click at [423, 378] on div at bounding box center [404, 344] width 115 height 113
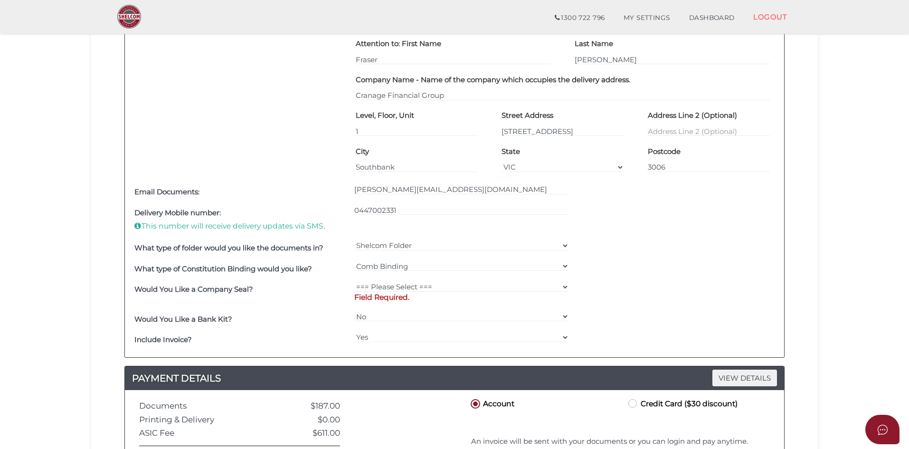
scroll to position [325, 0]
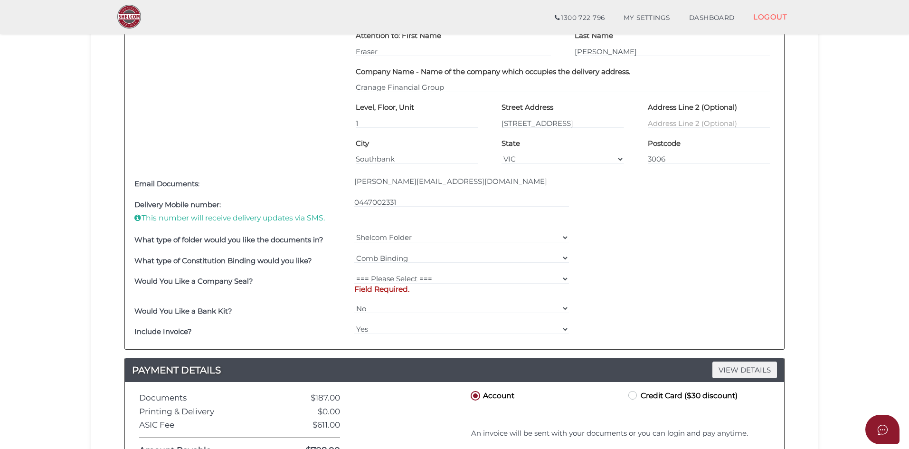
click at [322, 330] on h4 "Include Invoice?" at bounding box center [241, 332] width 215 height 8
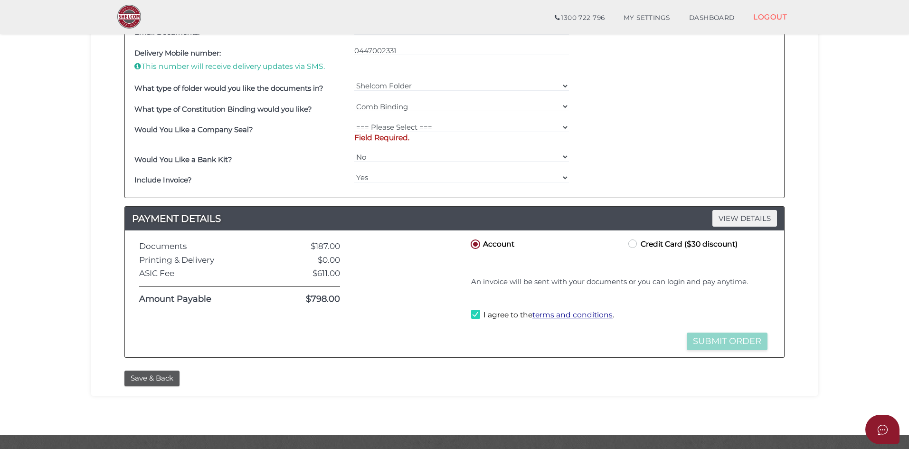
scroll to position [499, 0]
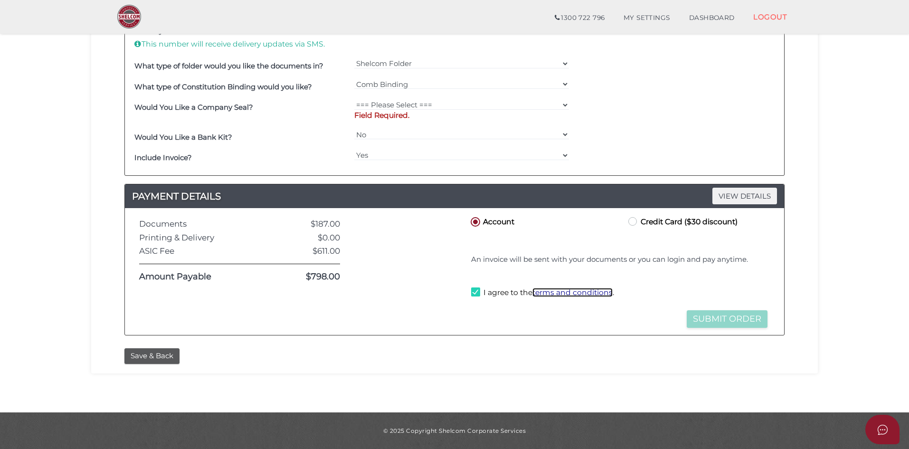
click at [554, 291] on u "terms and conditions" at bounding box center [573, 292] width 80 height 9
drag, startPoint x: 534, startPoint y: 319, endPoint x: 528, endPoint y: 319, distance: 6.2
click at [534, 319] on div "Account Credit Card ($30 discount) Credit or Debit Card Loading saved cards... …" at bounding box center [620, 271] width 316 height 113
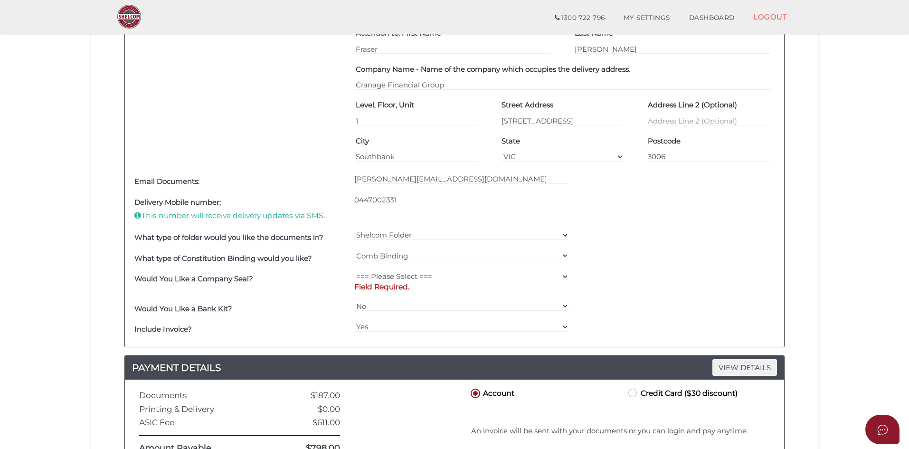
scroll to position [336, 0]
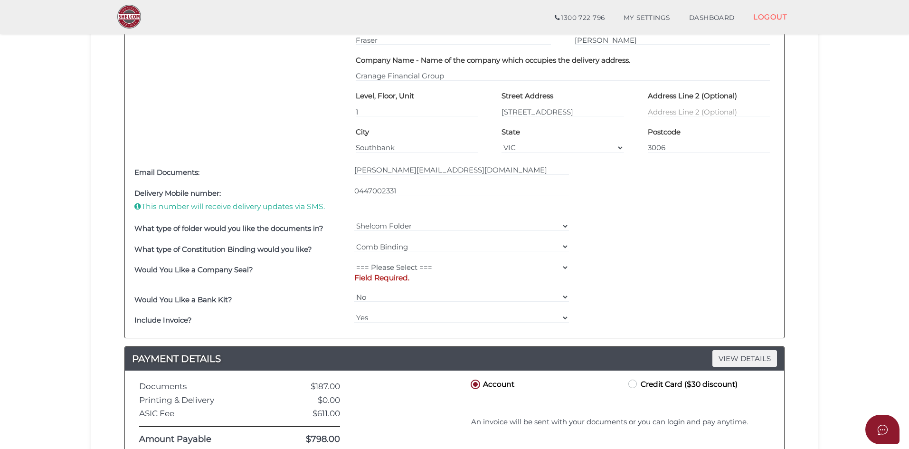
click at [366, 202] on div "0447002331" at bounding box center [462, 200] width 220 height 35
click at [383, 225] on select "Shelcom Folder === Please Select === Shelcom Folder Client Supplied Folder No F…" at bounding box center [461, 226] width 215 height 10
click at [354, 221] on select "Shelcom Folder === Please Select === Shelcom Folder Client Supplied Folder No F…" at bounding box center [461, 226] width 215 height 10
click at [385, 244] on select "=== Please Select === Comb Binding No Binding" at bounding box center [461, 246] width 215 height 10
click at [354, 241] on select "=== Please Select === Comb Binding No Binding" at bounding box center [461, 246] width 215 height 10
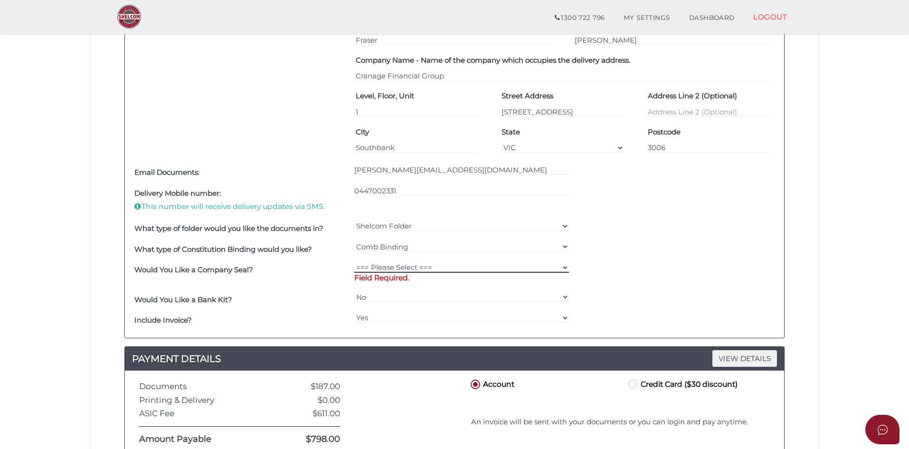
click at [408, 266] on select "=== Please Select === Fold Seal $50 No Seal" at bounding box center [461, 267] width 215 height 10
select select "0"
click at [354, 262] on select "=== Please Select === Fold Seal $50 No Seal" at bounding box center [461, 267] width 215 height 10
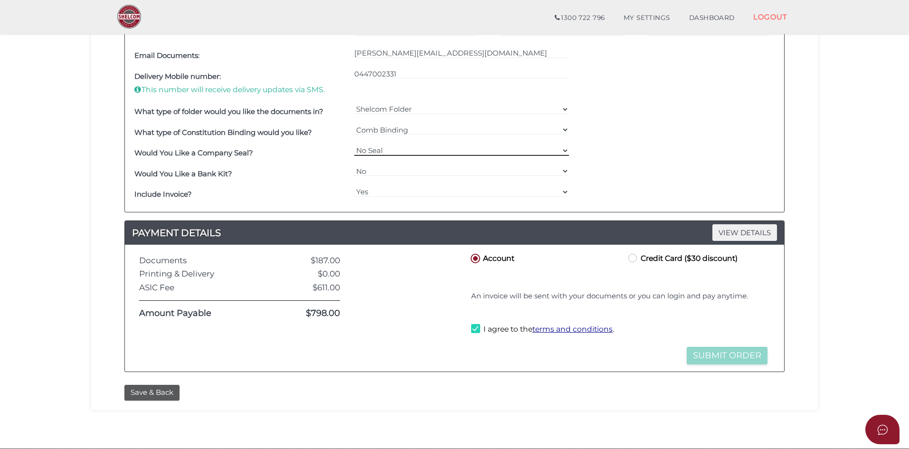
scroll to position [489, 0]
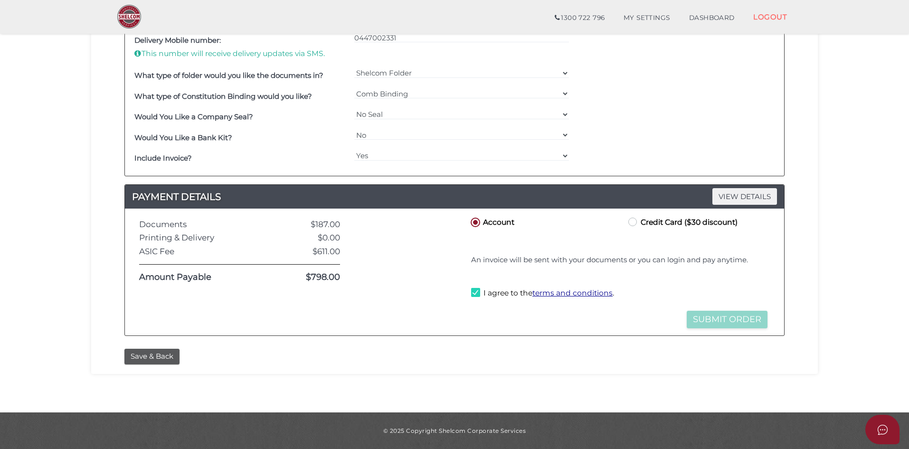
click at [636, 221] on label "Credit Card ($30 discount)" at bounding box center [682, 222] width 111 height 12
radio input "true"
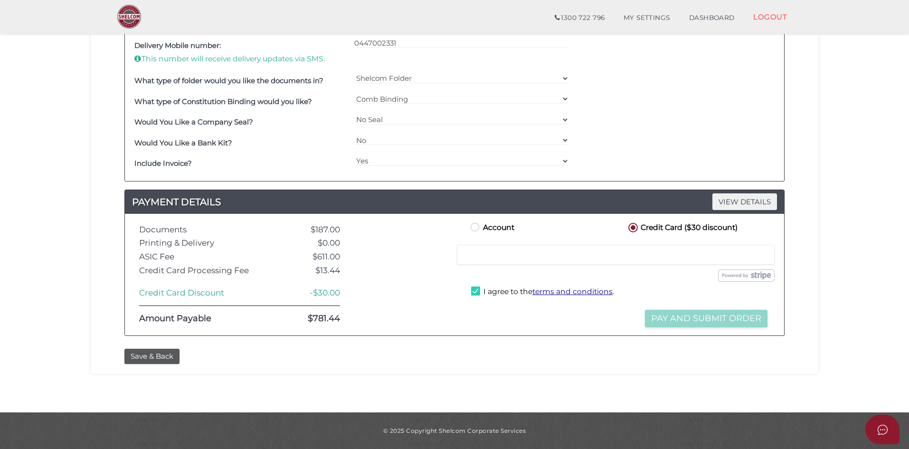
click at [474, 228] on label "Account" at bounding box center [492, 227] width 46 height 12
radio input "true"
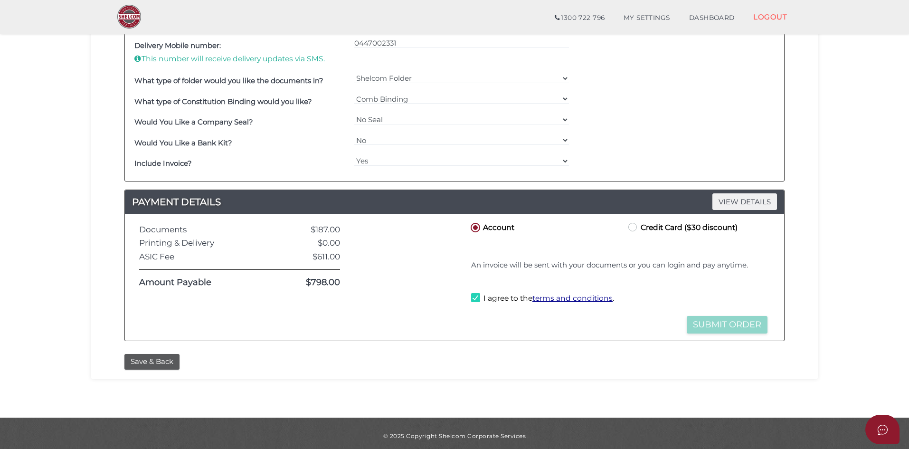
click at [436, 334] on div at bounding box center [404, 277] width 115 height 113
click at [463, 268] on div "Credit or Debit Card Loading saved cards... Select a saved card Submit Order an…" at bounding box center [620, 266] width 316 height 48
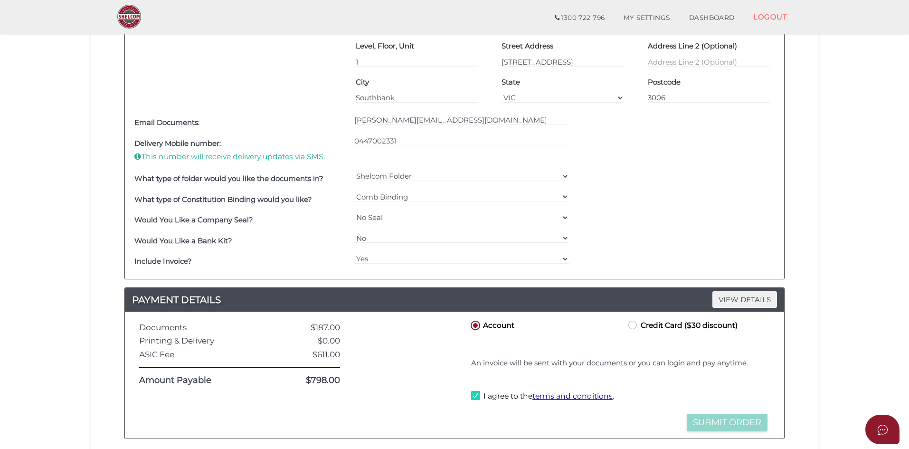
scroll to position [422, 0]
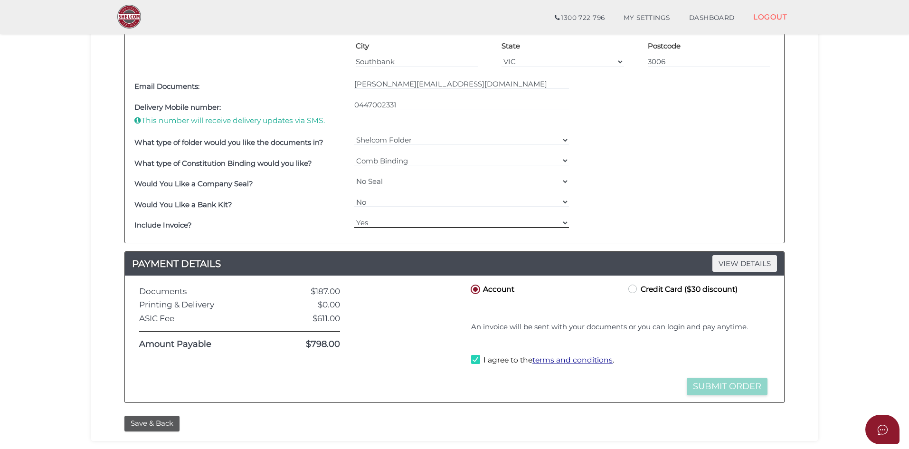
click at [376, 227] on select "Yes No" at bounding box center [461, 223] width 215 height 10
click at [354, 218] on select "Yes No" at bounding box center [461, 223] width 215 height 10
click at [370, 225] on select "Yes No" at bounding box center [461, 223] width 215 height 10
select select "Yes"
click at [354, 218] on select "Yes No" at bounding box center [461, 223] width 215 height 10
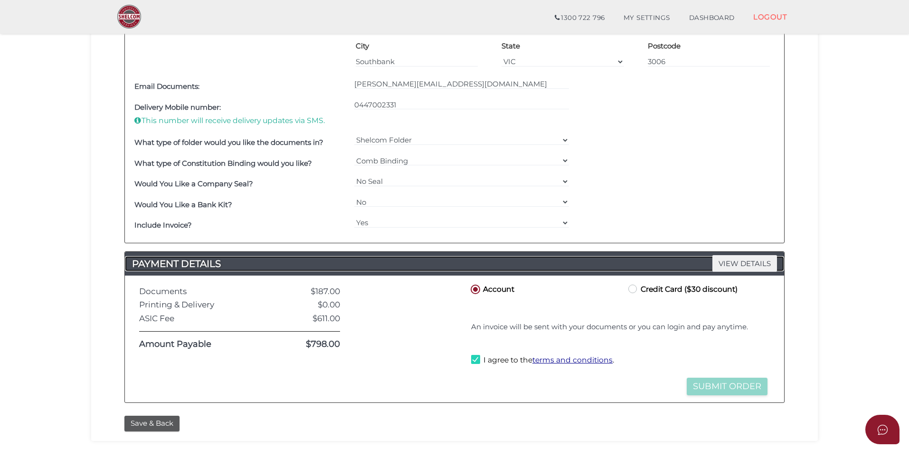
click at [382, 267] on h4 "PAYMENT DETAILS VIEW DETAILS" at bounding box center [455, 263] width 660 height 15
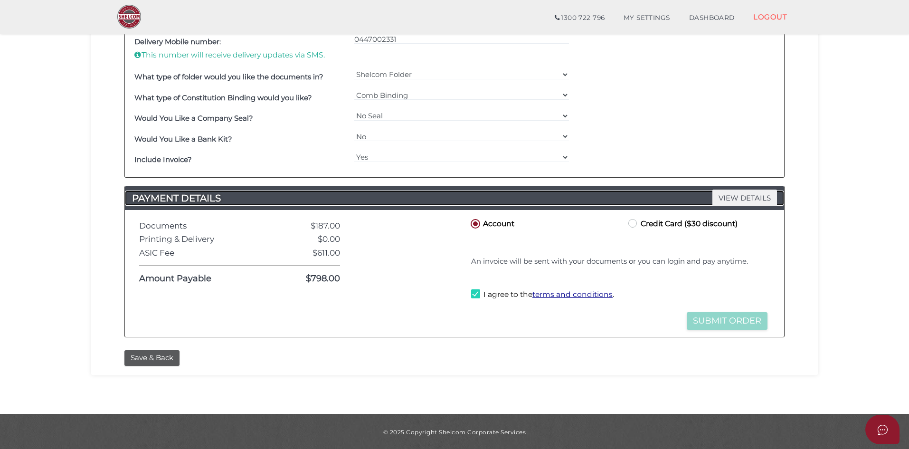
scroll to position [489, 0]
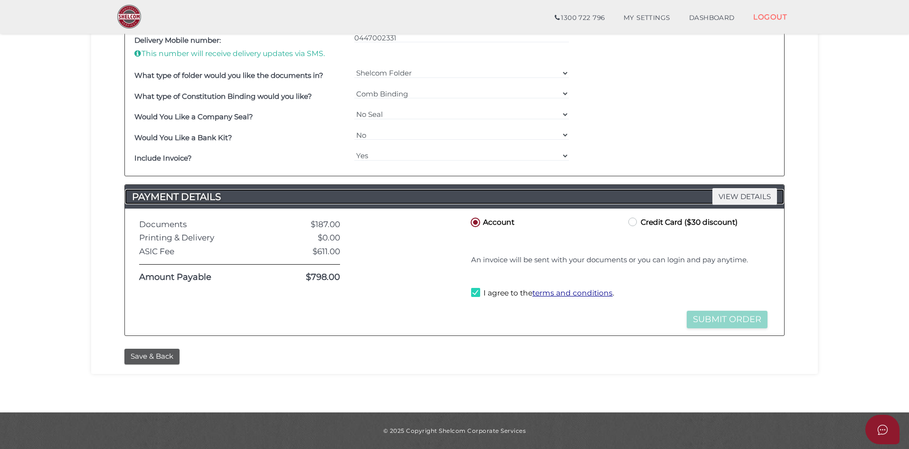
click at [735, 199] on span "VIEW DETAILS" at bounding box center [745, 196] width 65 height 17
click at [555, 292] on u "terms and conditions" at bounding box center [573, 292] width 80 height 9
click at [446, 320] on div at bounding box center [404, 272] width 115 height 113
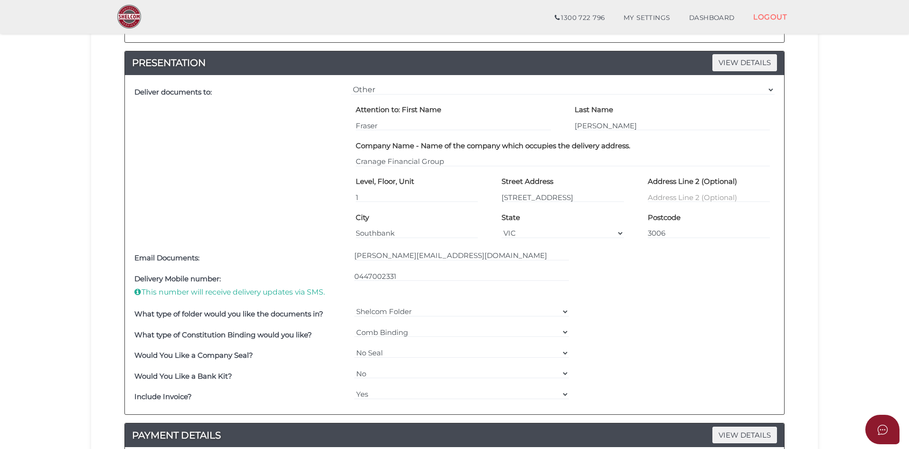
scroll to position [282, 0]
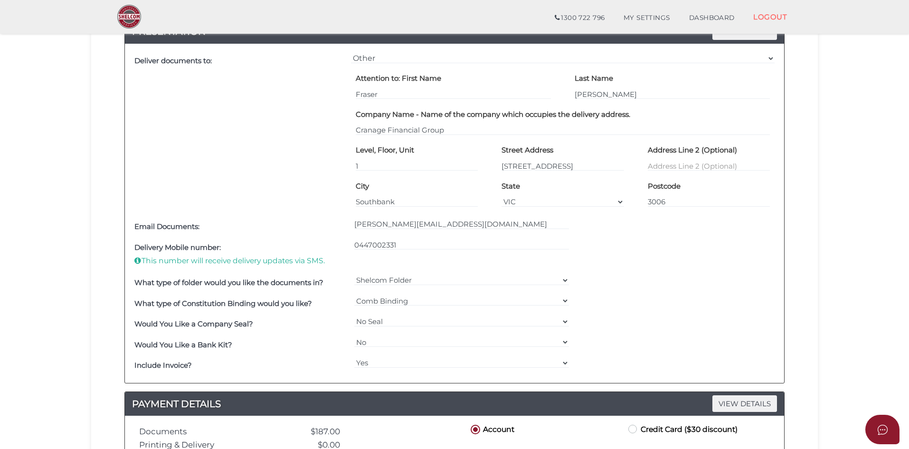
click at [363, 261] on div "0447002331" at bounding box center [462, 254] width 220 height 35
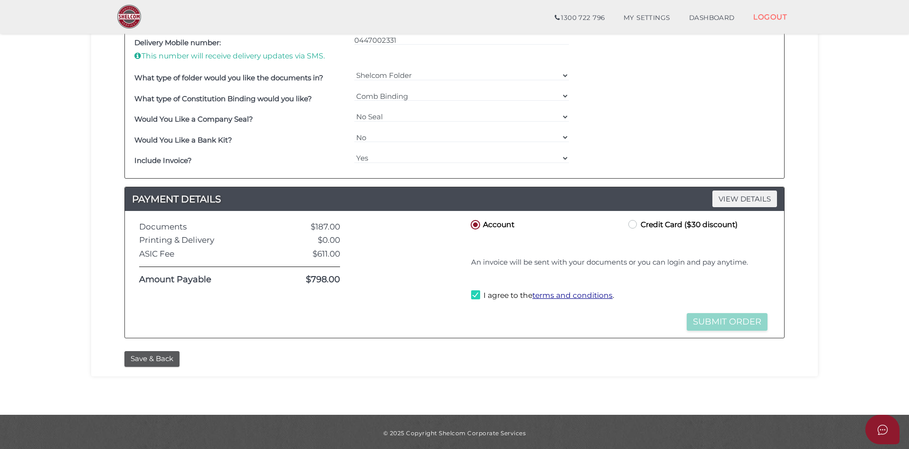
scroll to position [489, 0]
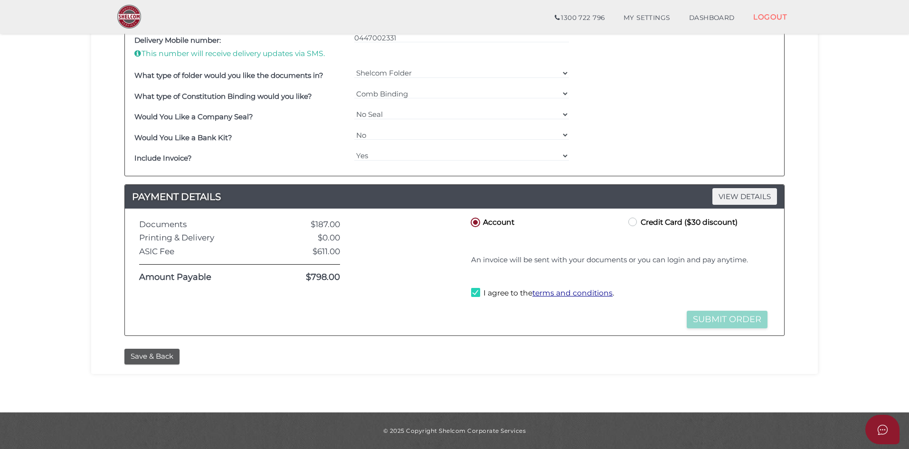
click at [478, 293] on label "I agree to the terms and conditions ." at bounding box center [542, 294] width 143 height 12
checkbox input "true"
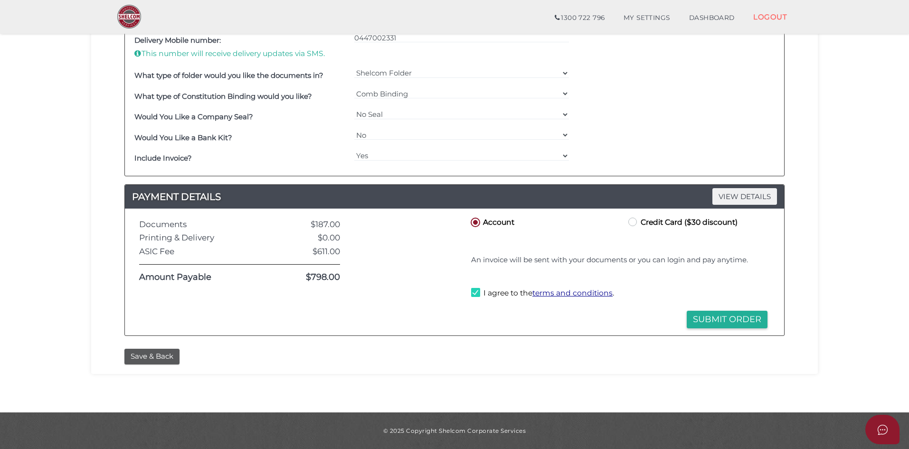
click at [481, 308] on div "Submit Order Pay and Submit Order" at bounding box center [619, 309] width 301 height 9
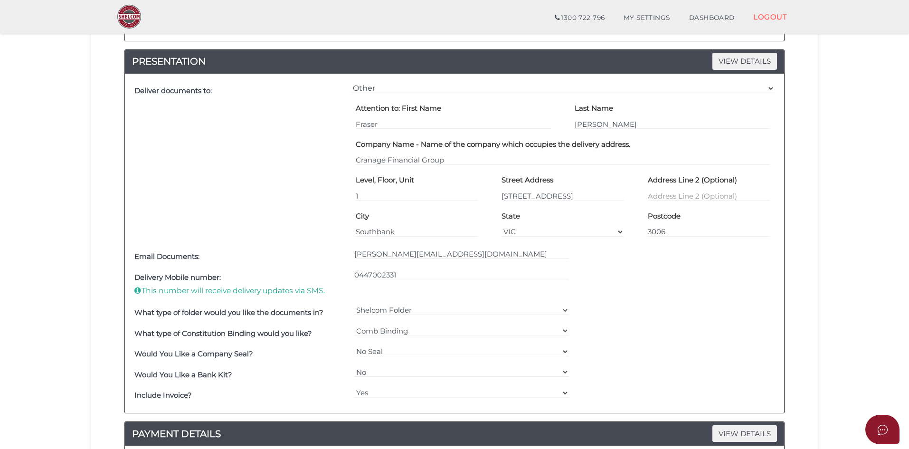
scroll to position [222, 0]
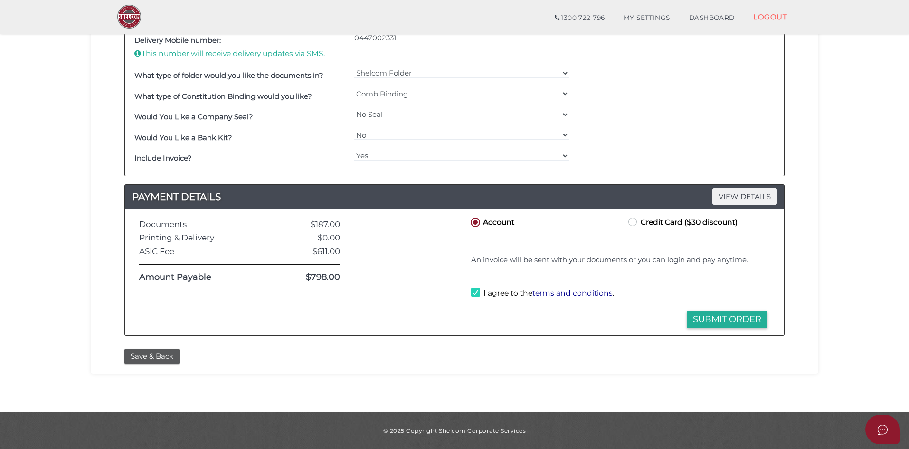
click at [702, 316] on button "Submit Order" at bounding box center [727, 320] width 81 height 18
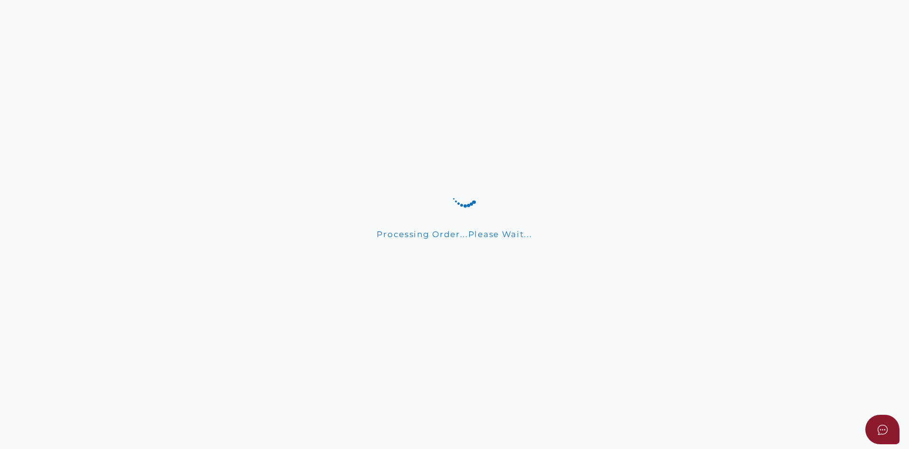
scroll to position [92, 0]
